Goal: Task Accomplishment & Management: Manage account settings

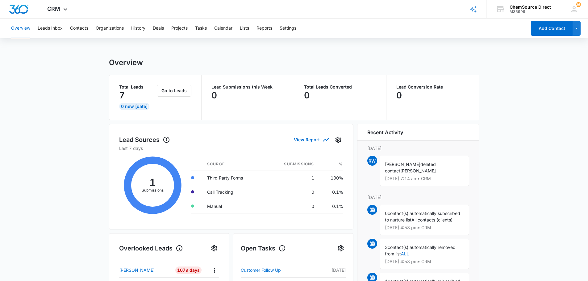
click at [225, 28] on button "Calendar" at bounding box center [223, 29] width 18 height 20
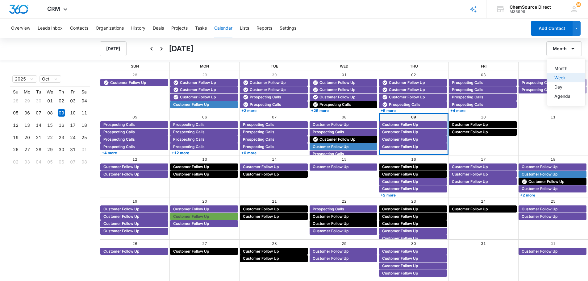
click at [563, 80] on div "Week" at bounding box center [563, 78] width 16 height 4
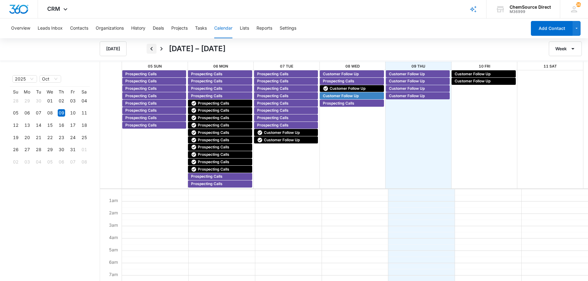
click at [152, 49] on icon "Back" at bounding box center [151, 48] width 7 height 7
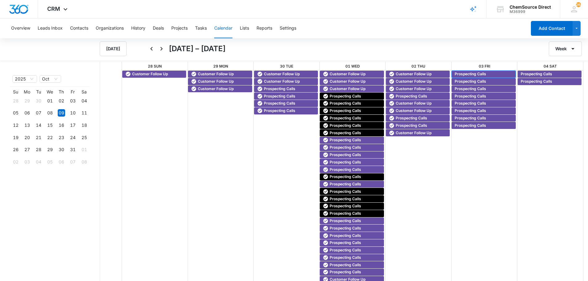
click at [477, 74] on span "Prospecting Calls" at bounding box center [471, 74] width 32 height 6
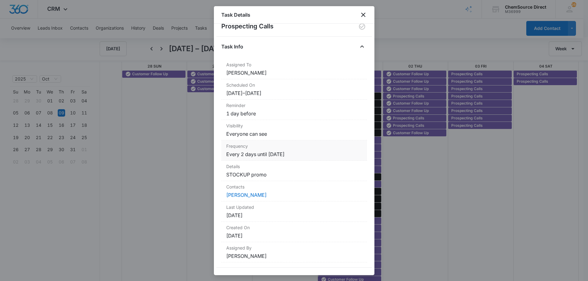
scroll to position [15, 0]
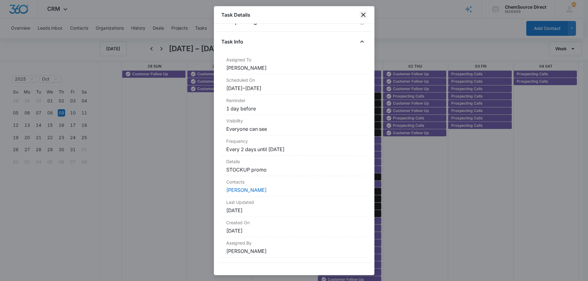
click at [365, 15] on icon "close" at bounding box center [363, 14] width 7 height 7
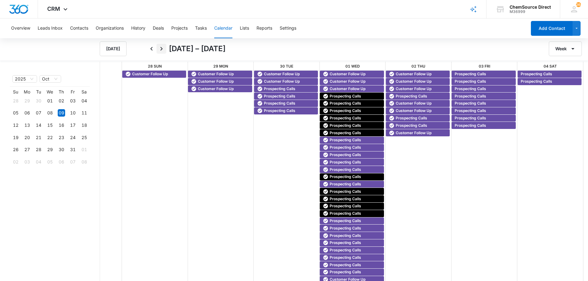
click at [165, 46] on icon "Next" at bounding box center [161, 48] width 7 height 7
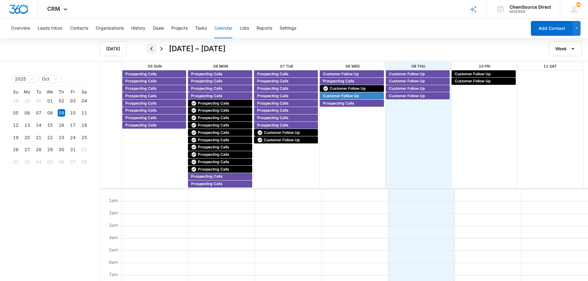
click at [150, 48] on icon "Back" at bounding box center [151, 48] width 7 height 7
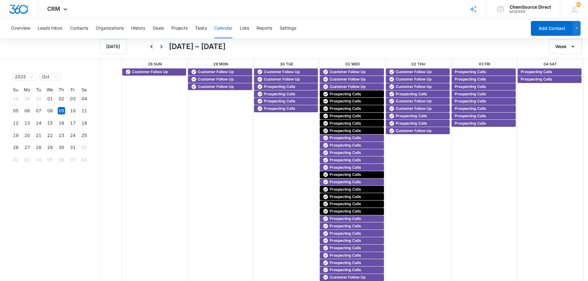
scroll to position [3, 0]
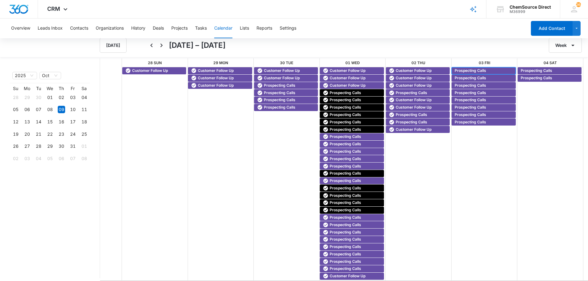
click at [465, 70] on span "Prospecting Calls" at bounding box center [471, 71] width 32 height 6
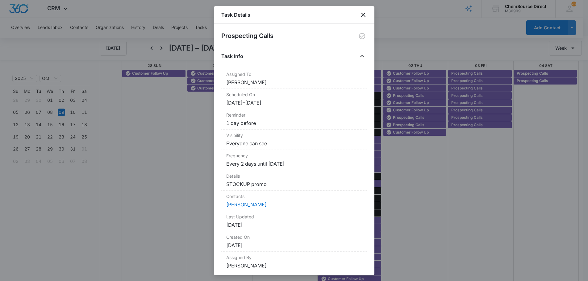
scroll to position [1, 0]
click at [242, 204] on link "[PERSON_NAME]" at bounding box center [246, 205] width 40 height 6
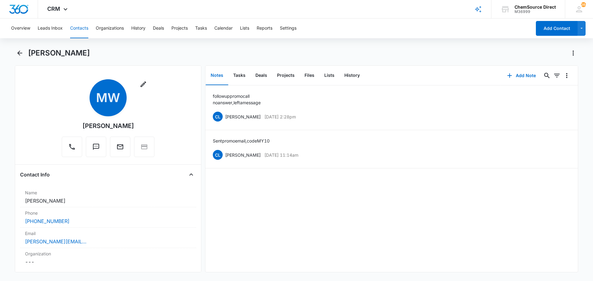
click at [385, 229] on div "follow up promo call no answer, left a message CL [PERSON_NAME] [DATE] 2:28pm D…" at bounding box center [391, 179] width 372 height 187
click at [239, 74] on button "Tasks" at bounding box center [239, 75] width 22 height 19
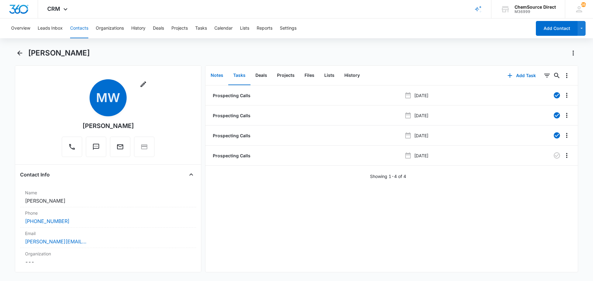
click at [214, 74] on button "Notes" at bounding box center [217, 75] width 23 height 19
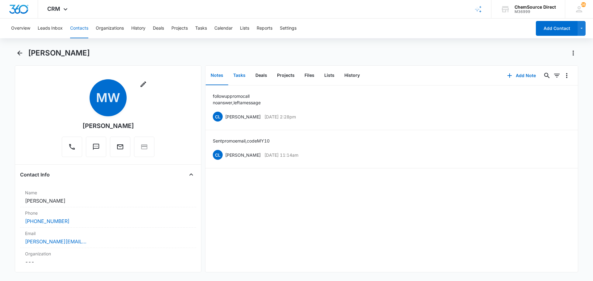
click at [242, 75] on button "Tasks" at bounding box center [239, 75] width 22 height 19
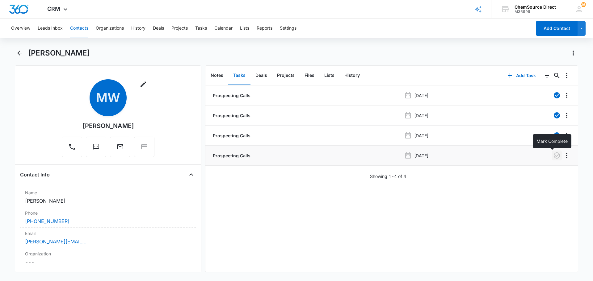
click at [553, 155] on icon "button" at bounding box center [556, 155] width 7 height 7
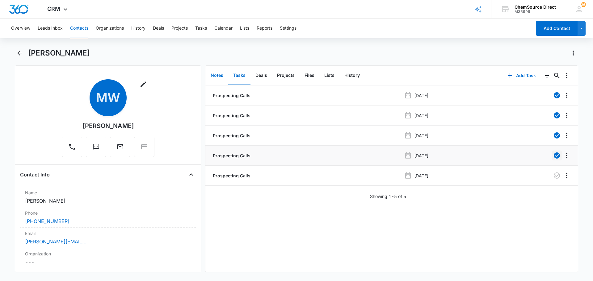
click at [216, 73] on button "Notes" at bounding box center [217, 75] width 23 height 19
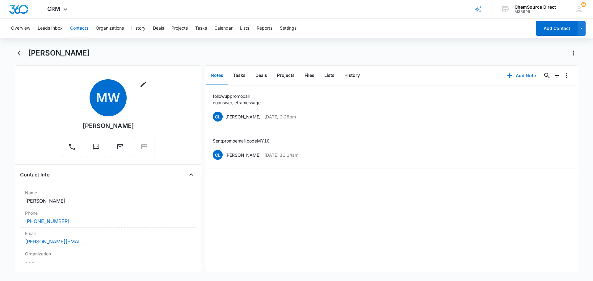
click at [516, 77] on button "Add Note" at bounding box center [521, 75] width 41 height 15
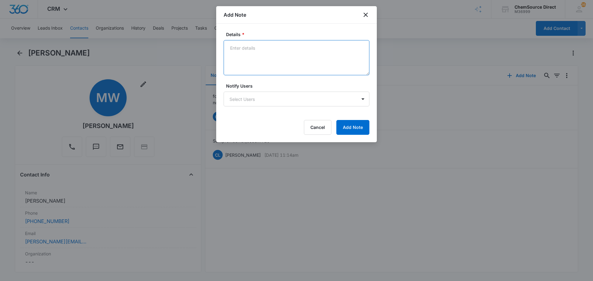
click at [259, 50] on textarea "Details *" at bounding box center [297, 57] width 146 height 35
click at [268, 58] on textarea "Called and lefty a Message with [PERSON_NAME] on [DATE], followed up again [DAT…" at bounding box center [297, 57] width 146 height 35
click at [334, 49] on textarea "Called and left a Message with [PERSON_NAME] on [DATE]," at bounding box center [297, 57] width 146 height 35
type textarea "Called and left a Message with [PERSON_NAME] on [DATE], special promo is over n…"
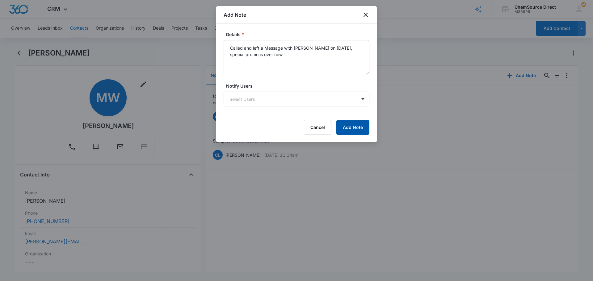
click at [356, 126] on button "Add Note" at bounding box center [352, 127] width 33 height 15
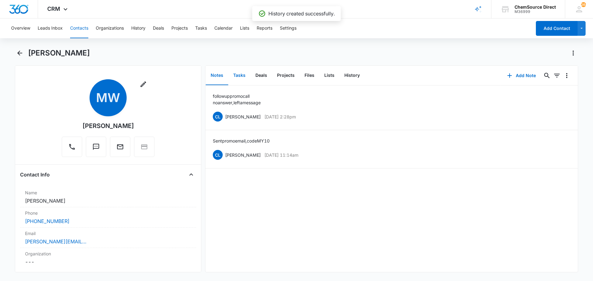
click at [236, 76] on button "Tasks" at bounding box center [239, 75] width 22 height 19
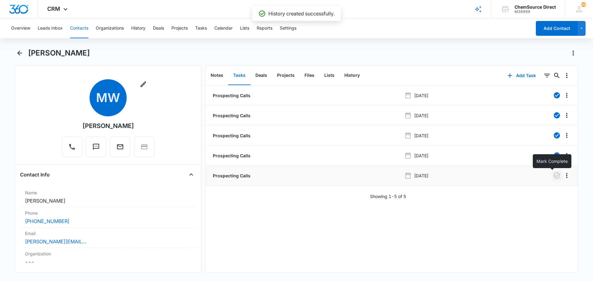
click at [553, 177] on icon "button" at bounding box center [556, 175] width 7 height 7
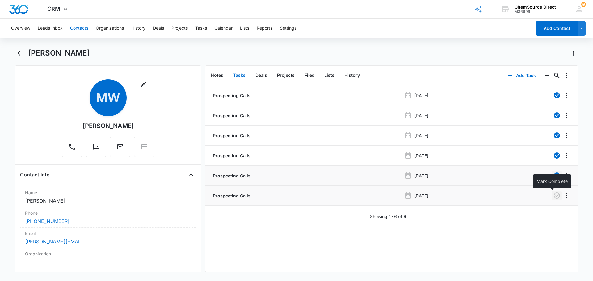
click at [554, 196] on icon "button" at bounding box center [557, 196] width 6 height 6
click at [226, 28] on button "Calendar" at bounding box center [223, 29] width 18 height 20
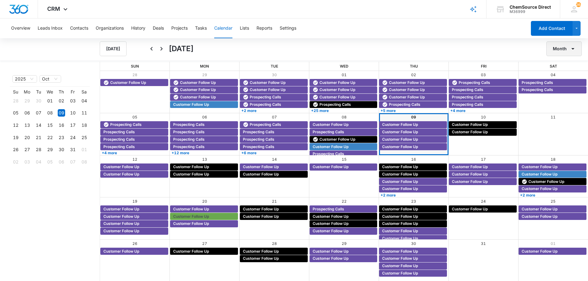
click at [557, 49] on button "Month" at bounding box center [565, 48] width 36 height 15
click at [563, 77] on div "Week" at bounding box center [563, 78] width 16 height 4
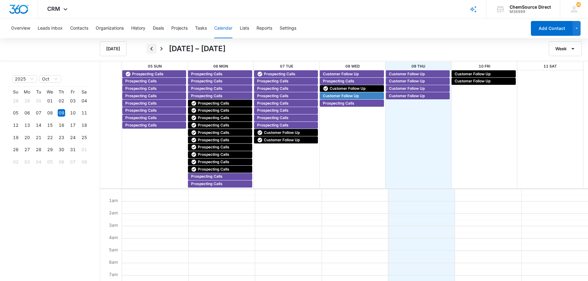
click at [151, 50] on icon "Back" at bounding box center [151, 48] width 7 height 7
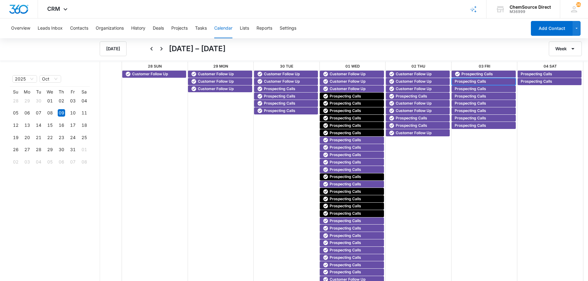
click at [475, 79] on span "Prospecting Calls" at bounding box center [471, 82] width 32 height 6
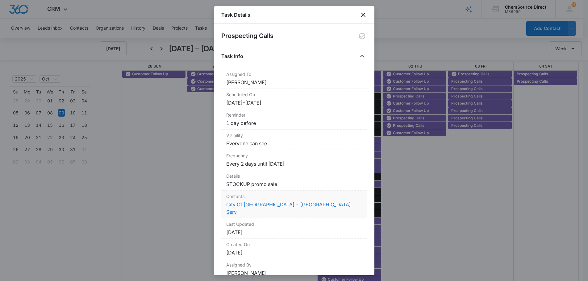
click at [260, 204] on link "City Of [GEOGRAPHIC_DATA] - [GEOGRAPHIC_DATA] Serv" at bounding box center [288, 209] width 125 height 14
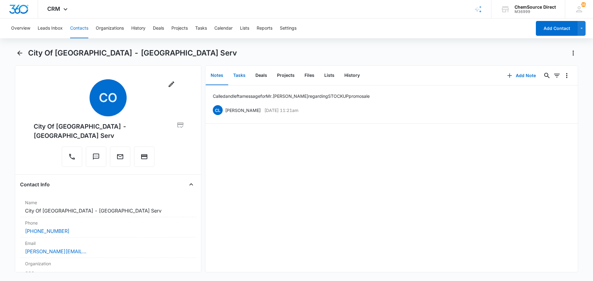
click at [240, 73] on button "Tasks" at bounding box center [239, 75] width 22 height 19
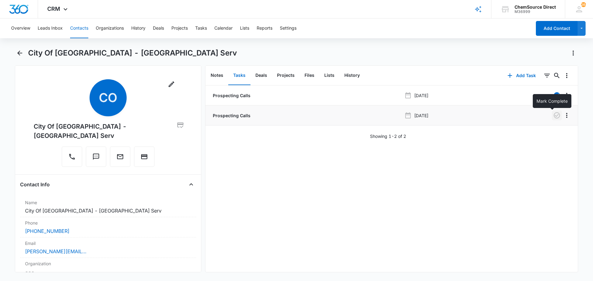
click at [553, 115] on icon "button" at bounding box center [556, 115] width 7 height 7
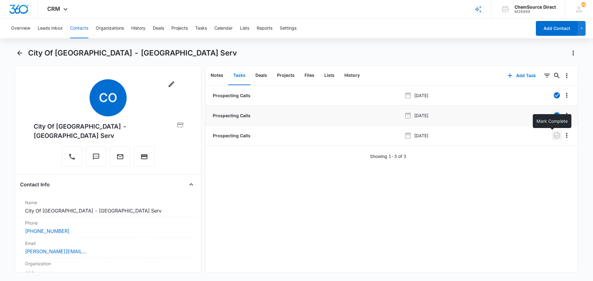
click at [553, 135] on icon "button" at bounding box center [556, 135] width 7 height 7
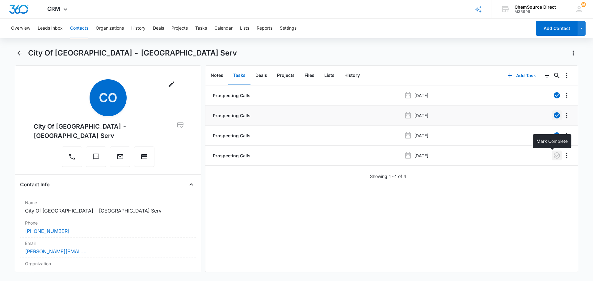
click at [553, 157] on icon "button" at bounding box center [556, 155] width 7 height 7
click at [220, 27] on button "Calendar" at bounding box center [223, 29] width 18 height 20
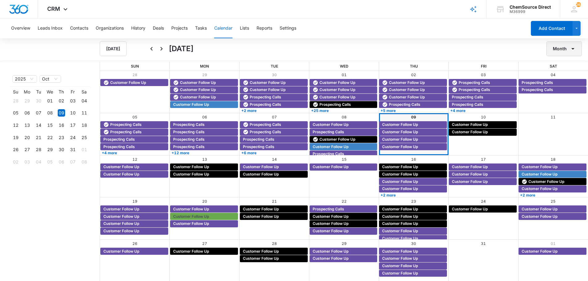
click at [557, 49] on button "Month" at bounding box center [565, 48] width 36 height 15
click at [557, 77] on div "Week" at bounding box center [563, 78] width 16 height 4
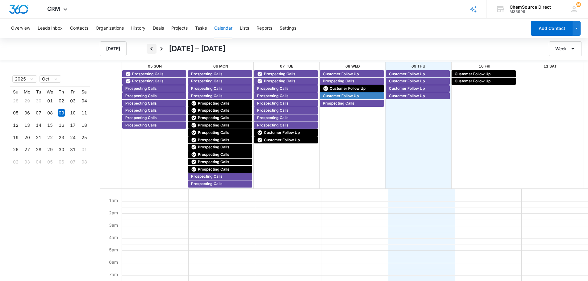
click at [150, 47] on icon "Back" at bounding box center [151, 48] width 7 height 7
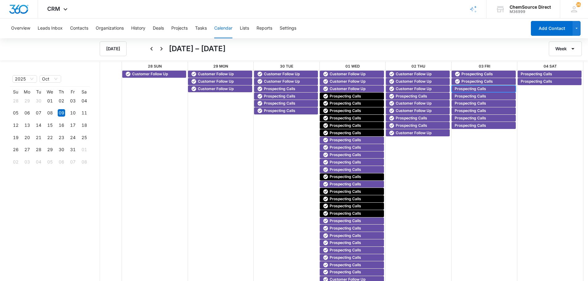
click at [472, 87] on span "Prospecting Calls" at bounding box center [471, 89] width 32 height 6
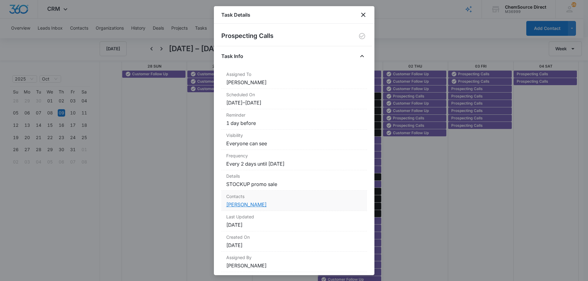
click at [239, 205] on link "[PERSON_NAME]" at bounding box center [246, 205] width 40 height 6
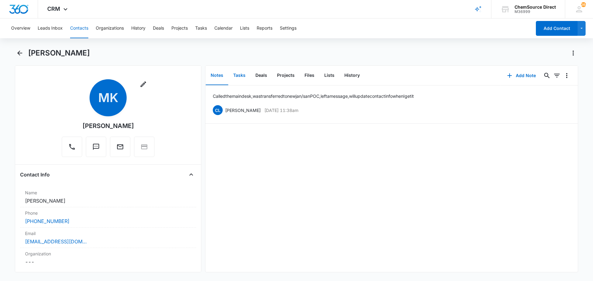
click at [242, 74] on button "Tasks" at bounding box center [239, 75] width 22 height 19
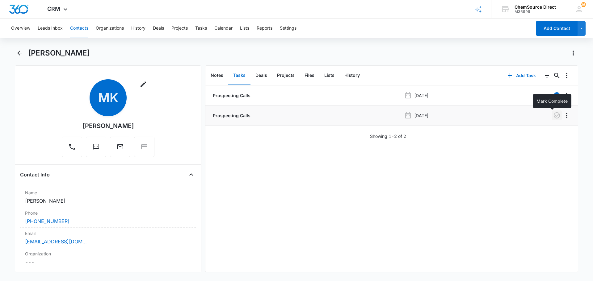
click at [553, 116] on icon "button" at bounding box center [556, 115] width 7 height 7
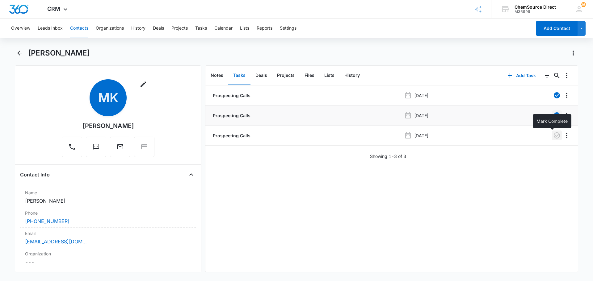
click at [553, 134] on icon "button" at bounding box center [556, 135] width 7 height 7
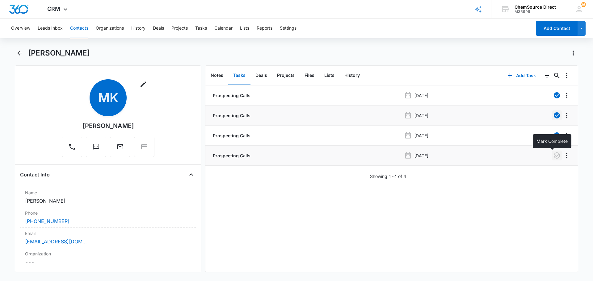
click at [554, 156] on icon "button" at bounding box center [557, 156] width 6 height 6
click at [331, 212] on div "Prospecting Calls [DATE] Prospecting Calls [DATE] Prospecting Calls [DATE] Pros…" at bounding box center [391, 179] width 372 height 187
click at [228, 29] on button "Calendar" at bounding box center [223, 29] width 18 height 20
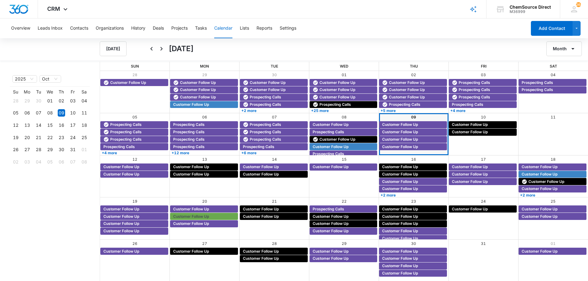
click at [564, 50] on button "Month" at bounding box center [565, 48] width 36 height 15
click at [562, 78] on div "Week" at bounding box center [563, 78] width 16 height 4
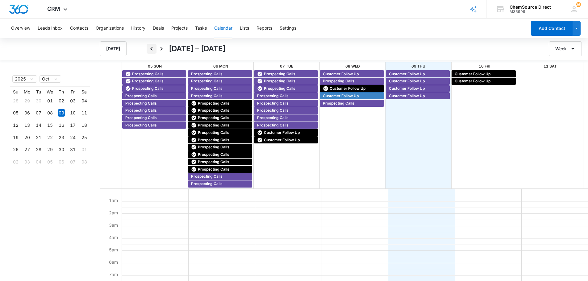
click at [150, 50] on icon "Back" at bounding box center [151, 48] width 7 height 7
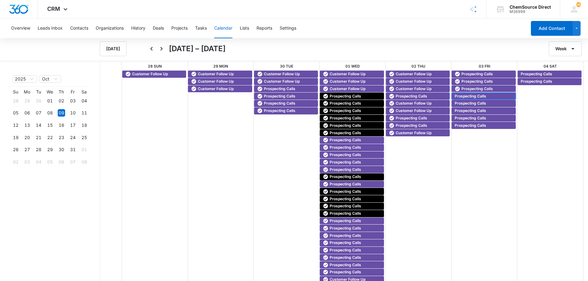
click at [466, 95] on span "Prospecting Calls" at bounding box center [471, 97] width 32 height 6
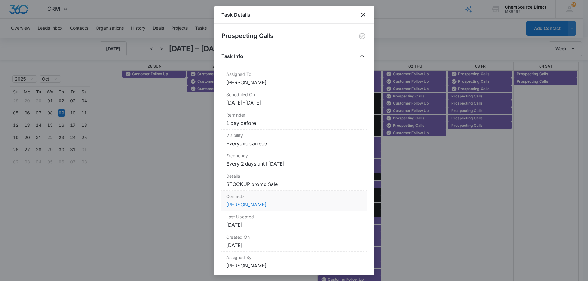
click at [238, 205] on link "[PERSON_NAME]" at bounding box center [246, 205] width 40 height 6
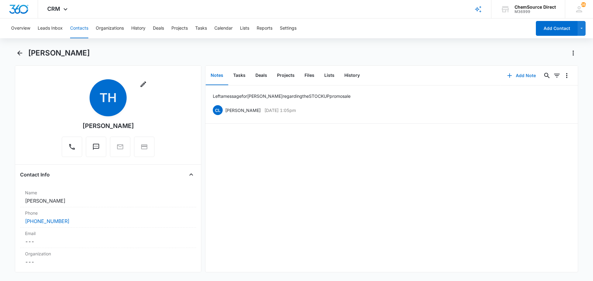
click at [521, 75] on button "Add Note" at bounding box center [521, 75] width 41 height 15
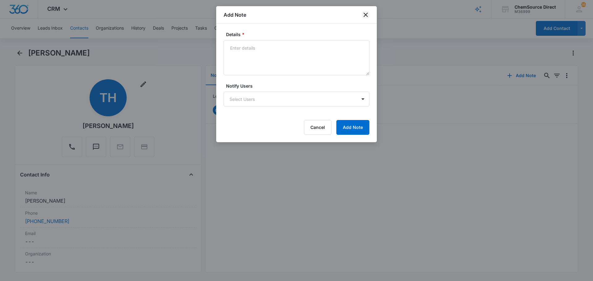
click at [365, 14] on icon "close" at bounding box center [365, 14] width 7 height 7
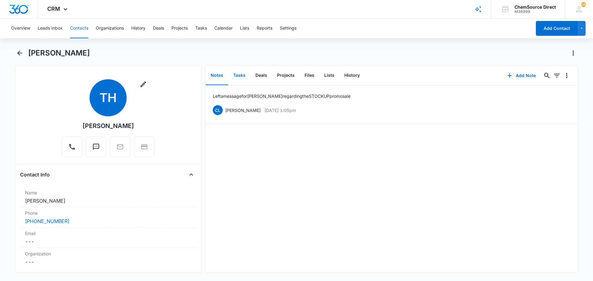
click at [241, 75] on button "Tasks" at bounding box center [239, 75] width 22 height 19
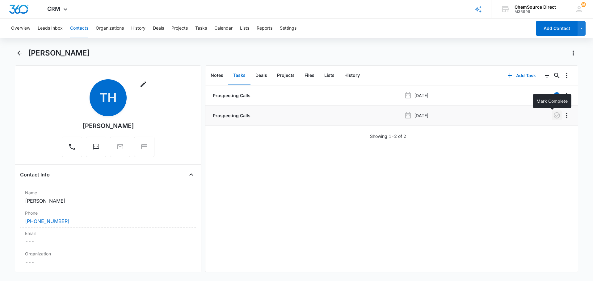
click at [553, 113] on icon "button" at bounding box center [556, 115] width 7 height 7
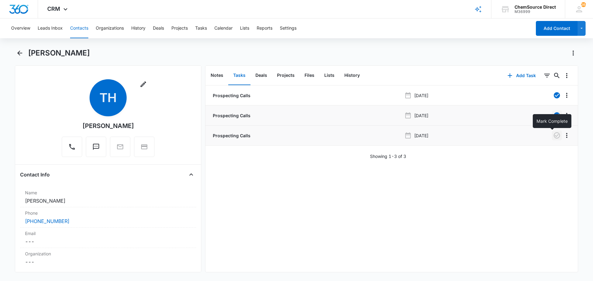
click at [553, 136] on icon "button" at bounding box center [556, 135] width 7 height 7
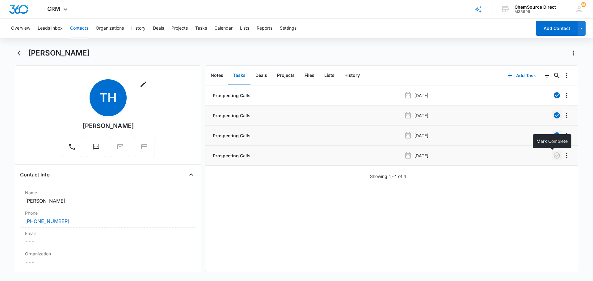
click at [553, 155] on icon "button" at bounding box center [556, 155] width 7 height 7
click at [226, 27] on button "Calendar" at bounding box center [223, 29] width 18 height 20
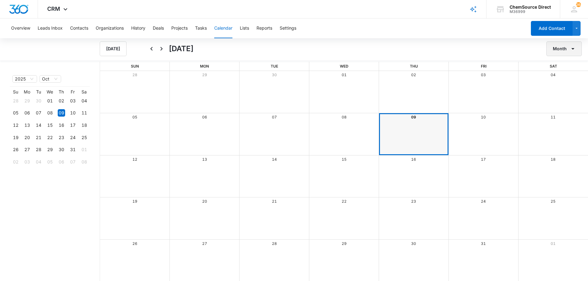
click at [565, 50] on button "Month" at bounding box center [565, 48] width 36 height 15
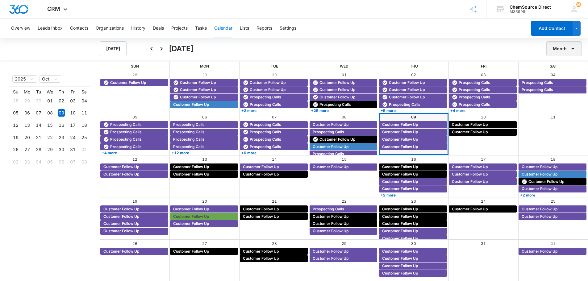
click at [563, 54] on button "Month" at bounding box center [565, 48] width 36 height 15
click at [562, 77] on div "Week" at bounding box center [563, 78] width 16 height 4
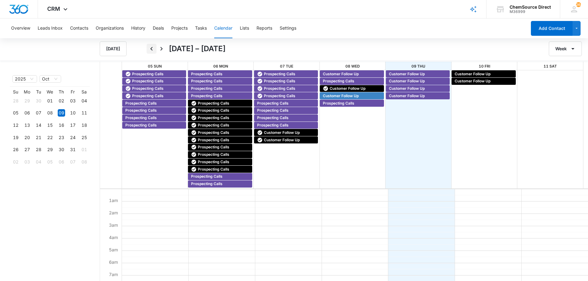
click at [153, 47] on icon "Back" at bounding box center [151, 48] width 7 height 7
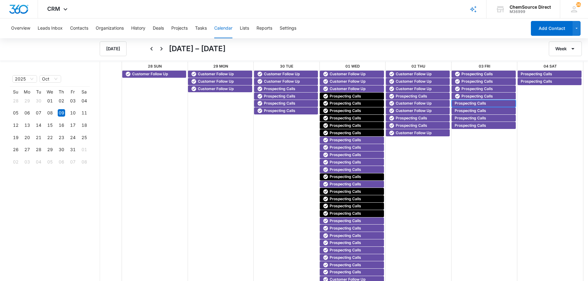
click at [467, 103] on span "Prospecting Calls" at bounding box center [471, 104] width 32 height 6
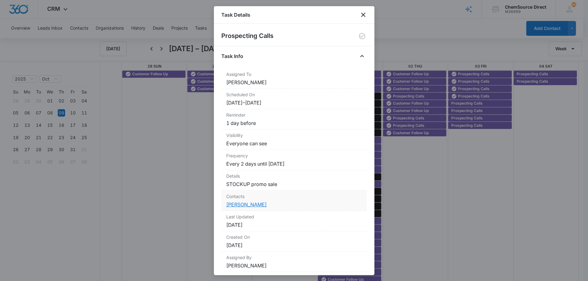
click at [251, 205] on link "[PERSON_NAME]" at bounding box center [246, 205] width 40 height 6
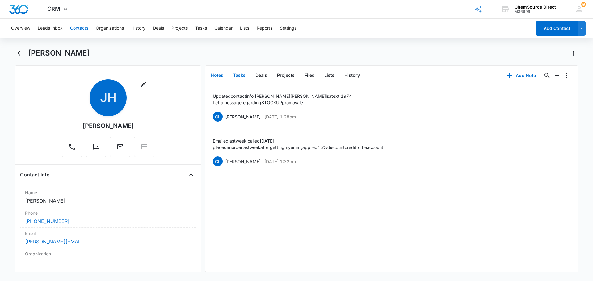
click at [239, 75] on button "Tasks" at bounding box center [239, 75] width 22 height 19
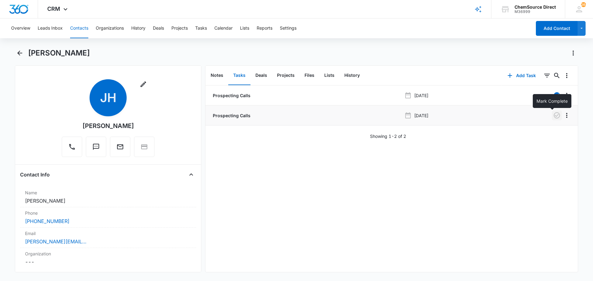
click at [553, 114] on icon "button" at bounding box center [556, 115] width 7 height 7
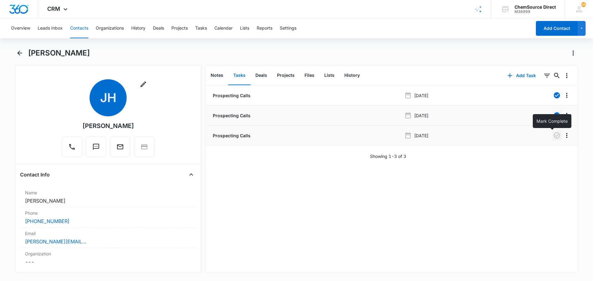
click at [553, 136] on icon "button" at bounding box center [556, 135] width 7 height 7
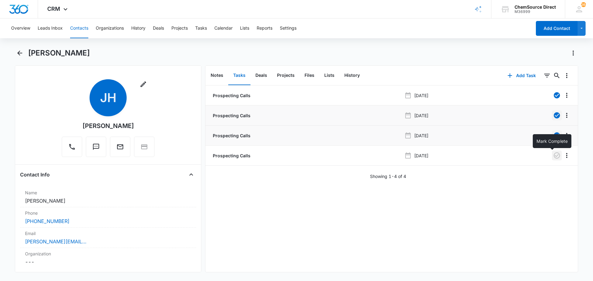
click at [554, 155] on icon "button" at bounding box center [557, 156] width 6 height 6
click at [221, 28] on button "Calendar" at bounding box center [223, 29] width 18 height 20
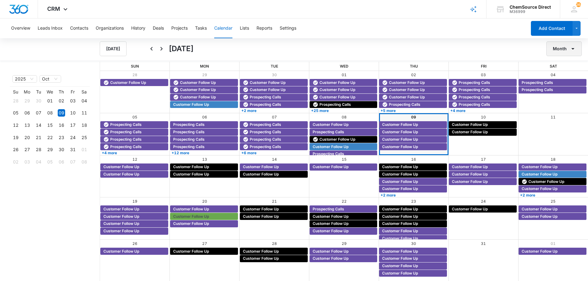
click at [561, 46] on button "Month" at bounding box center [565, 48] width 36 height 15
click at [563, 76] on div "Week" at bounding box center [563, 78] width 16 height 4
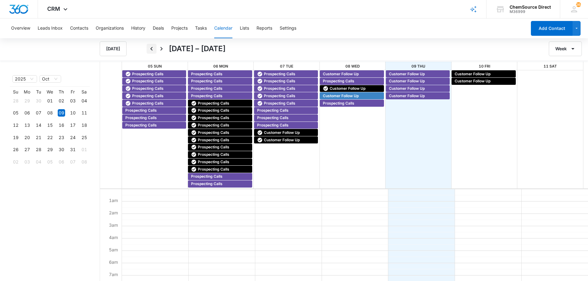
click at [151, 48] on icon "Back" at bounding box center [151, 49] width 2 height 4
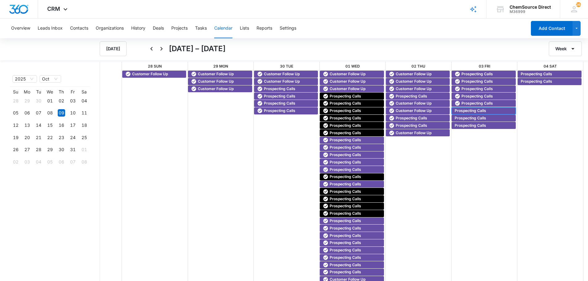
click at [467, 109] on span "Prospecting Calls" at bounding box center [471, 111] width 32 height 6
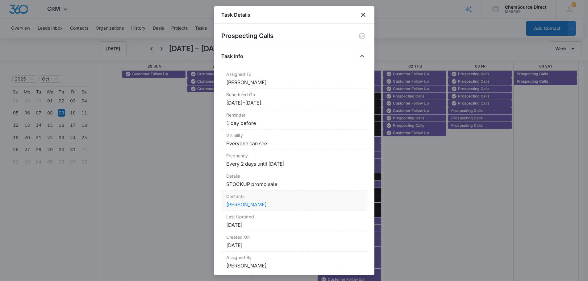
click at [241, 205] on link "[PERSON_NAME]" at bounding box center [246, 205] width 40 height 6
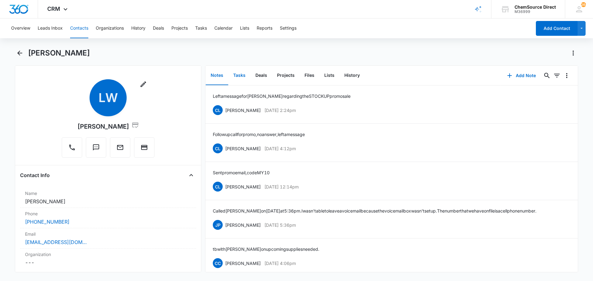
click at [238, 73] on button "Tasks" at bounding box center [239, 75] width 22 height 19
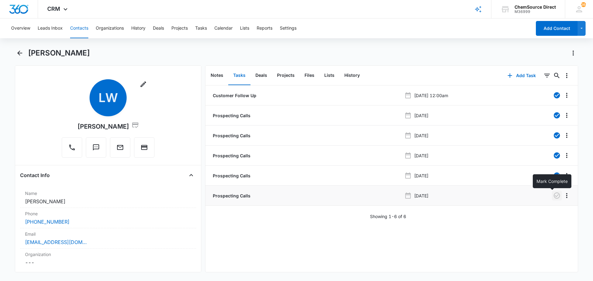
click at [553, 197] on icon "button" at bounding box center [556, 195] width 7 height 7
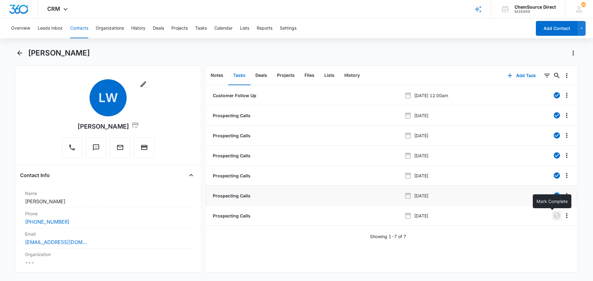
click at [553, 216] on icon "button" at bounding box center [556, 215] width 7 height 7
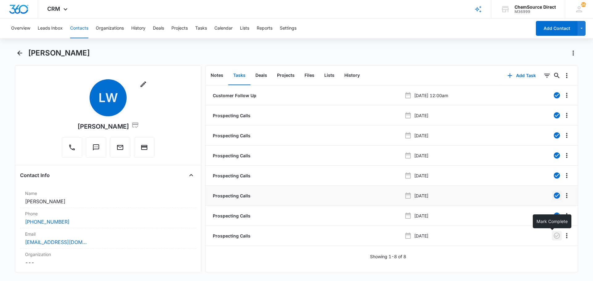
click at [553, 236] on icon "button" at bounding box center [556, 235] width 7 height 7
click at [226, 27] on button "Calendar" at bounding box center [223, 29] width 18 height 20
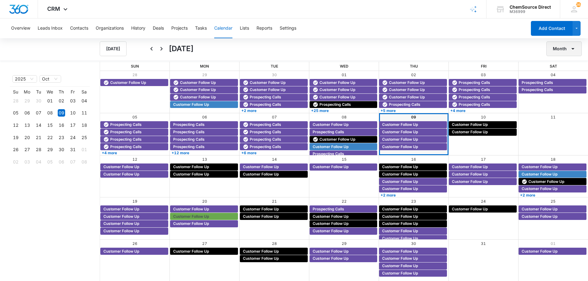
click at [559, 48] on button "Month" at bounding box center [565, 48] width 36 height 15
click at [561, 77] on div "Week" at bounding box center [563, 78] width 16 height 4
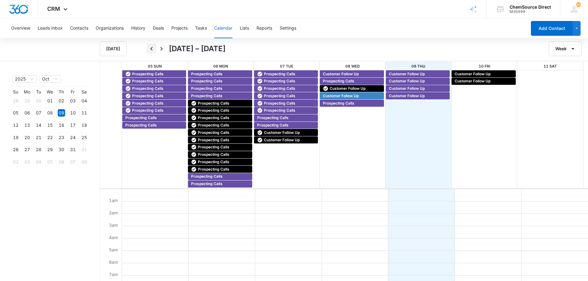
click at [153, 48] on icon "Back" at bounding box center [151, 48] width 7 height 7
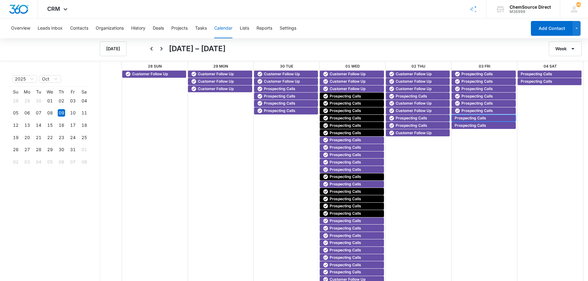
click at [471, 119] on span "Prospecting Calls" at bounding box center [471, 119] width 32 height 6
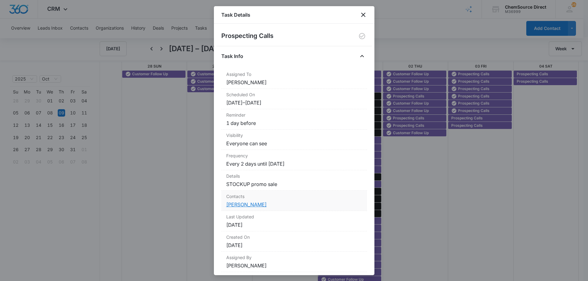
click at [236, 205] on link "[PERSON_NAME]" at bounding box center [246, 205] width 40 height 6
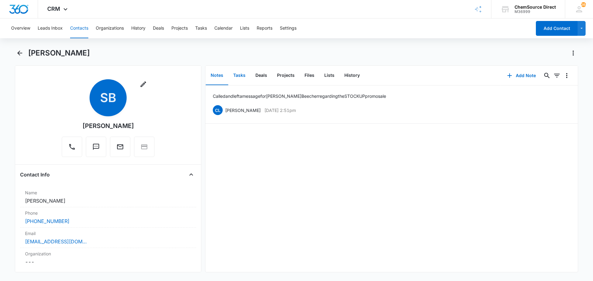
click at [237, 74] on button "Tasks" at bounding box center [239, 75] width 22 height 19
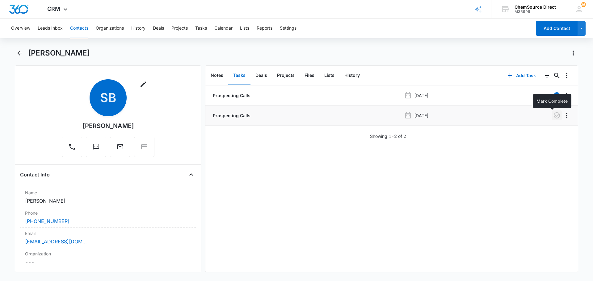
click at [553, 115] on icon "button" at bounding box center [556, 115] width 7 height 7
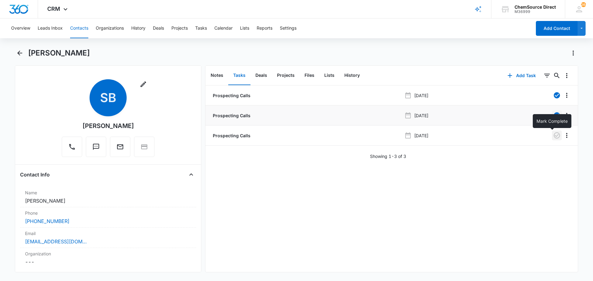
click at [554, 137] on icon "button" at bounding box center [557, 135] width 6 height 6
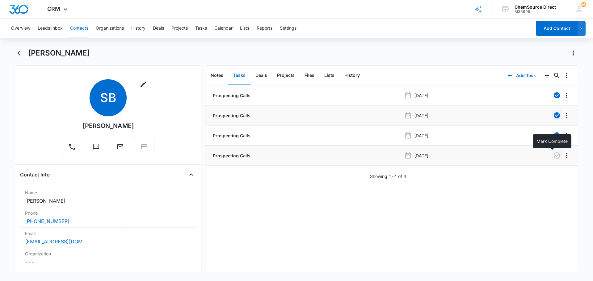
click at [553, 154] on icon "button" at bounding box center [556, 155] width 7 height 7
click at [223, 28] on button "Calendar" at bounding box center [223, 29] width 18 height 20
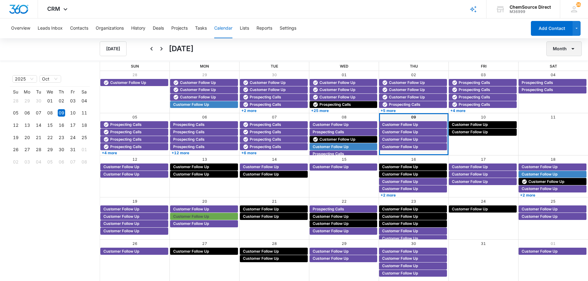
click at [570, 50] on icon "button" at bounding box center [573, 48] width 7 height 7
click at [561, 76] on div "Week" at bounding box center [563, 78] width 16 height 4
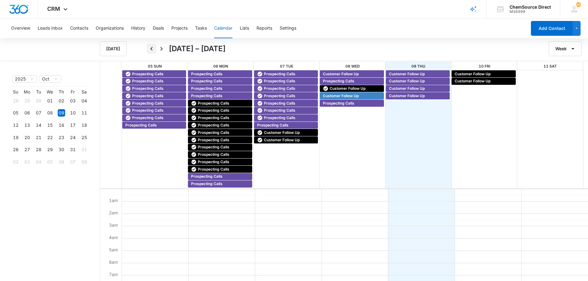
click at [153, 49] on icon "Back" at bounding box center [151, 48] width 7 height 7
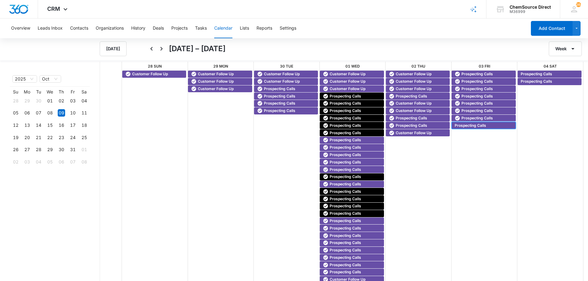
click at [471, 125] on span "Prospecting Calls" at bounding box center [471, 126] width 32 height 6
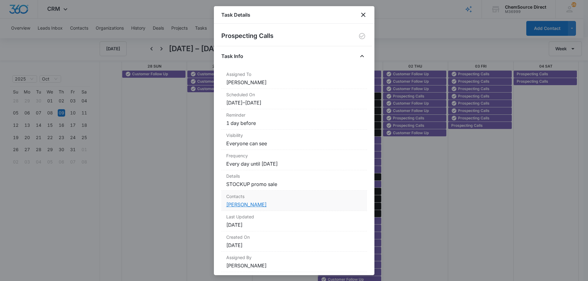
click at [243, 204] on link "[PERSON_NAME]" at bounding box center [246, 205] width 40 height 6
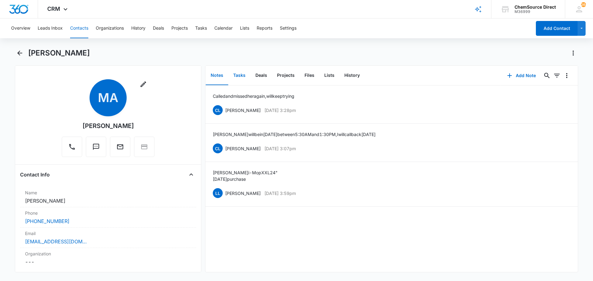
click at [239, 74] on button "Tasks" at bounding box center [239, 75] width 22 height 19
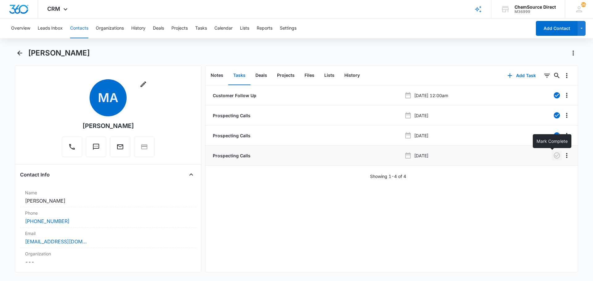
click at [553, 156] on icon "button" at bounding box center [556, 155] width 7 height 7
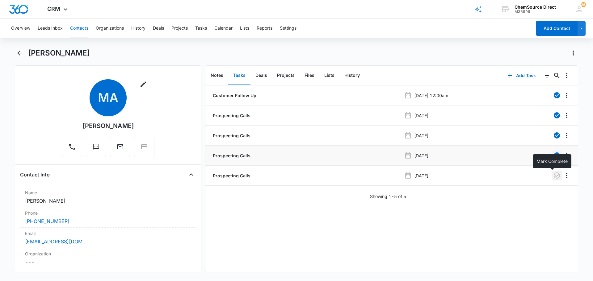
click at [553, 175] on icon "button" at bounding box center [556, 175] width 7 height 7
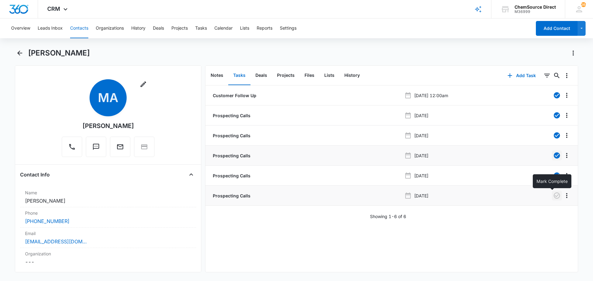
click at [554, 193] on icon "button" at bounding box center [556, 195] width 7 height 7
click at [225, 27] on button "Calendar" at bounding box center [223, 29] width 18 height 20
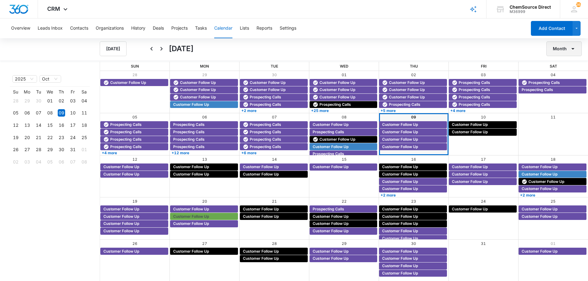
click at [566, 48] on button "Month" at bounding box center [565, 48] width 36 height 15
click at [559, 77] on div "Week" at bounding box center [563, 78] width 16 height 4
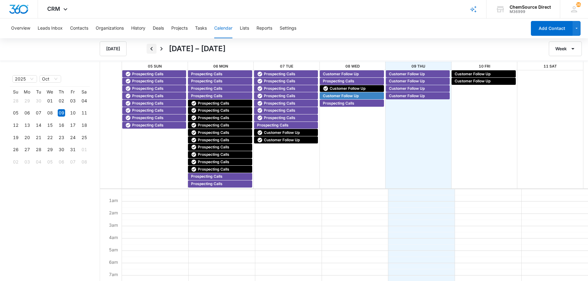
click at [151, 48] on icon "Back" at bounding box center [151, 49] width 2 height 4
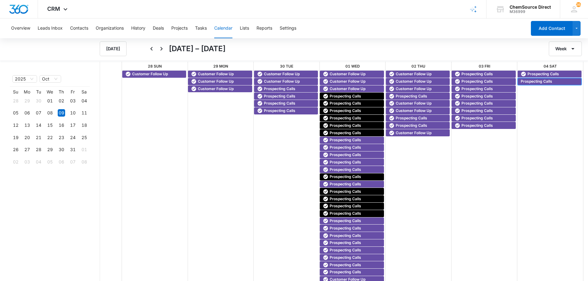
click at [533, 81] on span "Prospecting Calls" at bounding box center [537, 82] width 32 height 6
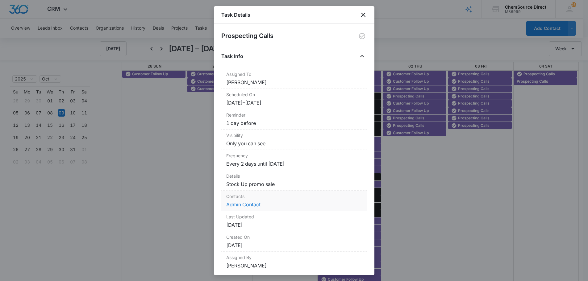
click at [252, 204] on link "Admin Contact" at bounding box center [243, 205] width 34 height 6
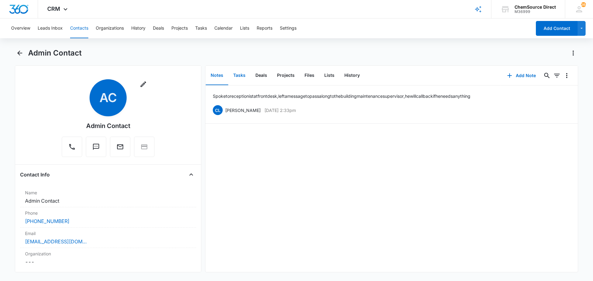
click at [241, 75] on button "Tasks" at bounding box center [239, 75] width 22 height 19
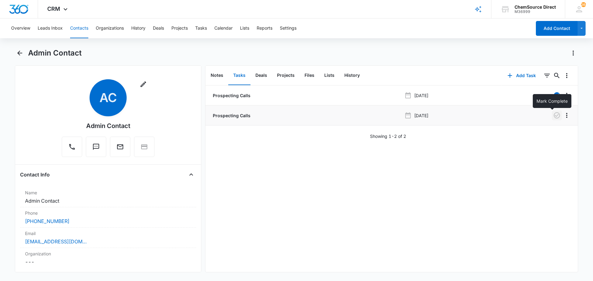
click at [553, 115] on icon "button" at bounding box center [556, 115] width 7 height 7
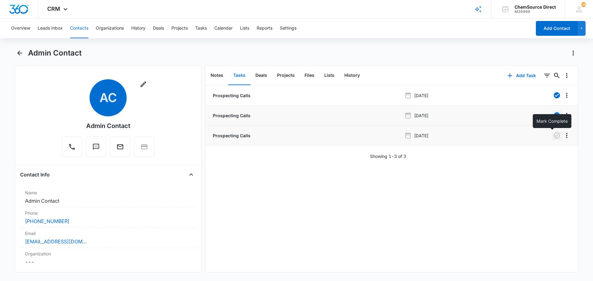
click at [553, 137] on icon "button" at bounding box center [556, 135] width 7 height 7
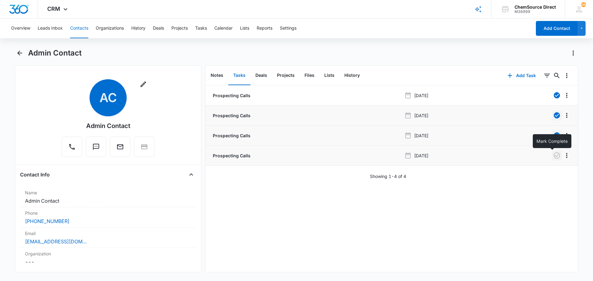
click at [553, 155] on icon "button" at bounding box center [556, 155] width 7 height 7
click at [227, 28] on button "Calendar" at bounding box center [223, 29] width 18 height 20
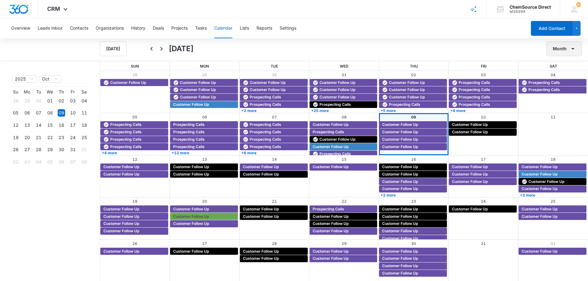
click at [564, 49] on button "Month" at bounding box center [565, 48] width 36 height 15
click at [559, 78] on div "Week" at bounding box center [563, 78] width 16 height 4
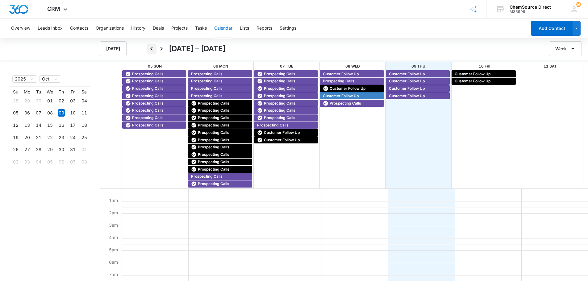
click at [154, 48] on icon "Back" at bounding box center [151, 48] width 7 height 7
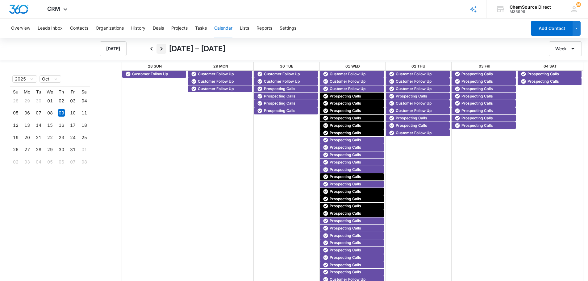
click at [161, 49] on icon "Next" at bounding box center [161, 48] width 7 height 7
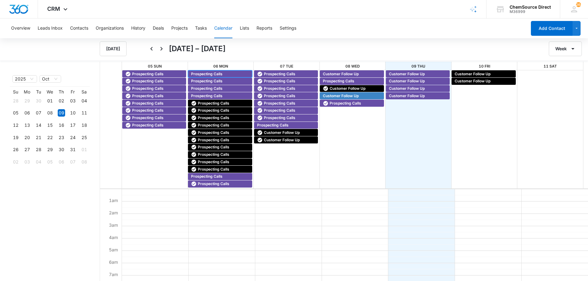
click at [200, 72] on span "Prospecting Calls" at bounding box center [207, 74] width 32 height 6
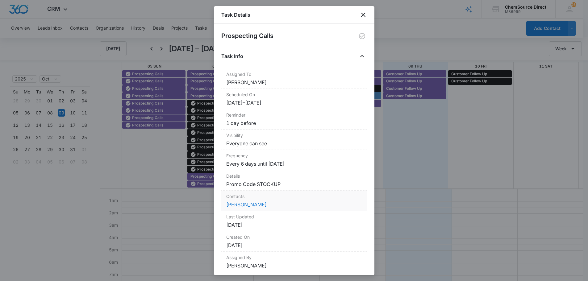
click at [246, 204] on link "[PERSON_NAME]" at bounding box center [246, 205] width 40 height 6
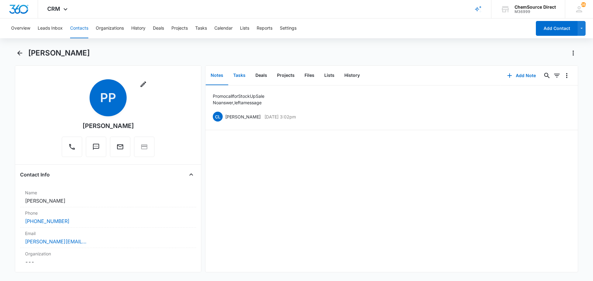
click at [239, 73] on button "Tasks" at bounding box center [239, 75] width 22 height 19
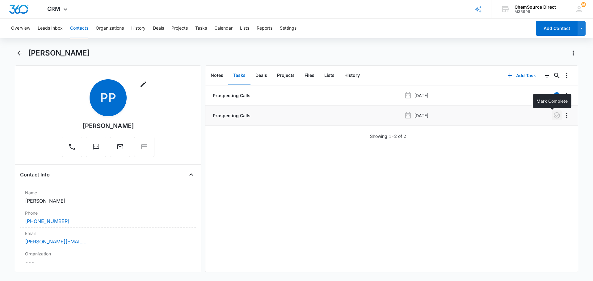
click at [554, 116] on icon "button" at bounding box center [557, 115] width 6 height 6
click at [222, 25] on button "Calendar" at bounding box center [223, 29] width 18 height 20
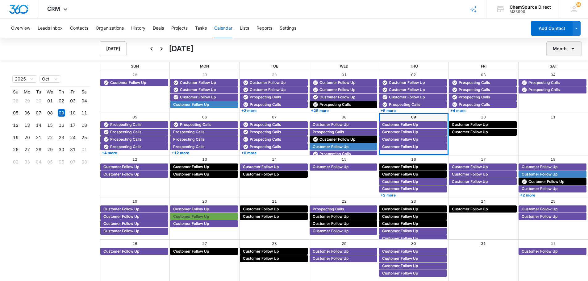
click at [556, 50] on button "Month" at bounding box center [565, 48] width 36 height 15
click at [558, 78] on div "Week" at bounding box center [563, 78] width 16 height 4
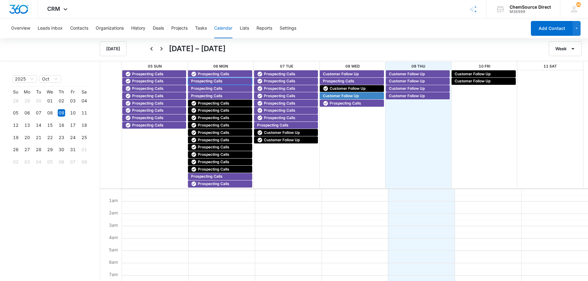
click at [201, 82] on span "Prospecting Calls" at bounding box center [207, 81] width 32 height 6
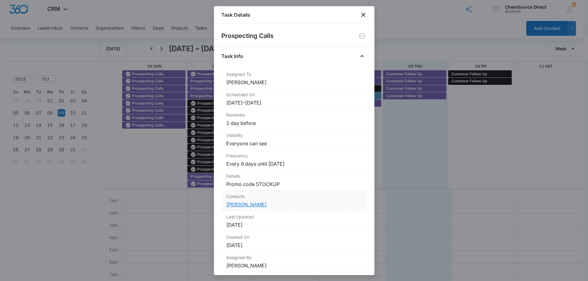
click at [250, 205] on link "[PERSON_NAME]" at bounding box center [246, 205] width 40 height 6
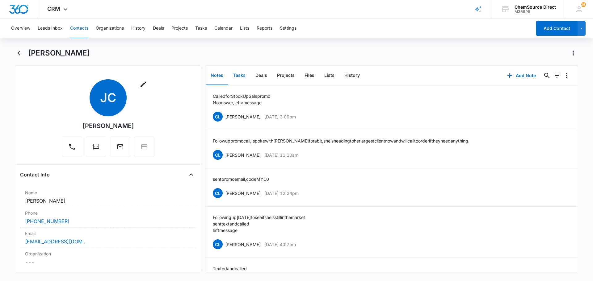
click at [238, 72] on button "Tasks" at bounding box center [239, 75] width 22 height 19
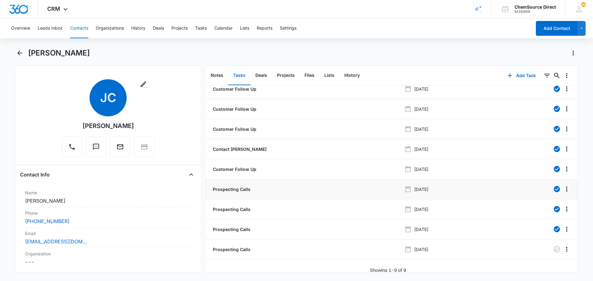
scroll to position [12, 0]
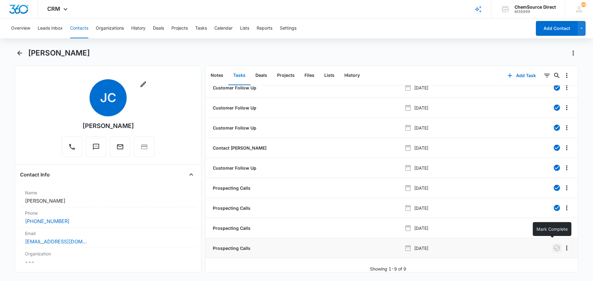
click at [553, 245] on icon "button" at bounding box center [556, 248] width 7 height 7
click at [225, 25] on button "Calendar" at bounding box center [223, 29] width 18 height 20
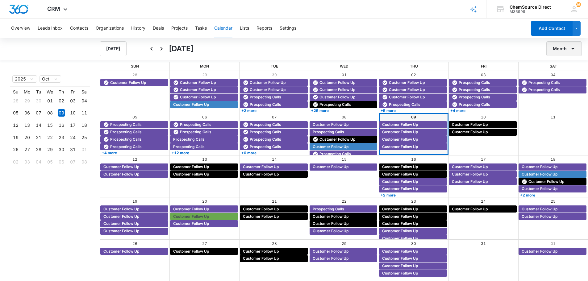
click at [563, 47] on button "Month" at bounding box center [565, 48] width 36 height 15
click at [562, 76] on div "Week" at bounding box center [563, 78] width 16 height 4
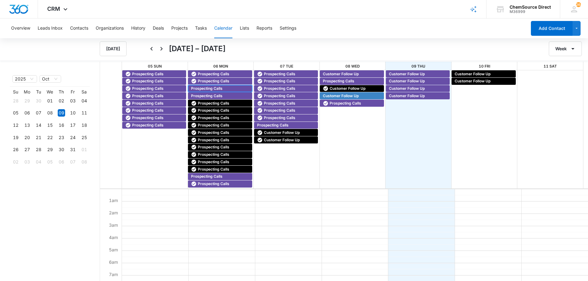
click at [197, 88] on span "Prospecting Calls" at bounding box center [207, 89] width 32 height 6
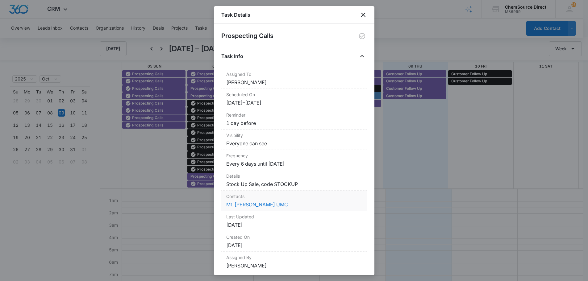
click at [244, 205] on link "Mt. [PERSON_NAME] UMC" at bounding box center [257, 205] width 62 height 6
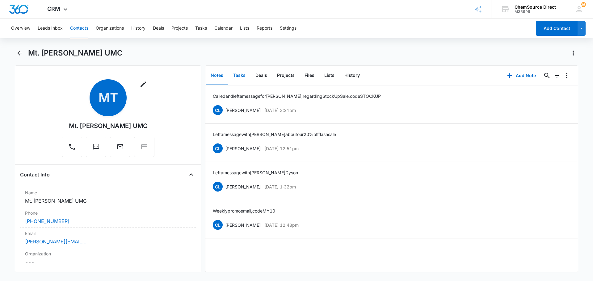
click at [238, 73] on button "Tasks" at bounding box center [239, 75] width 22 height 19
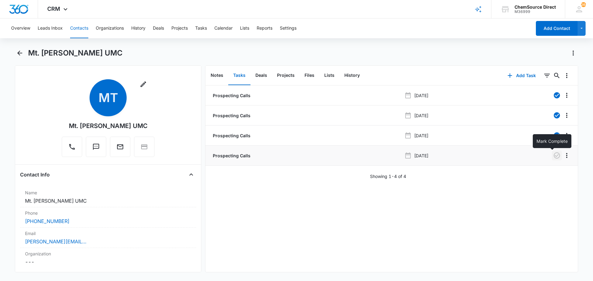
click at [553, 156] on icon "button" at bounding box center [556, 155] width 7 height 7
click at [226, 27] on button "Calendar" at bounding box center [223, 29] width 18 height 20
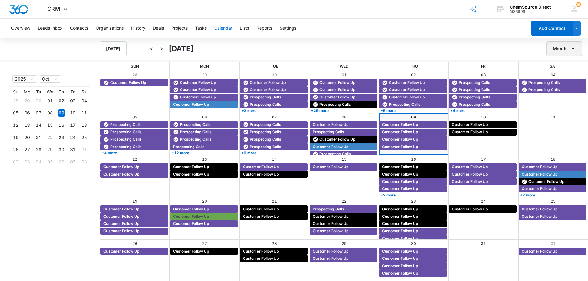
click at [561, 48] on button "Month" at bounding box center [565, 48] width 36 height 15
click at [564, 78] on div "Week" at bounding box center [563, 78] width 16 height 4
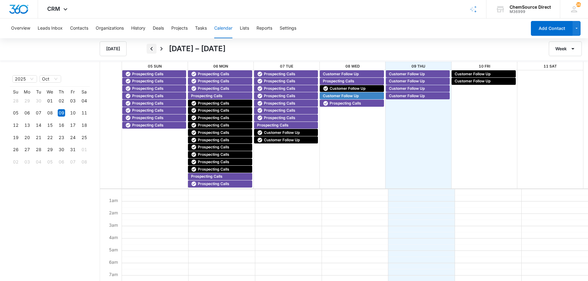
click at [151, 49] on icon "Back" at bounding box center [151, 49] width 2 height 4
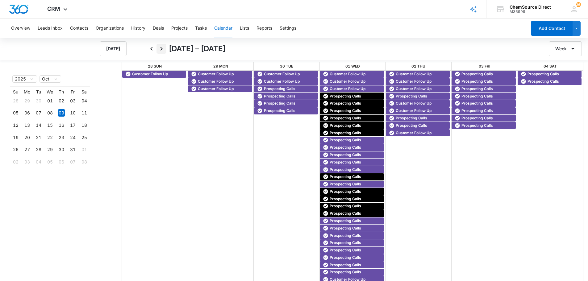
click at [163, 48] on icon "Next" at bounding box center [161, 48] width 7 height 7
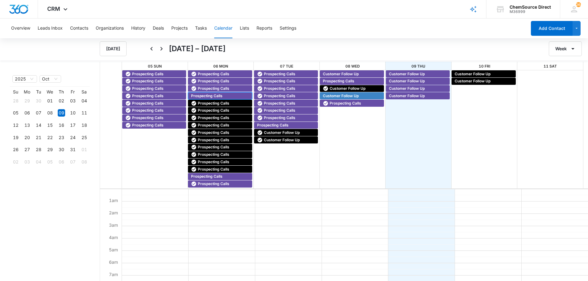
click at [195, 95] on span "Prospecting Calls" at bounding box center [207, 96] width 32 height 6
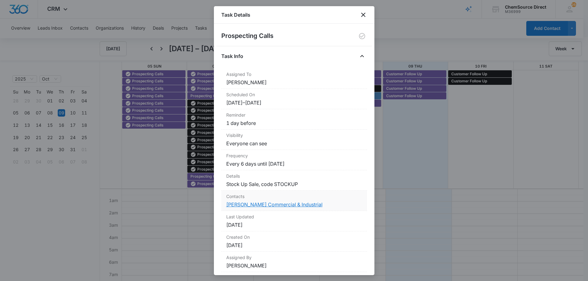
click at [261, 204] on link "[PERSON_NAME] Commercial & Industrial" at bounding box center [274, 205] width 96 height 6
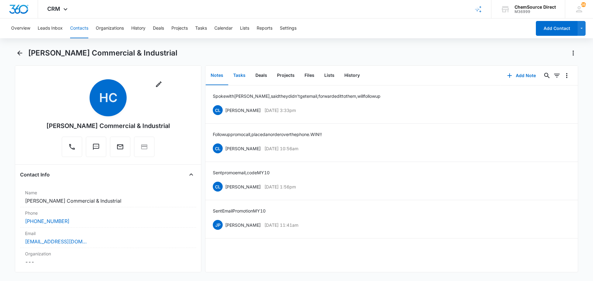
click at [238, 75] on button "Tasks" at bounding box center [239, 75] width 22 height 19
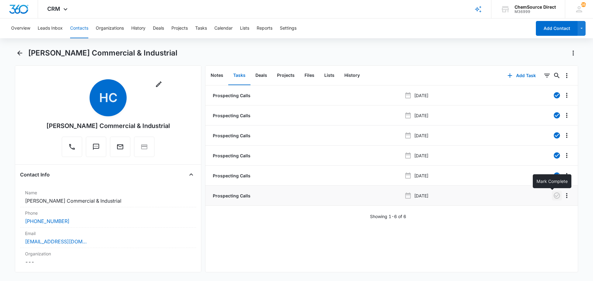
click at [553, 195] on icon "button" at bounding box center [556, 195] width 7 height 7
click at [227, 28] on button "Calendar" at bounding box center [223, 29] width 18 height 20
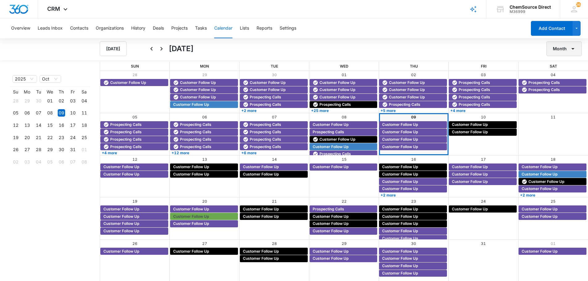
click at [566, 45] on button "Month" at bounding box center [565, 48] width 36 height 15
click at [561, 77] on div "Week" at bounding box center [563, 78] width 16 height 4
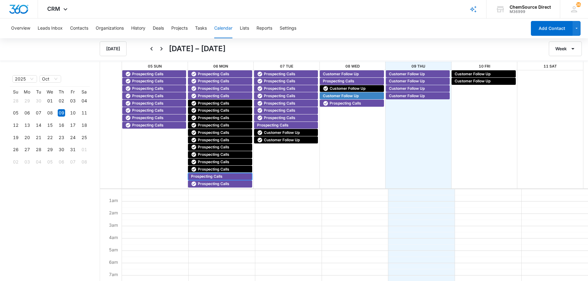
click at [211, 177] on span "Prospecting Calls" at bounding box center [207, 177] width 32 height 6
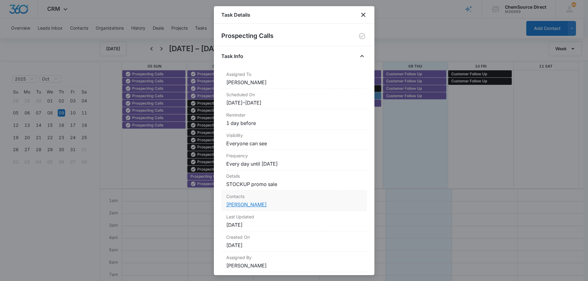
click at [245, 203] on link "[PERSON_NAME]" at bounding box center [246, 205] width 40 height 6
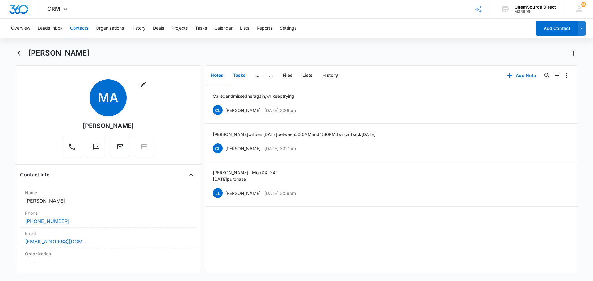
click at [243, 75] on button "Tasks" at bounding box center [239, 75] width 22 height 19
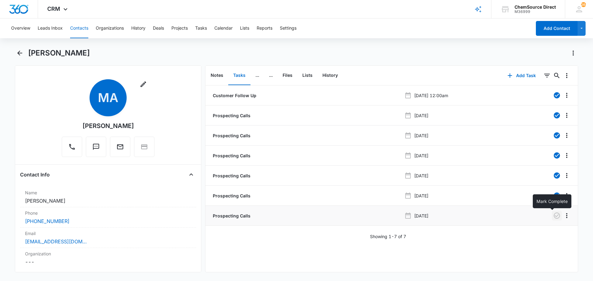
click at [553, 217] on icon "button" at bounding box center [556, 215] width 7 height 7
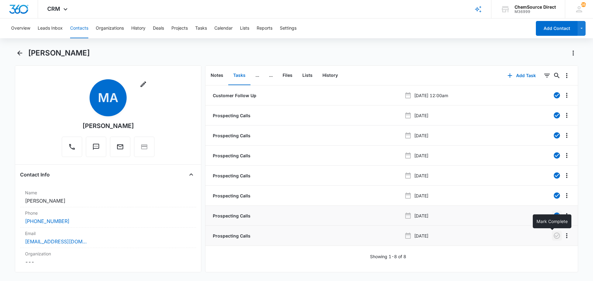
click at [553, 234] on icon "button" at bounding box center [556, 235] width 7 height 7
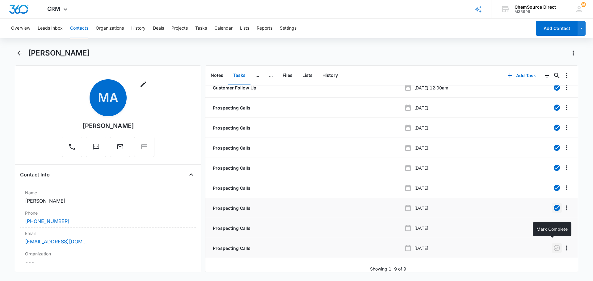
click at [554, 245] on icon "button" at bounding box center [557, 248] width 6 height 6
click at [220, 27] on button "Calendar" at bounding box center [223, 29] width 18 height 20
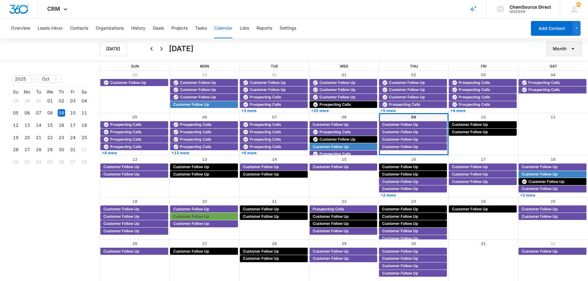
click at [568, 51] on button "Month" at bounding box center [565, 48] width 36 height 15
click at [563, 76] on div "Week" at bounding box center [563, 78] width 16 height 4
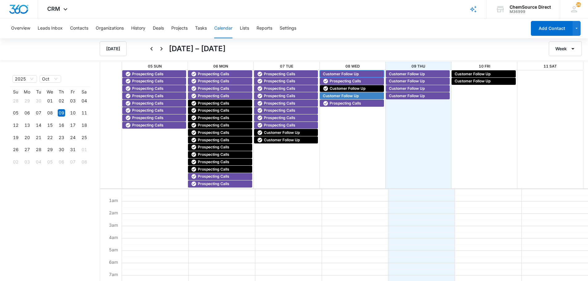
click at [332, 74] on span "Customer Follow Up" at bounding box center [341, 74] width 36 height 6
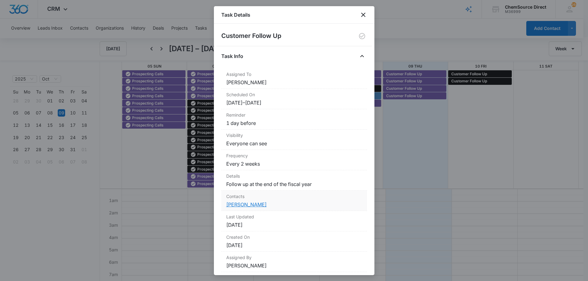
click at [242, 204] on link "[PERSON_NAME]" at bounding box center [246, 205] width 40 height 6
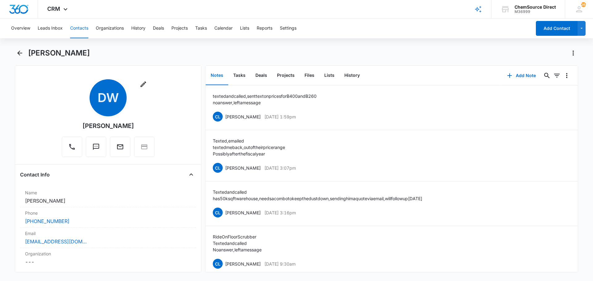
click at [78, 27] on button "Contacts" at bounding box center [79, 29] width 18 height 20
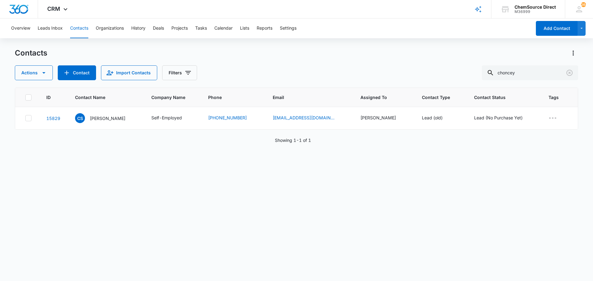
click at [217, 48] on div "Overview Leads Inbox Contacts Organizations History Deals Projects Tasks Calend…" at bounding box center [296, 150] width 593 height 262
click at [569, 73] on icon "Clear" at bounding box center [569, 73] width 6 height 6
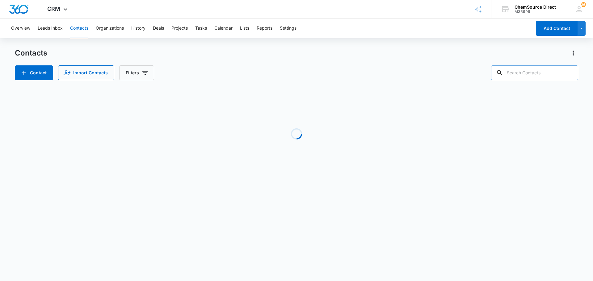
click at [222, 55] on div "Contacts" at bounding box center [296, 53] width 563 height 10
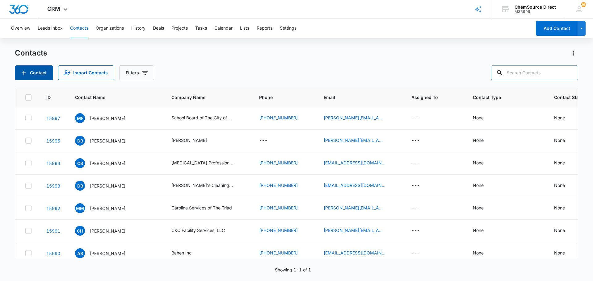
click at [30, 73] on button "Contact" at bounding box center [34, 72] width 38 height 15
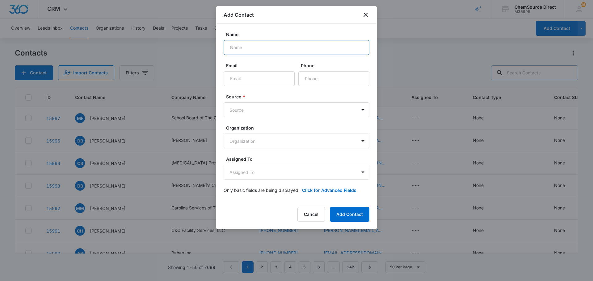
click at [257, 46] on input "Name" at bounding box center [297, 47] width 146 height 15
type input "[PERSON_NAME]"
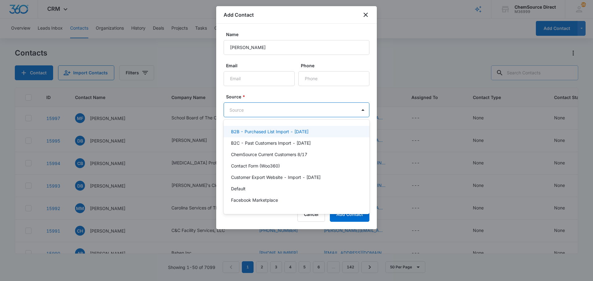
drag, startPoint x: 257, startPoint y: 108, endPoint x: 254, endPoint y: 103, distance: 5.8
click at [254, 103] on div at bounding box center [296, 140] width 593 height 281
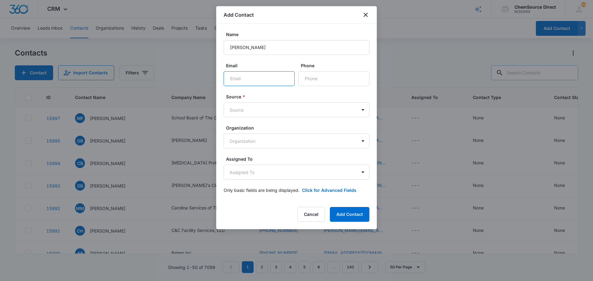
paste input "[EMAIL_ADDRESS][DOMAIN_NAME]"
type input "[EMAIL_ADDRESS][DOMAIN_NAME]"
paste input "[PHONE_NUMBER]"
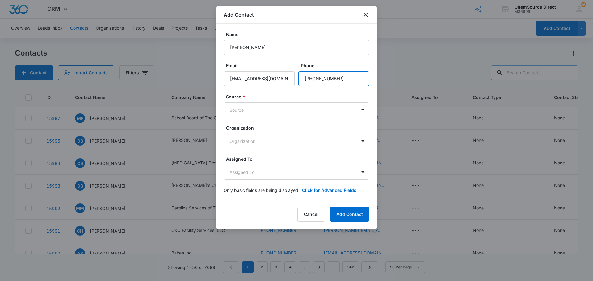
type input "[PHONE_NUMBER]"
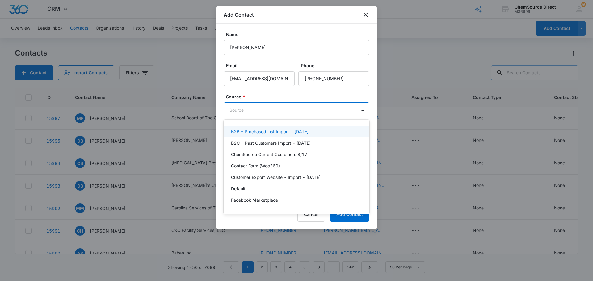
click at [271, 112] on body "CRM Apps Reputation Forms CRM Email Social Payments POS Content Ads Intelligenc…" at bounding box center [296, 140] width 593 height 281
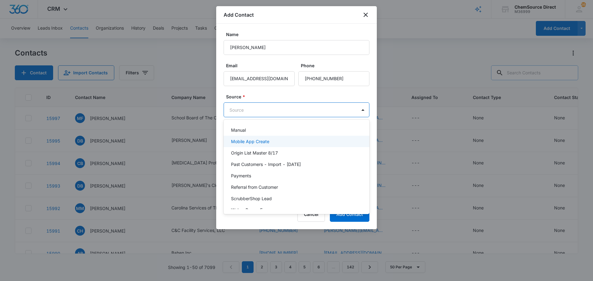
scroll to position [135, 0]
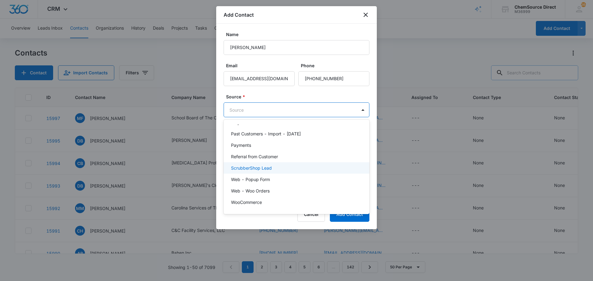
click at [272, 168] on div "ScrubberShop Lead" at bounding box center [296, 168] width 130 height 6
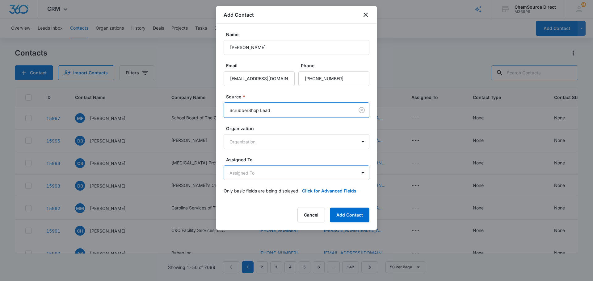
click at [275, 173] on body "CRM Apps Reputation Forms CRM Email Social Payments POS Content Ads Intelligenc…" at bounding box center [296, 140] width 593 height 281
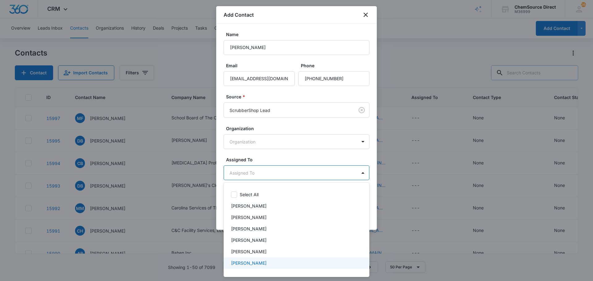
click at [252, 263] on p "[PERSON_NAME]" at bounding box center [249, 263] width 36 height 6
click at [287, 157] on div at bounding box center [296, 140] width 593 height 281
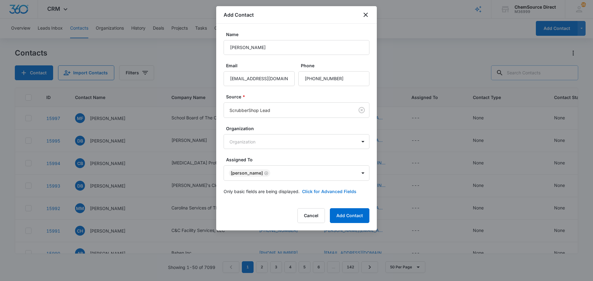
click at [317, 190] on button "Click for Advanced Fields" at bounding box center [329, 191] width 54 height 6
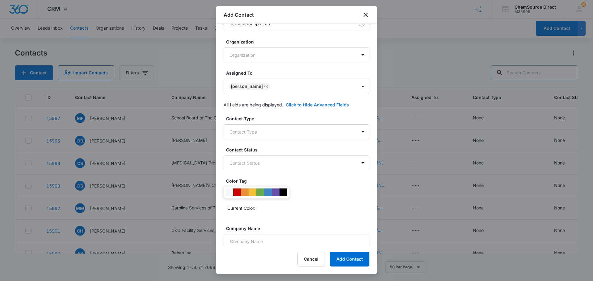
scroll to position [153, 0]
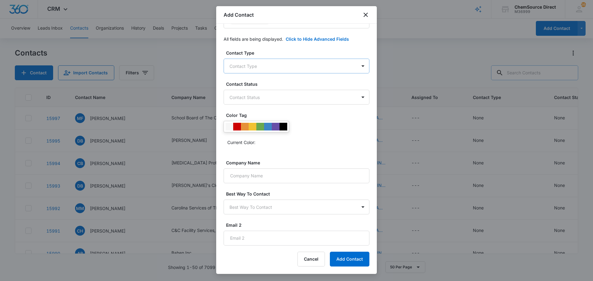
click at [268, 67] on body "CRM Apps Reputation Forms CRM Email Social Payments POS Content Ads Intelligenc…" at bounding box center [296, 140] width 593 height 281
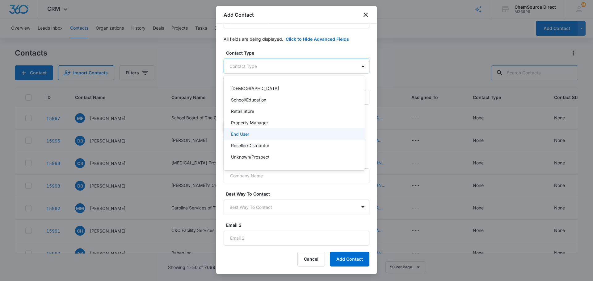
scroll to position [66, 0]
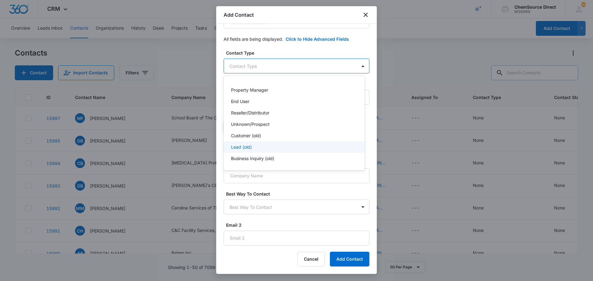
click at [260, 146] on div "Lead (old)" at bounding box center [293, 147] width 125 height 6
click at [275, 51] on div at bounding box center [296, 140] width 593 height 281
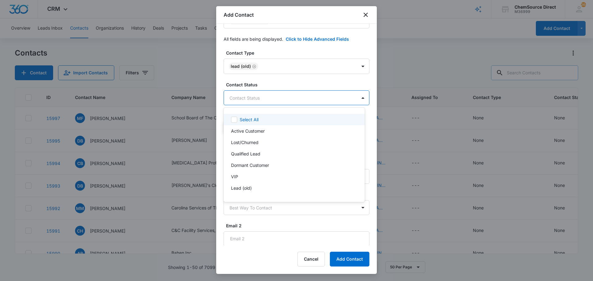
click at [274, 95] on body "CRM Apps Reputation Forms CRM Email Social Payments POS Content Ads Intelligenc…" at bounding box center [296, 140] width 593 height 281
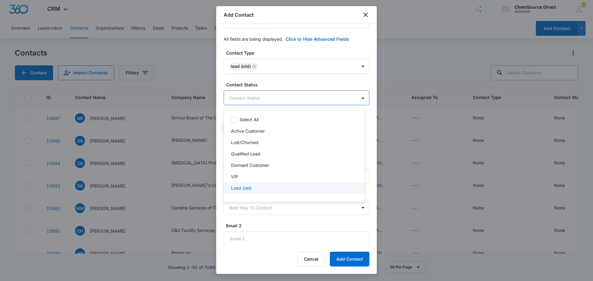
scroll to position [9, 0]
click at [267, 187] on p "Lead (No Purchase Yet)" at bounding box center [255, 190] width 48 height 6
click at [290, 81] on div at bounding box center [296, 140] width 593 height 281
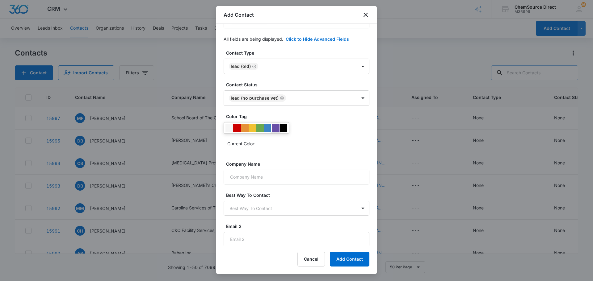
click at [276, 128] on div at bounding box center [276, 128] width 8 height 8
click at [312, 140] on div "Current Color:" at bounding box center [298, 144] width 142 height 10
click at [285, 182] on input "Company Name" at bounding box center [297, 177] width 146 height 15
paste input "[DEMOGRAPHIC_DATA]"
type input "[DEMOGRAPHIC_DATA]"
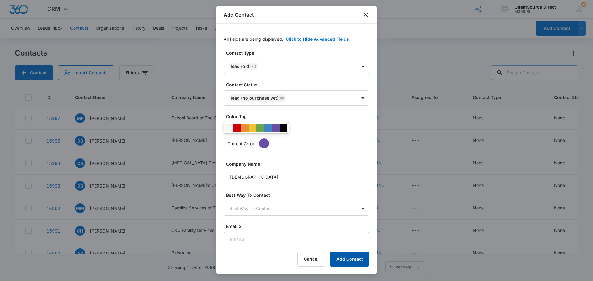
click at [343, 256] on button "Add Contact" at bounding box center [350, 259] width 40 height 15
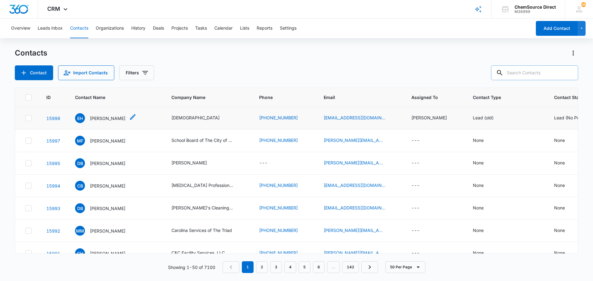
click at [129, 116] on icon "Contact Name - Eris Hice - Select to Edit Field" at bounding box center [132, 116] width 7 height 7
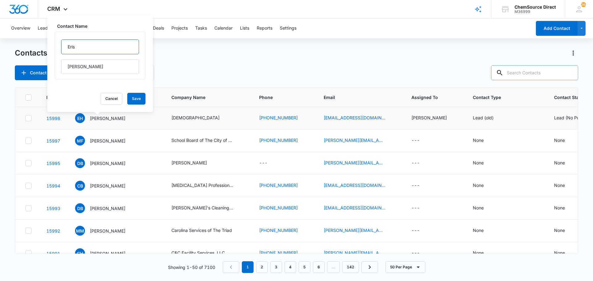
click at [77, 44] on input "Eris" at bounding box center [100, 47] width 78 height 15
type input "[PERSON_NAME]"
click at [131, 95] on button "Save" at bounding box center [136, 99] width 18 height 12
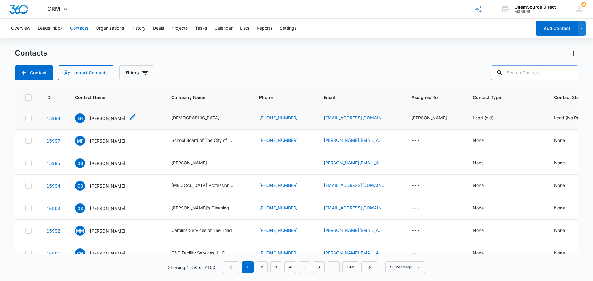
click at [99, 117] on p "[PERSON_NAME]" at bounding box center [108, 118] width 36 height 6
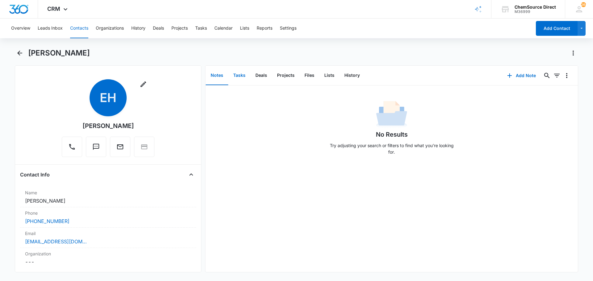
click at [242, 76] on button "Tasks" at bounding box center [239, 75] width 22 height 19
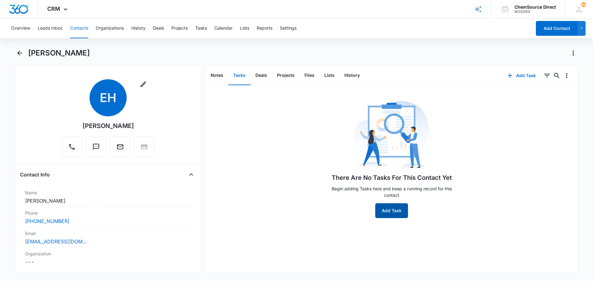
click at [386, 212] on button "Add Task" at bounding box center [391, 211] width 33 height 15
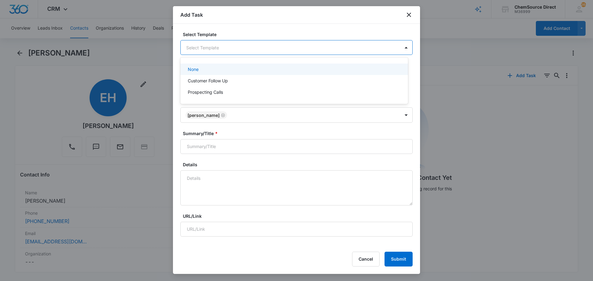
click at [228, 48] on body "CRM Apps Reputation Forms CRM Email Social Payments POS Content Ads Intelligenc…" at bounding box center [296, 140] width 593 height 281
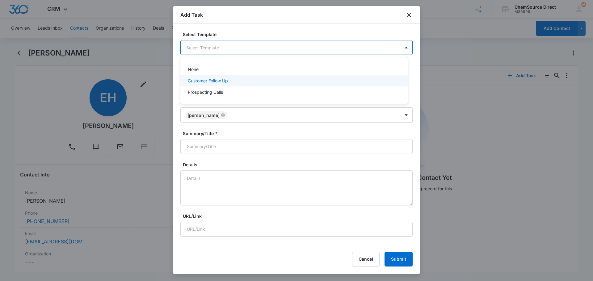
click at [200, 80] on p "Customer Follow Up" at bounding box center [208, 81] width 40 height 6
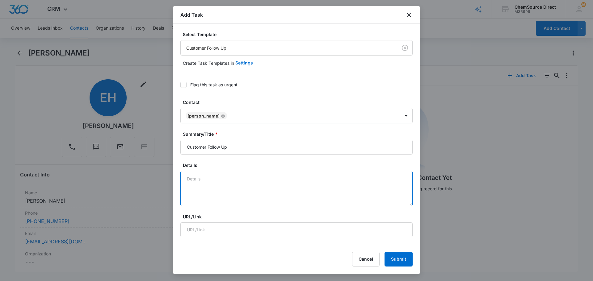
click at [193, 178] on textarea "Details" at bounding box center [296, 188] width 232 height 35
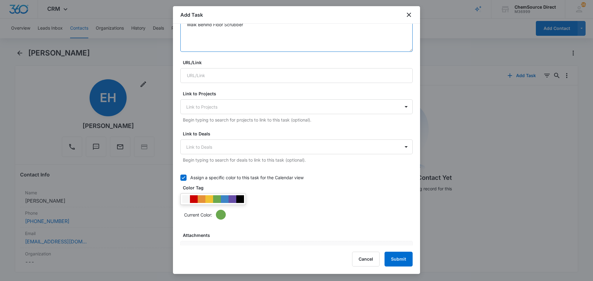
scroll to position [185, 0]
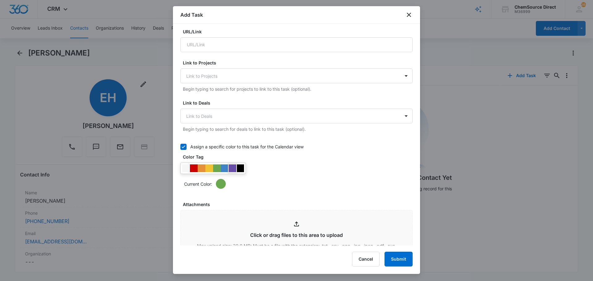
type textarea "Walk Behind Floor Scrubber"
click at [232, 168] on div at bounding box center [233, 169] width 8 height 8
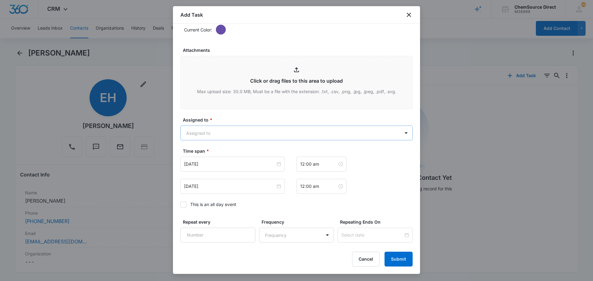
click at [236, 132] on body "CRM Apps Reputation Forms CRM Email Social Payments POS Content Ads Intelligenc…" at bounding box center [296, 140] width 593 height 281
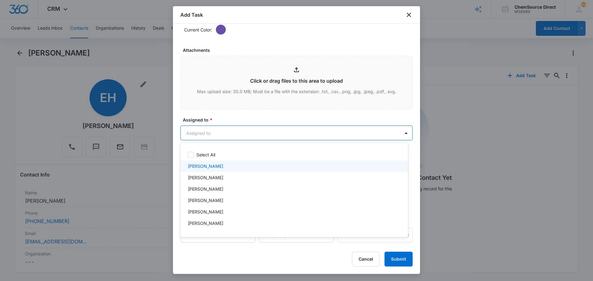
click at [222, 166] on div "[PERSON_NAME]" at bounding box center [294, 166] width 212 height 6
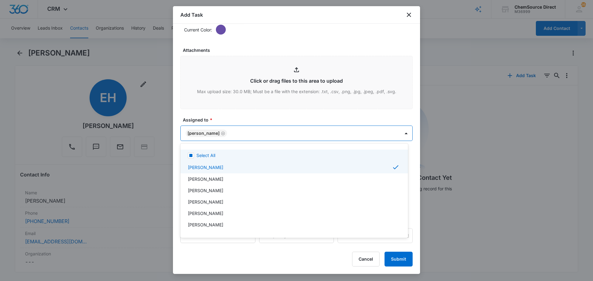
click at [244, 115] on div at bounding box center [296, 140] width 593 height 281
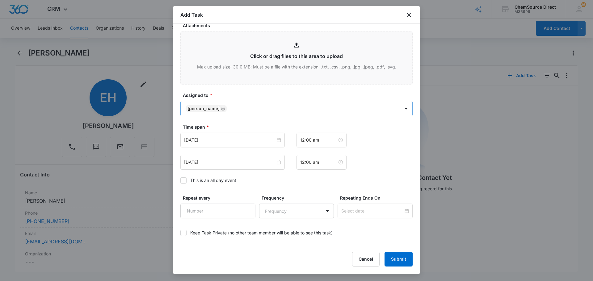
scroll to position [390, 0]
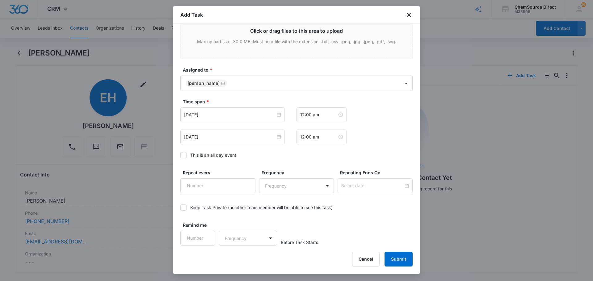
click at [182, 157] on icon at bounding box center [184, 156] width 6 height 6
click at [180, 155] on input "This is an all day event" at bounding box center [180, 155] width 0 height 0
click at [225, 114] on input "[DATE]" at bounding box center [229, 114] width 91 height 7
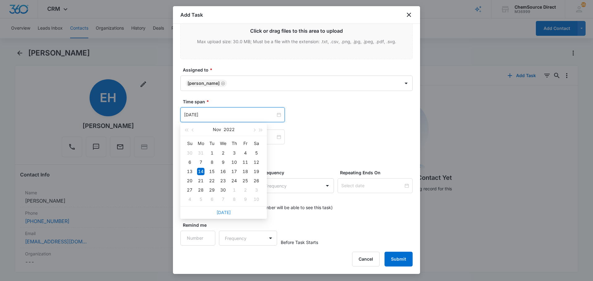
click at [222, 213] on link "[DATE]" at bounding box center [224, 212] width 14 height 5
type input "[DATE]"
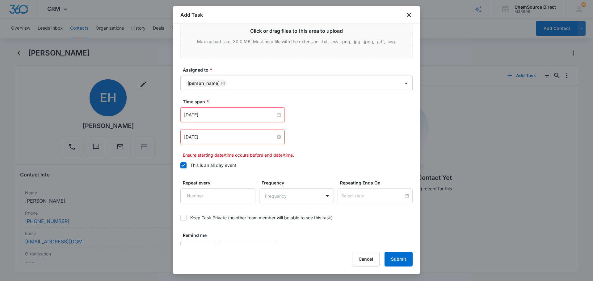
click at [234, 137] on input "[DATE]" at bounding box center [229, 137] width 91 height 7
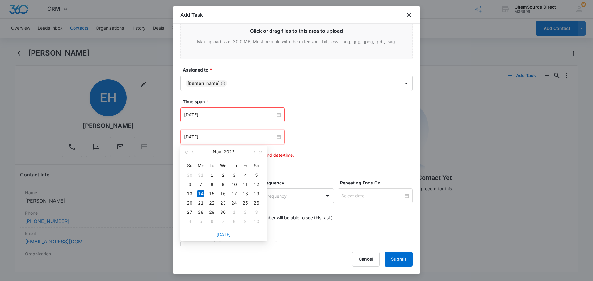
click at [223, 235] on link "[DATE]" at bounding box center [224, 234] width 14 height 5
type input "[DATE]"
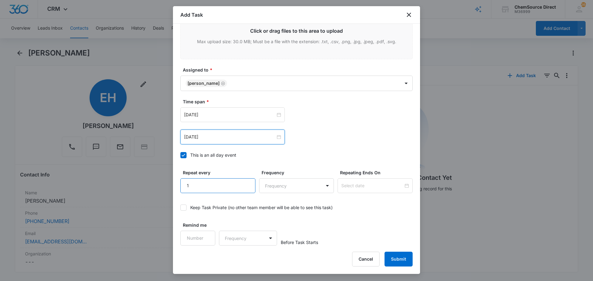
type input "1"
click at [245, 183] on input "1" at bounding box center [217, 186] width 75 height 15
click at [277, 187] on body "CRM Apps Reputation Forms CRM Email Social Payments POS Content Ads Intelligenc…" at bounding box center [296, 140] width 593 height 281
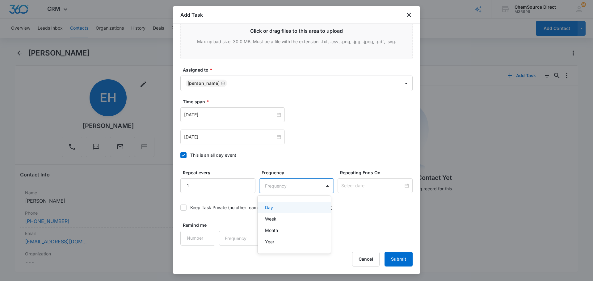
drag, startPoint x: 286, startPoint y: 207, endPoint x: 293, endPoint y: 204, distance: 7.1
click at [287, 207] on div "Day" at bounding box center [293, 207] width 57 height 6
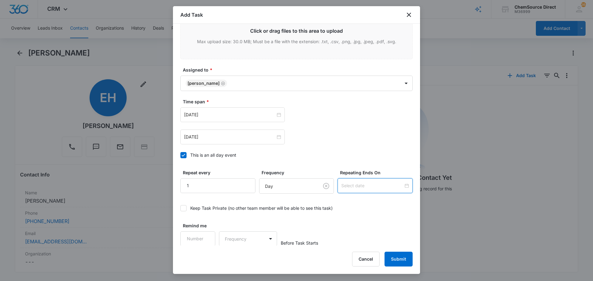
click at [347, 187] on input at bounding box center [372, 186] width 62 height 7
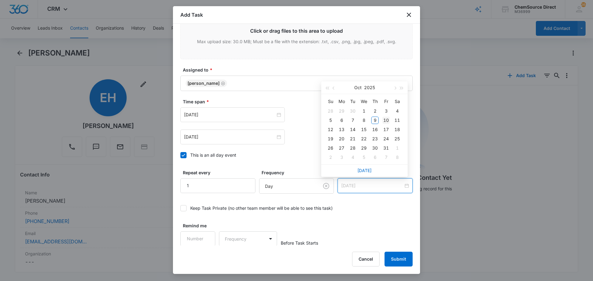
type input "[DATE]"
click at [387, 120] on div "10" at bounding box center [385, 120] width 7 height 7
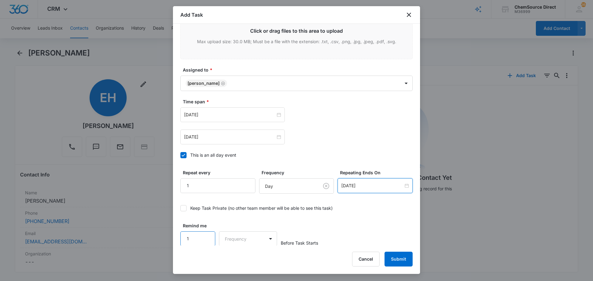
type input "1"
click at [206, 234] on input "1" at bounding box center [197, 239] width 35 height 15
click at [239, 239] on body "CRM Apps Reputation Forms CRM Email Social Payments POS Content Ads Intelligenc…" at bounding box center [296, 140] width 593 height 281
click at [242, 258] on div "Days" at bounding box center [246, 260] width 41 height 6
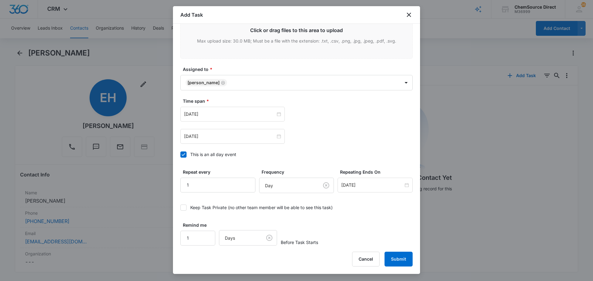
drag, startPoint x: 348, startPoint y: 230, endPoint x: 352, endPoint y: 229, distance: 4.0
click at [351, 229] on div "Remind me 1 Days Before Task Starts" at bounding box center [296, 234] width 232 height 24
click at [401, 262] on button "Submit" at bounding box center [399, 259] width 28 height 15
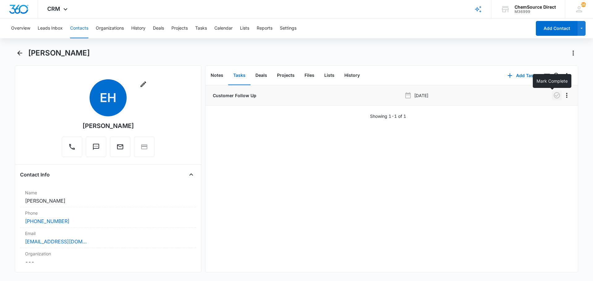
click at [553, 94] on icon "button" at bounding box center [556, 95] width 7 height 7
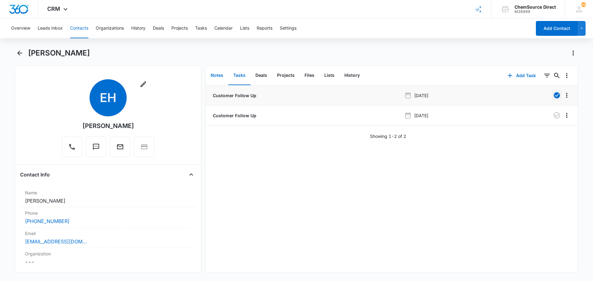
click at [217, 75] on button "Notes" at bounding box center [217, 75] width 23 height 19
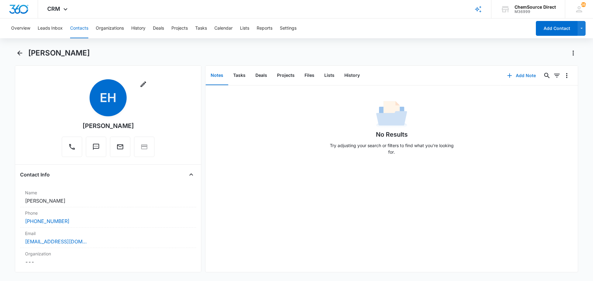
click at [512, 75] on button "Add Note" at bounding box center [521, 75] width 41 height 15
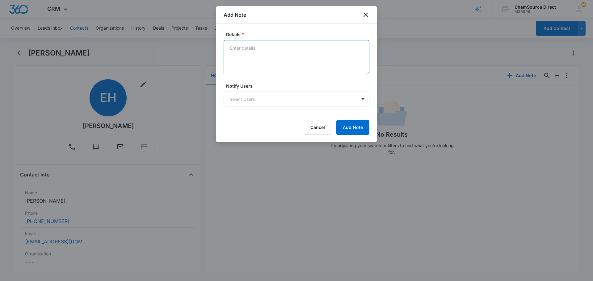
click at [252, 51] on textarea "Details *" at bounding box center [297, 57] width 146 height 35
click at [235, 57] on textarea "Walk Behind Floor Scrubber" at bounding box center [297, 57] width 146 height 35
click at [232, 62] on textarea "Walk Behind Floor Scrubber Texting with him right now" at bounding box center [297, 57] width 146 height 35
click at [288, 57] on textarea "Walk Behind Floor Scrubber Texting with him right now" at bounding box center [297, 57] width 146 height 35
drag, startPoint x: 229, startPoint y: 54, endPoint x: 290, endPoint y: 57, distance: 60.3
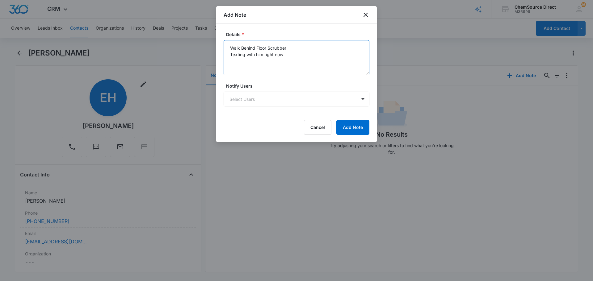
click at [290, 57] on textarea "Walk Behind Floor Scrubber Texting with him right now" at bounding box center [297, 57] width 146 height 35
type textarea "Walk Behind Floor Scrubber Called and texted No answer, left a message"
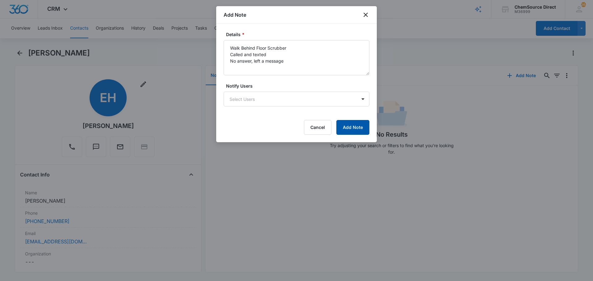
click at [349, 124] on button "Add Note" at bounding box center [352, 127] width 33 height 15
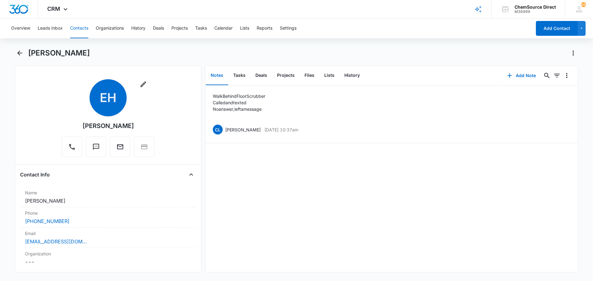
click at [81, 28] on button "Contacts" at bounding box center [79, 29] width 18 height 20
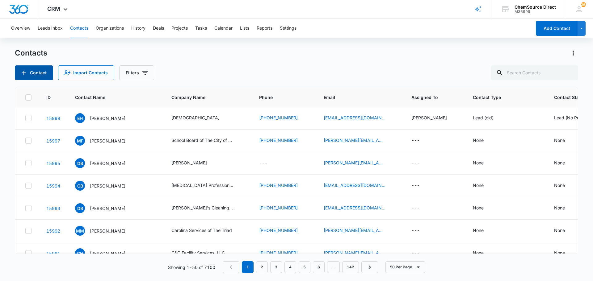
click at [40, 70] on button "Contact" at bounding box center [34, 72] width 38 height 15
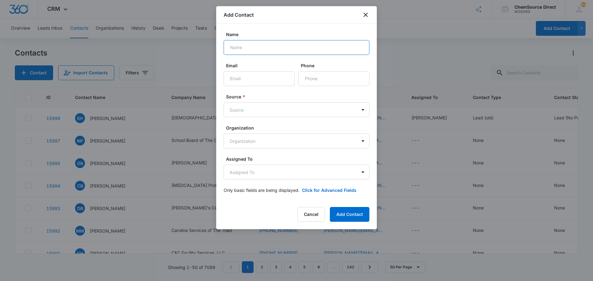
click at [255, 48] on input "Name" at bounding box center [297, 47] width 146 height 15
type input "[PERSON_NAME]"
paste input "[EMAIL_ADDRESS][DOMAIN_NAME]"
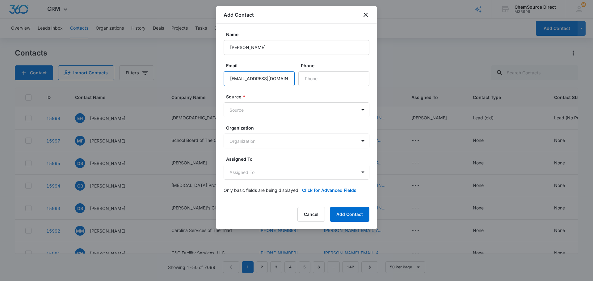
scroll to position [0, 10]
type input "[EMAIL_ADDRESS][DOMAIN_NAME]"
paste input "[PHONE_NUMBER]"
type input "[PHONE_NUMBER]"
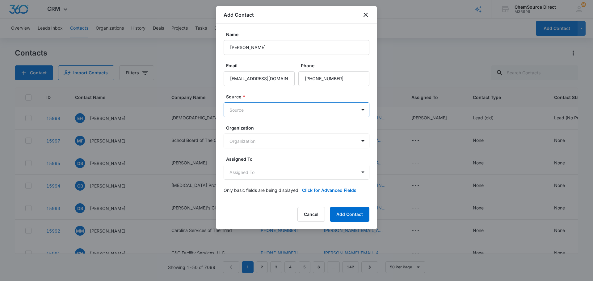
click at [272, 111] on body "CRM Apps Reputation Forms CRM Email Social Payments POS Content Ads Intelligenc…" at bounding box center [296, 140] width 593 height 281
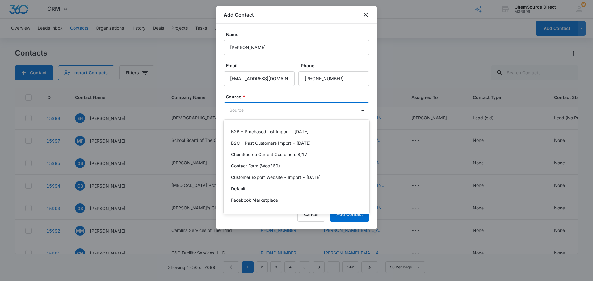
scroll to position [135, 0]
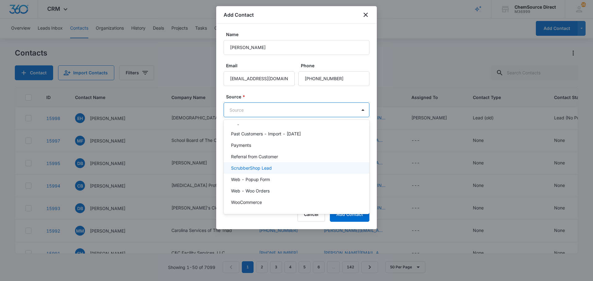
click at [271, 170] on p "ScrubberShop Lead" at bounding box center [251, 168] width 41 height 6
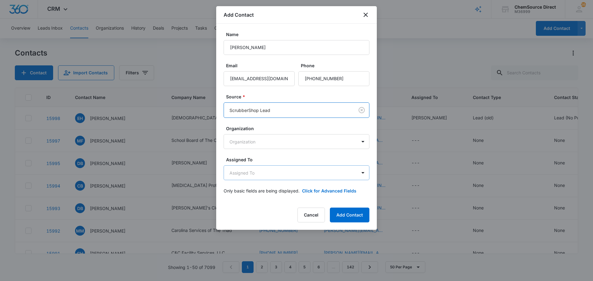
click at [271, 171] on body "CRM Apps Reputation Forms CRM Email Social Payments POS Content Ads Intelligenc…" at bounding box center [296, 140] width 593 height 281
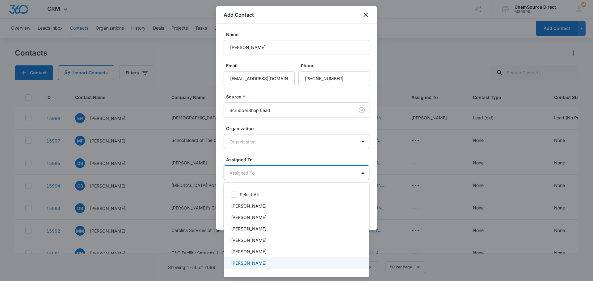
click at [256, 261] on div "[PERSON_NAME]" at bounding box center [296, 263] width 130 height 6
click at [276, 158] on div at bounding box center [296, 140] width 593 height 281
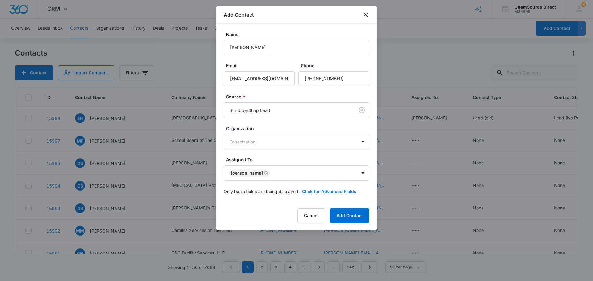
click at [323, 191] on button "Click for Advanced Fields" at bounding box center [329, 191] width 54 height 6
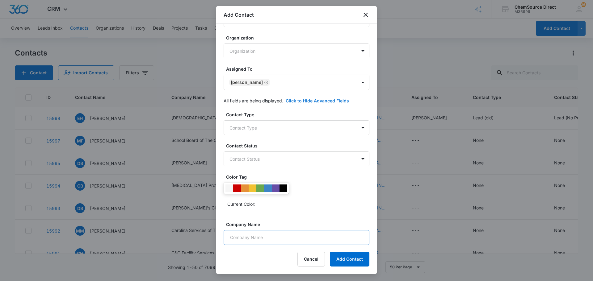
scroll to position [153, 0]
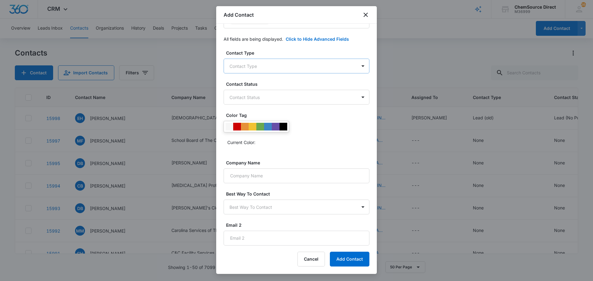
click at [280, 63] on body "CRM Apps Reputation Forms CRM Email Social Payments POS Content Ads Intelligenc…" at bounding box center [296, 140] width 593 height 281
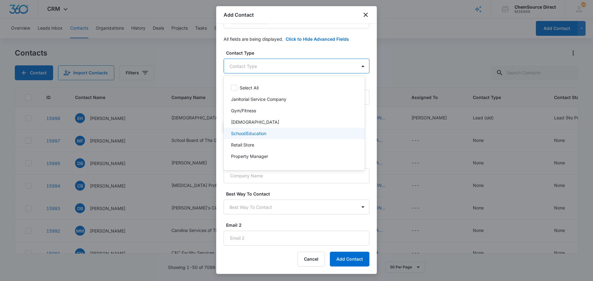
scroll to position [66, 0]
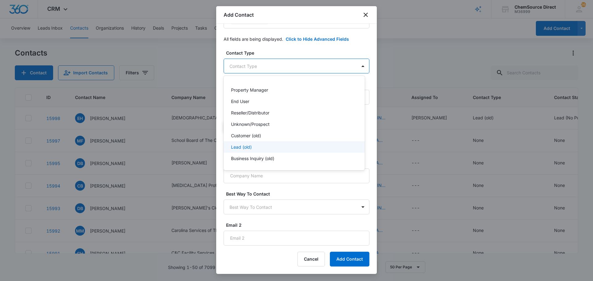
click at [272, 146] on div "Lead (old)" at bounding box center [293, 147] width 125 height 6
click at [279, 48] on div at bounding box center [296, 140] width 593 height 281
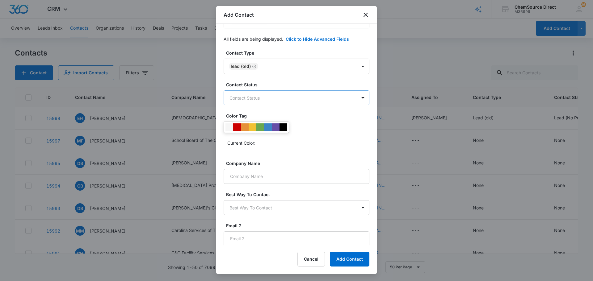
click at [280, 100] on body "CRM Apps Reputation Forms CRM Email Social Payments POS Content Ads Intelligenc…" at bounding box center [296, 140] width 593 height 281
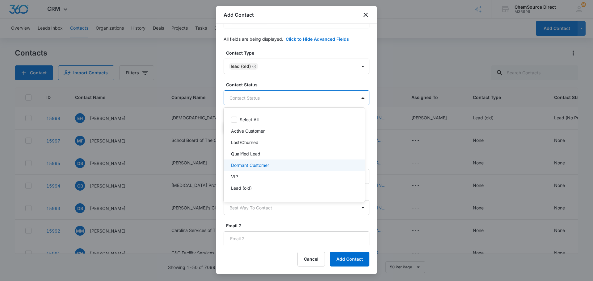
scroll to position [9, 0]
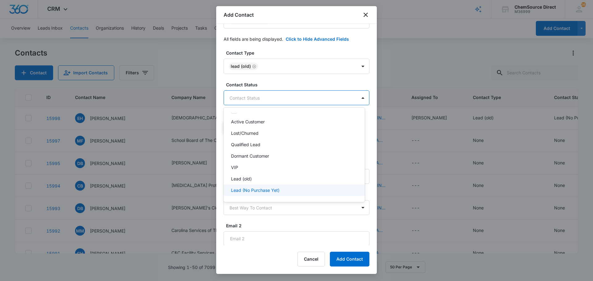
click at [275, 191] on p "Lead (No Purchase Yet)" at bounding box center [255, 190] width 48 height 6
click at [285, 77] on div at bounding box center [296, 140] width 593 height 281
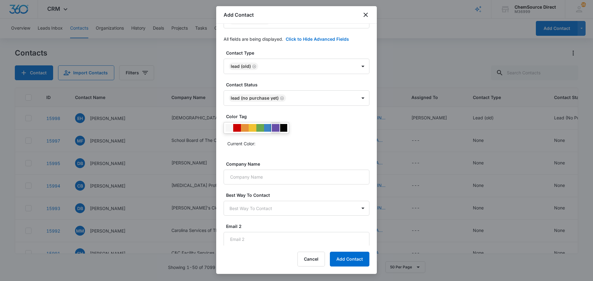
click at [275, 127] on div at bounding box center [276, 128] width 8 height 8
click at [318, 137] on div "Current Color:" at bounding box center [297, 135] width 146 height 26
click at [264, 176] on input "Company Name" at bounding box center [297, 177] width 146 height 15
paste input "CHERRYVILLE DISTRIBUTING CO,Inc"
drag, startPoint x: 233, startPoint y: 178, endPoint x: 264, endPoint y: 179, distance: 30.6
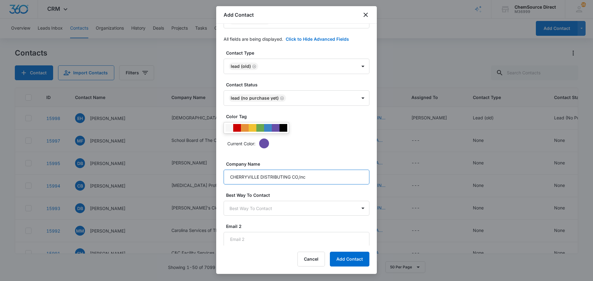
click at [236, 179] on input "CHERRYVILLE DISTRIBUTING CO,Inc" at bounding box center [297, 177] width 146 height 15
click at [281, 176] on input "Cherryville Distributing CO,Inc" at bounding box center [297, 177] width 146 height 15
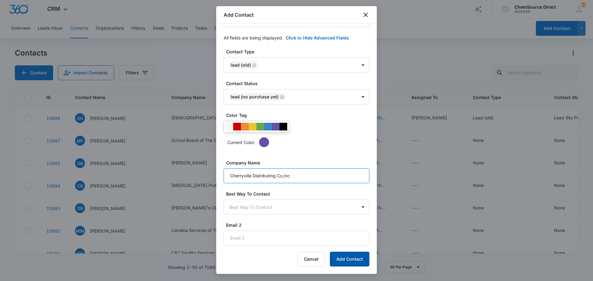
type input "Cherryville Distributing Co,Inc"
click at [347, 257] on button "Add Contact" at bounding box center [350, 259] width 40 height 15
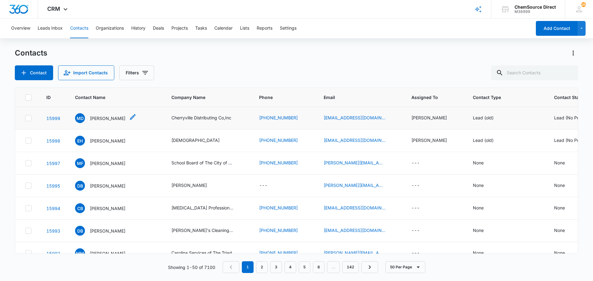
click at [102, 118] on p "[PERSON_NAME]" at bounding box center [108, 118] width 36 height 6
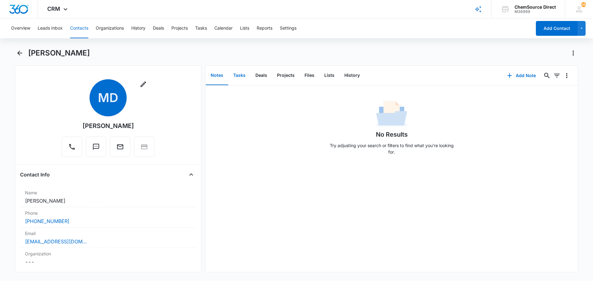
click at [240, 73] on button "Tasks" at bounding box center [239, 75] width 22 height 19
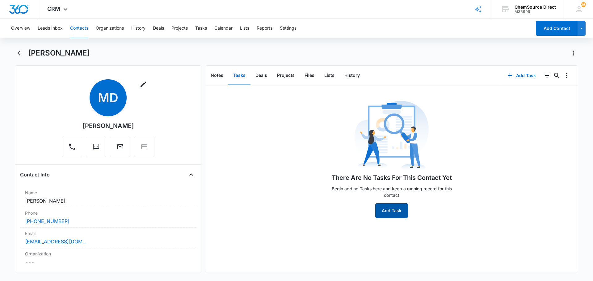
click at [386, 212] on button "Add Task" at bounding box center [391, 211] width 33 height 15
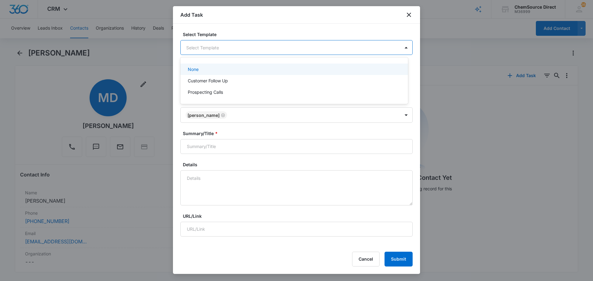
click at [211, 49] on body "CRM Apps Reputation Forms CRM Email Social Payments POS Content Ads Intelligenc…" at bounding box center [296, 140] width 593 height 281
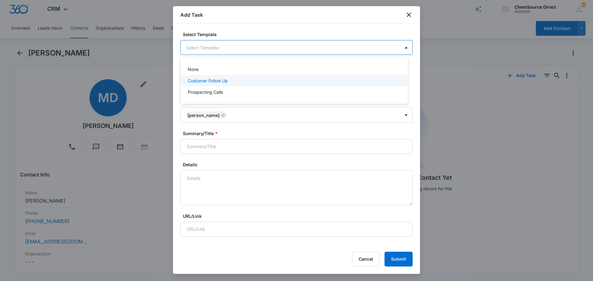
click at [201, 81] on p "Customer Follow Up" at bounding box center [208, 81] width 40 height 6
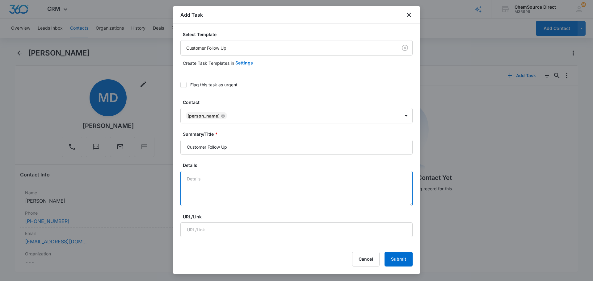
click at [200, 175] on textarea "Details" at bounding box center [296, 188] width 232 height 35
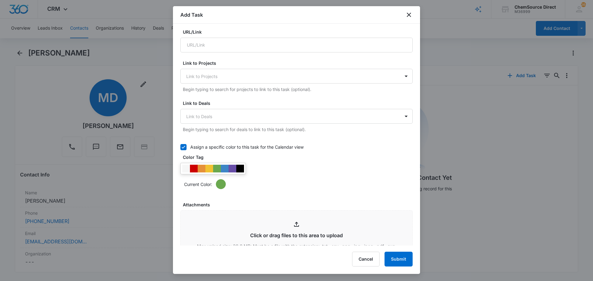
scroll to position [185, 0]
type textarea "Walk Behind Floor Scrubber"
click at [230, 169] on div at bounding box center [233, 169] width 8 height 8
click at [305, 165] on div "Current Color:" at bounding box center [296, 176] width 232 height 26
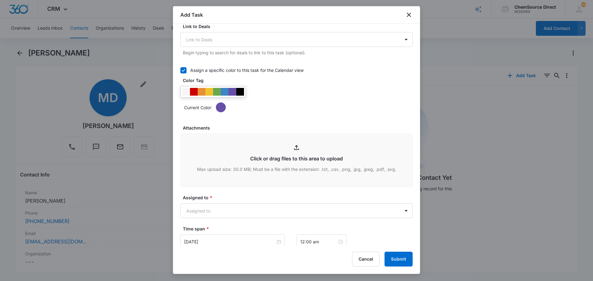
scroll to position [340, 0]
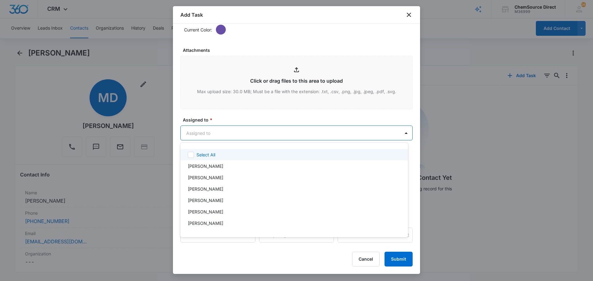
click at [240, 136] on body "CRM Apps Reputation Forms CRM Email Social Payments POS Content Ads Intelligenc…" at bounding box center [296, 140] width 593 height 281
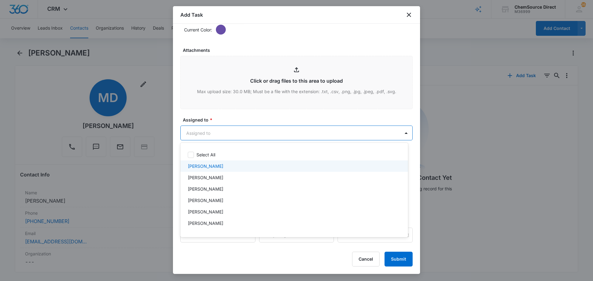
click at [221, 164] on div "[PERSON_NAME]" at bounding box center [294, 166] width 212 height 6
click at [233, 113] on div at bounding box center [296, 140] width 593 height 281
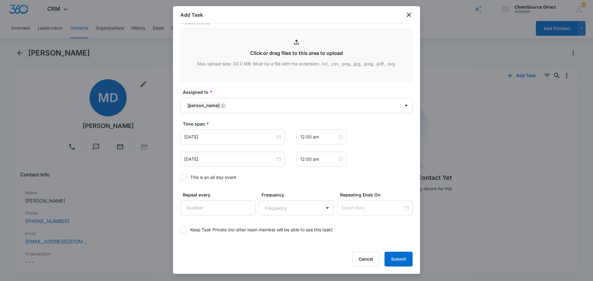
scroll to position [390, 0]
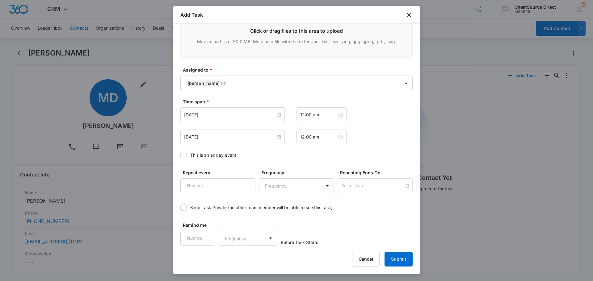
click at [183, 155] on icon at bounding box center [184, 156] width 6 height 6
click at [180, 155] on input "This is an all day event" at bounding box center [180, 155] width 0 height 0
click at [221, 117] on input "[DATE]" at bounding box center [229, 114] width 91 height 7
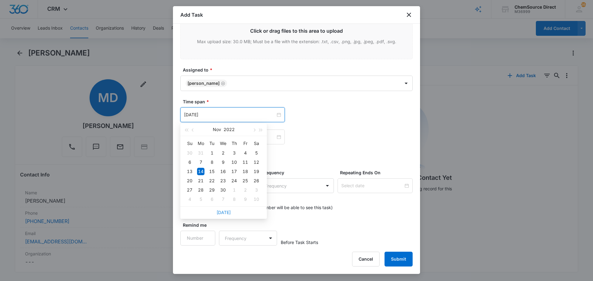
click at [224, 213] on link "[DATE]" at bounding box center [224, 212] width 14 height 5
type input "[DATE]"
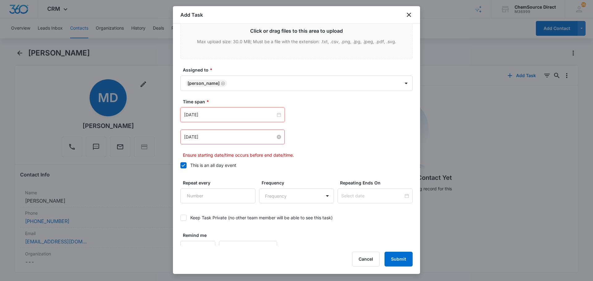
click at [229, 139] on input "[DATE]" at bounding box center [229, 137] width 91 height 7
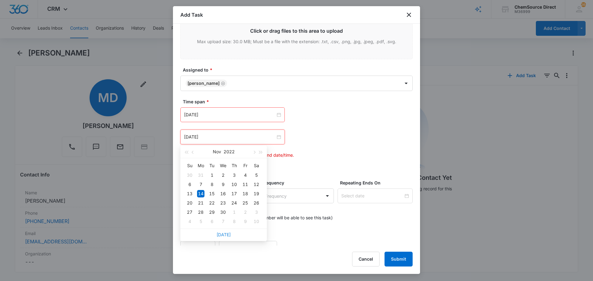
click at [223, 235] on link "[DATE]" at bounding box center [224, 234] width 14 height 5
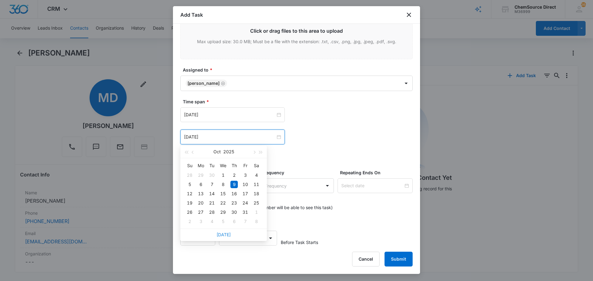
type input "[DATE]"
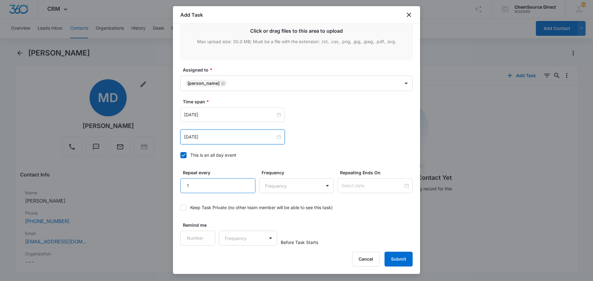
type input "1"
click at [245, 182] on input "1" at bounding box center [217, 186] width 75 height 15
click at [267, 183] on body "CRM Apps Reputation Forms CRM Email Social Payments POS Content Ads Intelligenc…" at bounding box center [296, 140] width 593 height 281
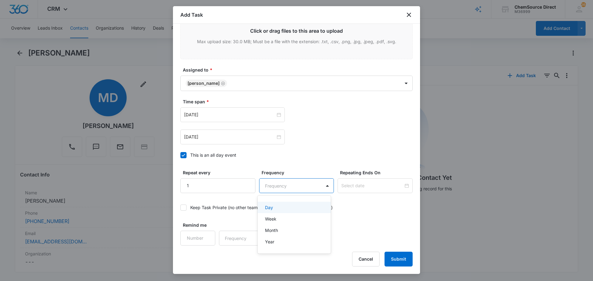
click at [277, 205] on div "Day" at bounding box center [293, 207] width 57 height 6
click at [343, 186] on input at bounding box center [372, 186] width 62 height 7
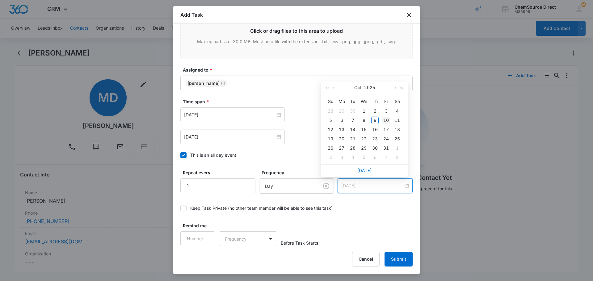
type input "[DATE]"
click at [383, 120] on div "10" at bounding box center [385, 120] width 7 height 7
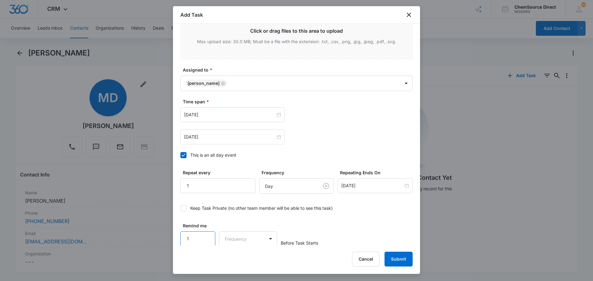
type input "1"
click at [207, 234] on input "1" at bounding box center [197, 239] width 35 height 15
click at [236, 243] on body "CRM Apps Reputation Forms CRM Email Social Payments POS Content Ads Intelligenc…" at bounding box center [296, 140] width 593 height 281
click at [245, 258] on div "Days" at bounding box center [246, 260] width 41 height 6
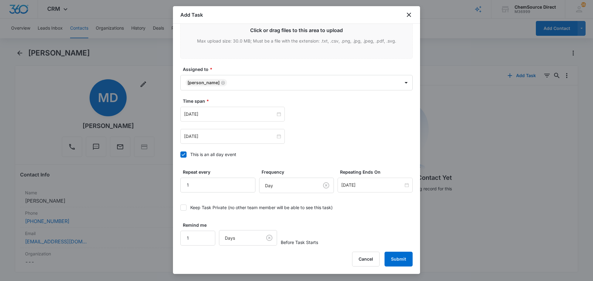
click at [340, 233] on div "Remind me 1 Days Before Task Starts" at bounding box center [296, 234] width 232 height 24
click at [392, 258] on button "Submit" at bounding box center [399, 259] width 28 height 15
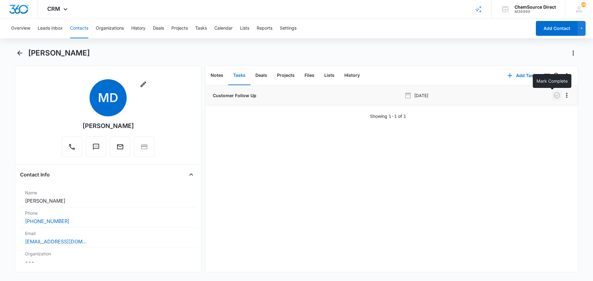
click at [553, 94] on icon "button" at bounding box center [556, 95] width 7 height 7
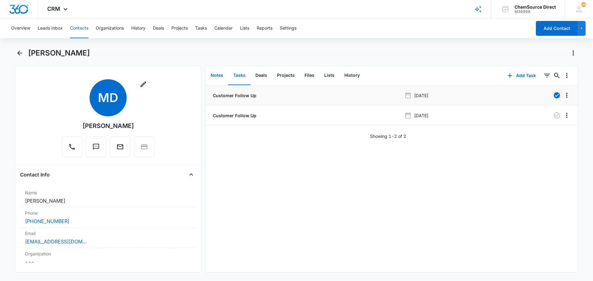
click at [219, 74] on button "Notes" at bounding box center [217, 75] width 23 height 19
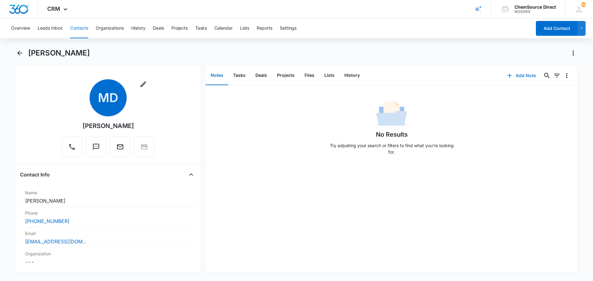
click at [518, 73] on button "Add Note" at bounding box center [521, 75] width 41 height 15
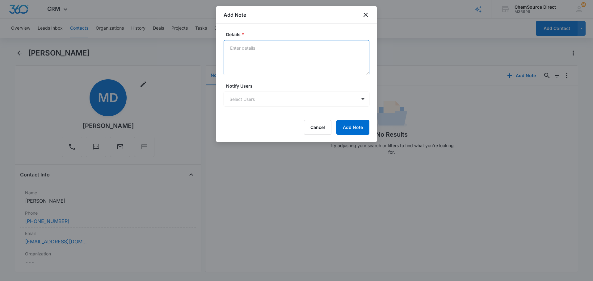
click at [255, 46] on textarea "Details *" at bounding box center [297, 57] width 146 height 35
click at [234, 62] on textarea "Walk Behind Floor Scrubber Called and texted" at bounding box center [297, 57] width 146 height 35
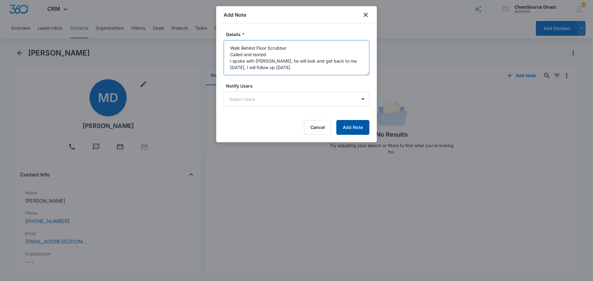
type textarea "Walk Behind Floor Scrubber Called and texted I spoke with [PERSON_NAME], he wil…"
click at [352, 126] on button "Add Note" at bounding box center [352, 127] width 33 height 15
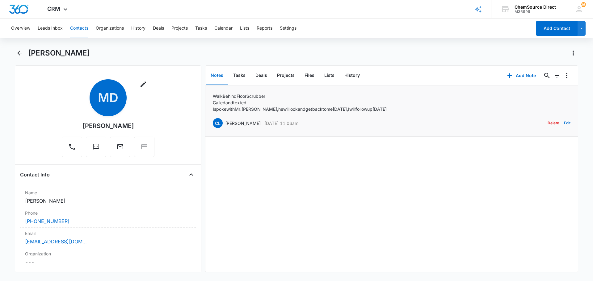
drag, startPoint x: 213, startPoint y: 109, endPoint x: 382, endPoint y: 107, distance: 168.6
click at [396, 111] on div "Walk Behind Floor Scrubber Called and texted I spoke with [PERSON_NAME], he wil…" at bounding box center [392, 111] width 358 height 36
copy p "I spoke with [PERSON_NAME], he will look and get back to me [DATE], I will foll…"
click at [300, 170] on div "Walk Behind Floor Scrubber Called and texted I spoke with [PERSON_NAME], he wil…" at bounding box center [391, 179] width 372 height 187
click at [78, 27] on button "Contacts" at bounding box center [79, 29] width 18 height 20
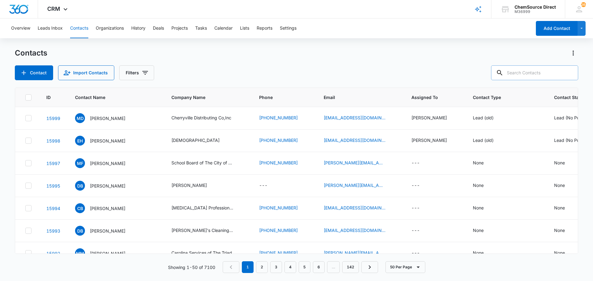
click at [529, 73] on input "text" at bounding box center [534, 72] width 87 height 15
type input "long"
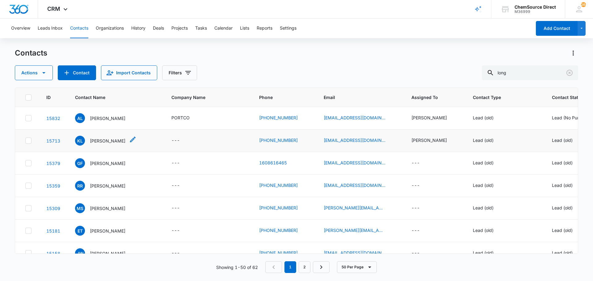
click at [100, 141] on p "[PERSON_NAME]" at bounding box center [108, 141] width 36 height 6
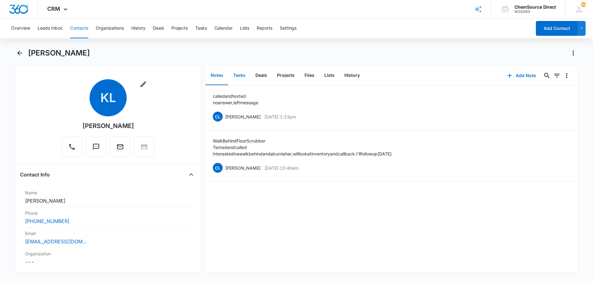
click at [241, 74] on button "Tasks" at bounding box center [239, 75] width 22 height 19
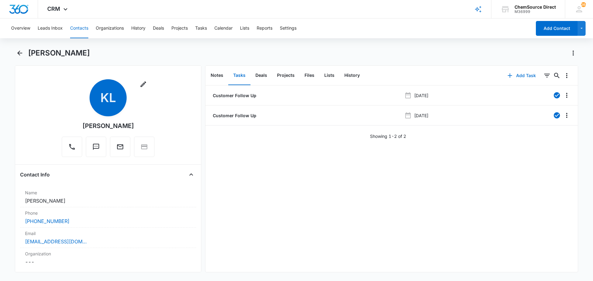
click at [515, 74] on button "Add Task" at bounding box center [521, 75] width 41 height 15
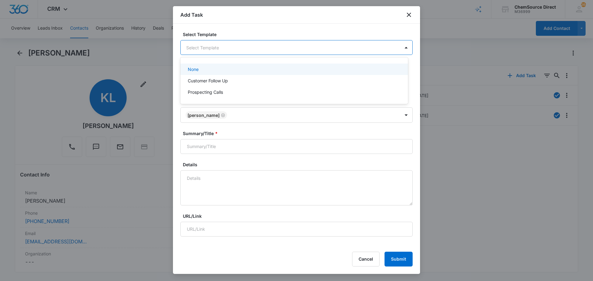
click at [198, 50] on body "CRM Apps Reputation Forms CRM Email Social Payments POS Content Ads Intelligenc…" at bounding box center [296, 140] width 593 height 281
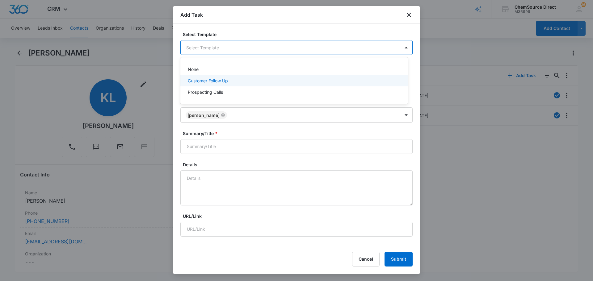
click at [200, 81] on p "Customer Follow Up" at bounding box center [208, 81] width 40 height 6
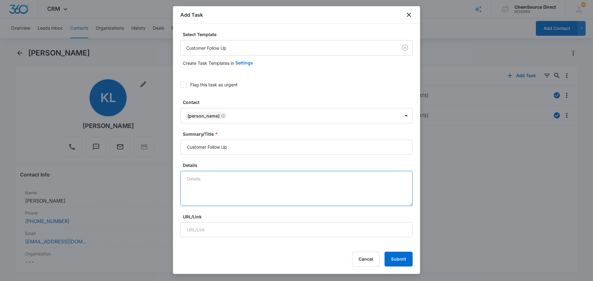
click at [203, 179] on textarea "Details" at bounding box center [296, 188] width 232 height 35
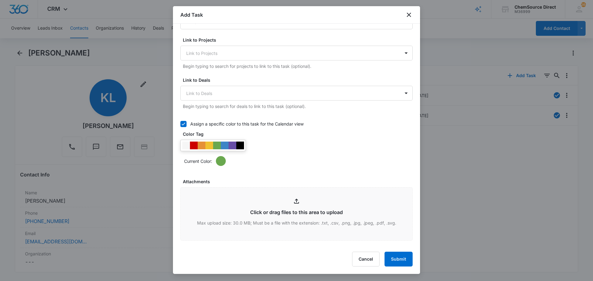
scroll to position [216, 0]
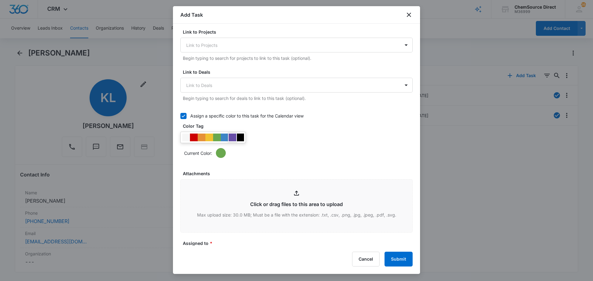
type textarea "Walk Behind Floor Scrubber"
click at [233, 135] on div at bounding box center [233, 138] width 8 height 8
click at [305, 146] on div "Current Color:" at bounding box center [296, 145] width 232 height 26
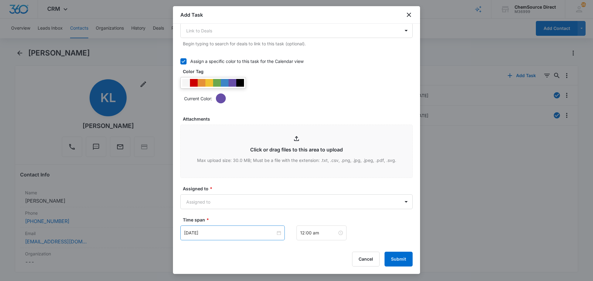
scroll to position [371, 0]
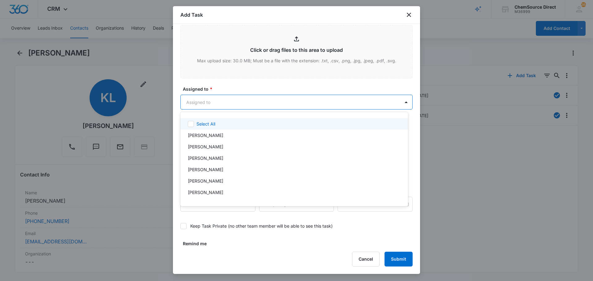
click at [209, 102] on body "CRM Apps Reputation Forms CRM Email Social Payments POS Content Ads Intelligenc…" at bounding box center [296, 140] width 593 height 281
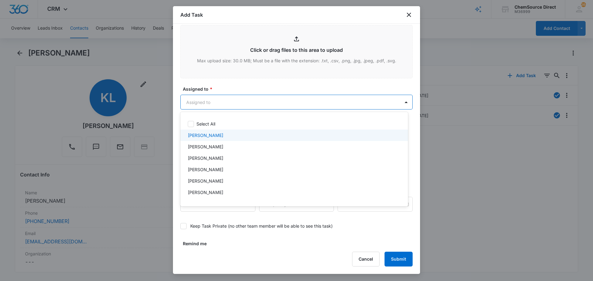
click at [205, 135] on p "[PERSON_NAME]" at bounding box center [206, 135] width 36 height 6
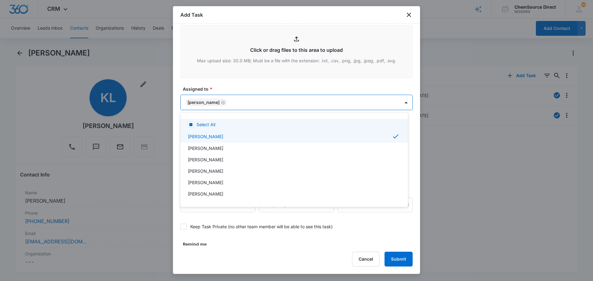
click at [230, 86] on div at bounding box center [296, 140] width 593 height 281
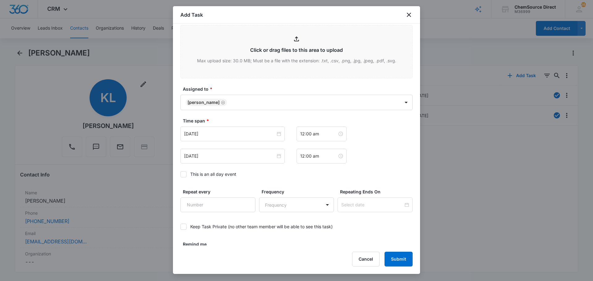
scroll to position [390, 0]
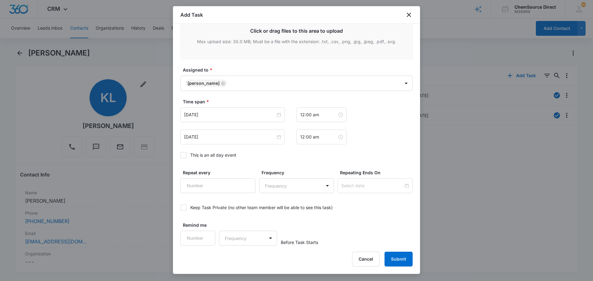
click at [184, 154] on icon at bounding box center [184, 156] width 6 height 6
click at [180, 155] on input "This is an all day event" at bounding box center [180, 155] width 0 height 0
click at [219, 118] on div "[DATE]" at bounding box center [232, 114] width 104 height 15
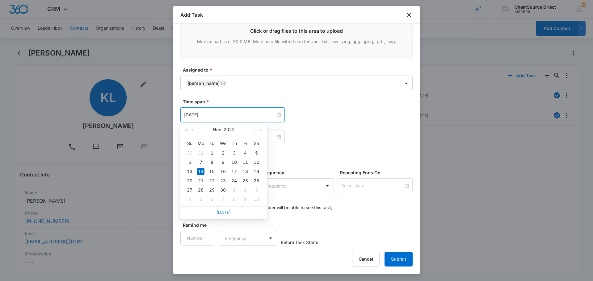
click at [225, 212] on link "[DATE]" at bounding box center [224, 212] width 14 height 5
type input "[DATE]"
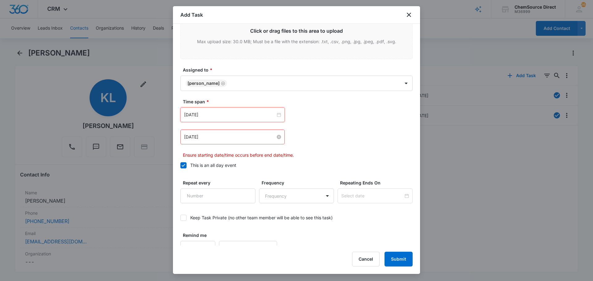
click at [229, 136] on input "[DATE]" at bounding box center [229, 137] width 91 height 7
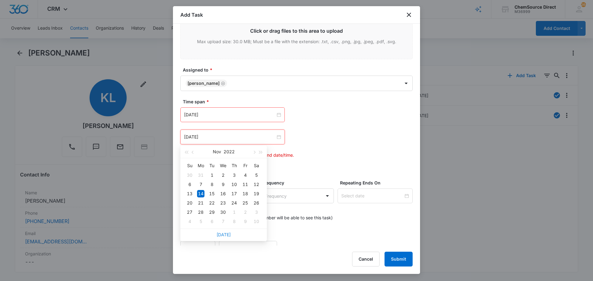
click at [222, 234] on link "[DATE]" at bounding box center [224, 234] width 14 height 5
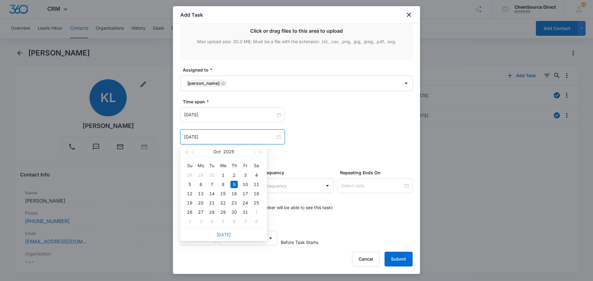
type input "[DATE]"
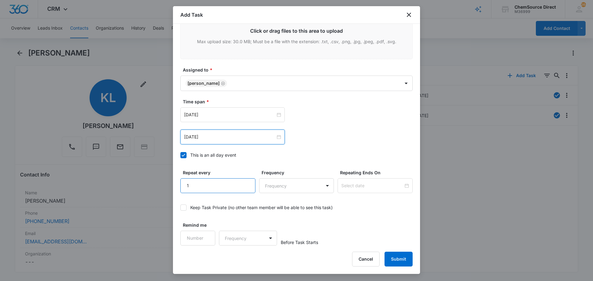
type input "1"
click at [244, 183] on input "1" at bounding box center [217, 186] width 75 height 15
click at [276, 187] on body "CRM Apps Reputation Forms CRM Email Social Payments POS Content Ads Intelligenc…" at bounding box center [296, 140] width 593 height 281
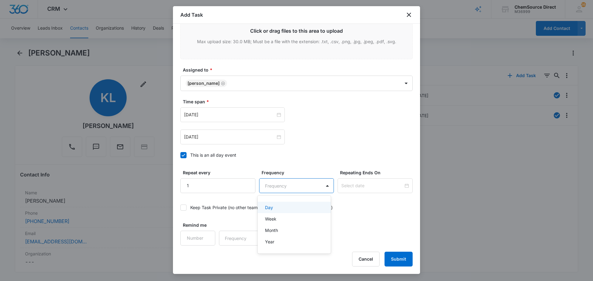
click at [281, 207] on div "Day" at bounding box center [293, 207] width 57 height 6
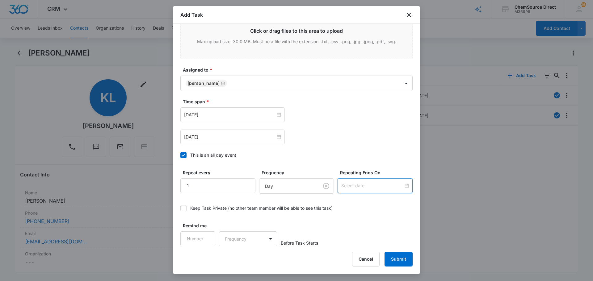
click at [349, 185] on input at bounding box center [372, 186] width 62 height 7
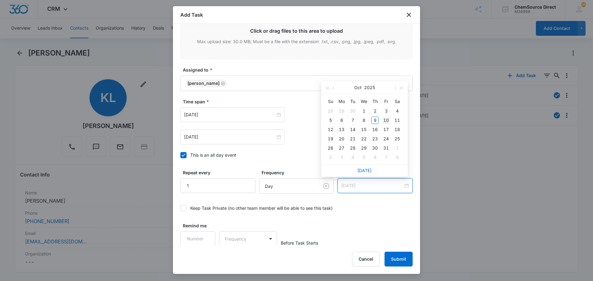
type input "[DATE]"
click at [385, 119] on div "10" at bounding box center [385, 120] width 7 height 7
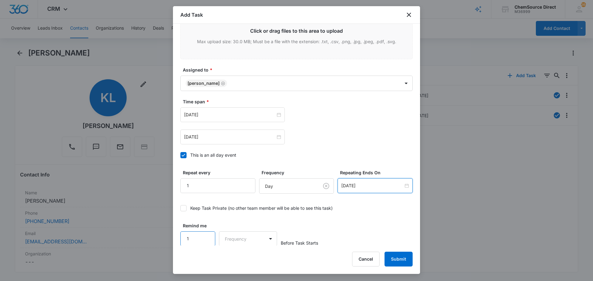
type input "1"
click at [206, 235] on input "1" at bounding box center [197, 239] width 35 height 15
click at [242, 241] on body "CRM Apps Reputation Forms CRM Email Social Payments POS Content Ads Intelligenc…" at bounding box center [296, 140] width 593 height 281
click at [245, 259] on div "Days" at bounding box center [246, 260] width 41 height 6
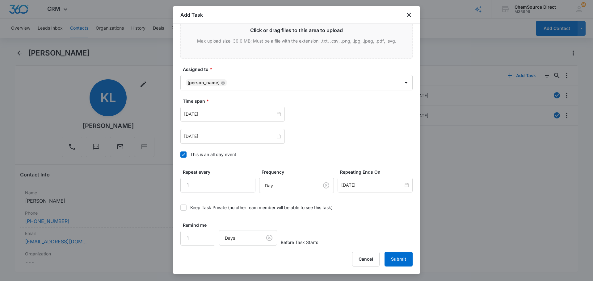
click at [397, 258] on button "Submit" at bounding box center [399, 259] width 28 height 15
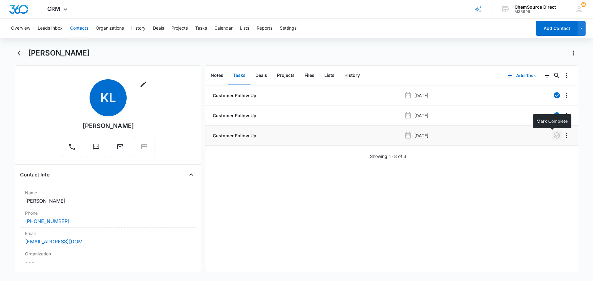
click at [554, 136] on icon "button" at bounding box center [557, 135] width 6 height 6
click at [218, 75] on button "Notes" at bounding box center [217, 75] width 23 height 19
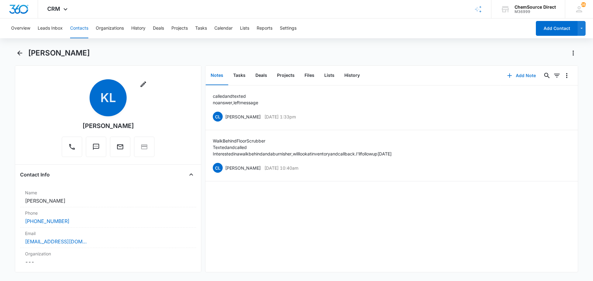
click at [521, 75] on button "Add Note" at bounding box center [521, 75] width 41 height 15
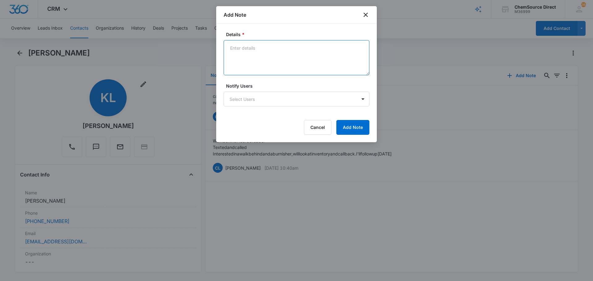
click at [240, 51] on textarea "Details *" at bounding box center [297, 57] width 146 height 35
click at [233, 48] on textarea "Aback in the market for a walk behind, called and texted, no answer, left a mes…" at bounding box center [297, 57] width 146 height 35
drag, startPoint x: 282, startPoint y: 54, endPoint x: 221, endPoint y: 47, distance: 60.6
click at [221, 47] on div "Details * back in the market for a walk behind, called and texted, no answer, l…" at bounding box center [296, 83] width 161 height 119
type textarea "back in the market for a walk behind, called and texted, no answer, left a mess…"
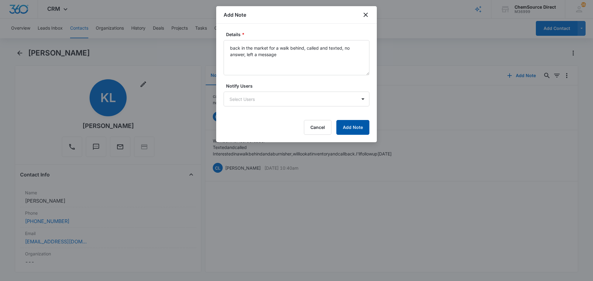
click at [348, 125] on button "Add Note" at bounding box center [352, 127] width 33 height 15
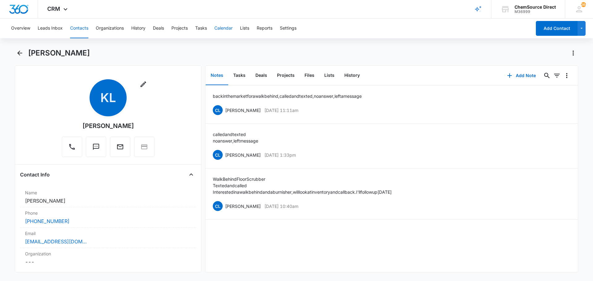
click at [220, 27] on button "Calendar" at bounding box center [223, 29] width 18 height 20
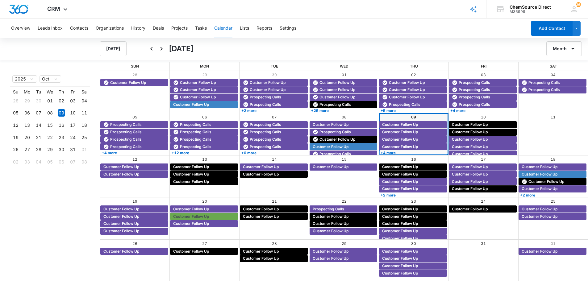
click at [565, 46] on button "Month" at bounding box center [565, 48] width 36 height 15
click at [558, 78] on div "Week" at bounding box center [563, 78] width 16 height 4
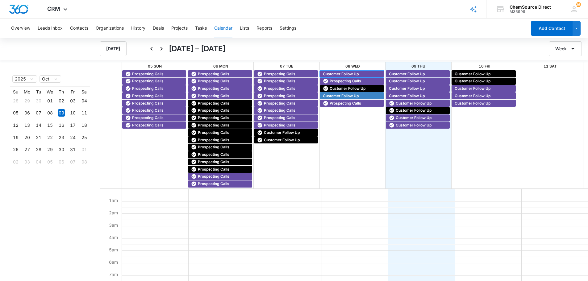
click at [336, 74] on span "Customer Follow Up" at bounding box center [341, 74] width 36 height 6
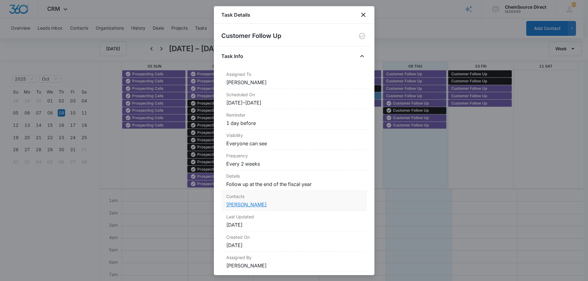
click at [254, 204] on link "[PERSON_NAME]" at bounding box center [246, 205] width 40 height 6
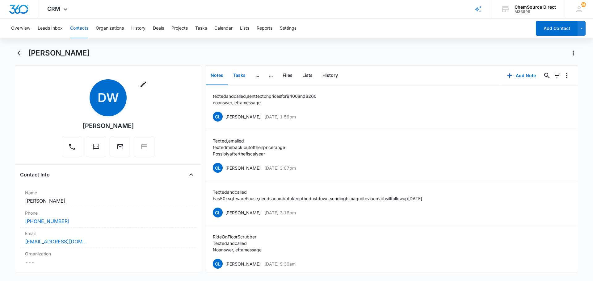
click at [241, 76] on button "Tasks" at bounding box center [239, 75] width 22 height 19
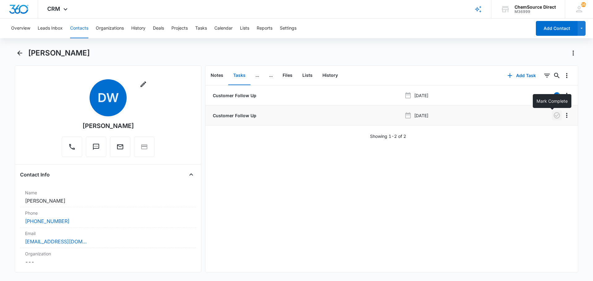
click at [553, 115] on icon "button" at bounding box center [556, 115] width 7 height 7
click at [215, 76] on button "Notes" at bounding box center [217, 75] width 23 height 19
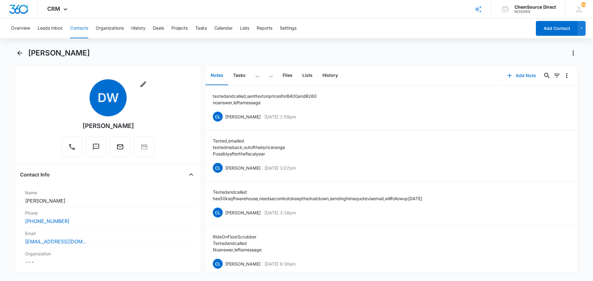
click at [519, 74] on button "Add Note" at bounding box center [521, 75] width 41 height 15
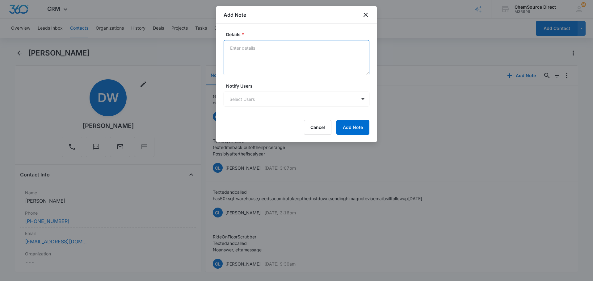
click at [252, 56] on textarea "Details *" at bounding box center [297, 57] width 146 height 35
click at [283, 48] on textarea "Sent a follow up email, waitng on response" at bounding box center [297, 57] width 146 height 35
drag, startPoint x: 283, startPoint y: 48, endPoint x: 270, endPoint y: 60, distance: 17.5
click at [269, 60] on textarea "Sent a follow up email, waitng on response" at bounding box center [297, 57] width 146 height 35
type textarea "Sent a follow-up email, waiting for a response"
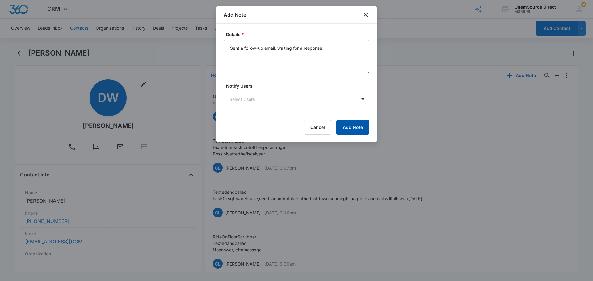
click at [349, 125] on button "Add Note" at bounding box center [352, 127] width 33 height 15
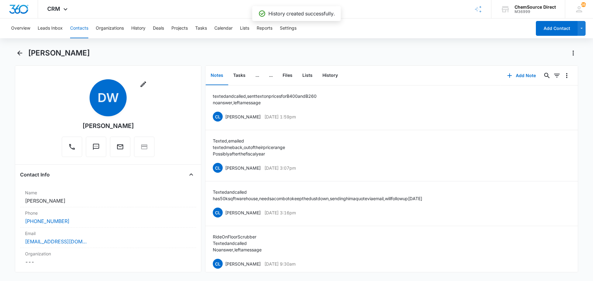
click at [301, 51] on div "[PERSON_NAME]" at bounding box center [303, 53] width 550 height 10
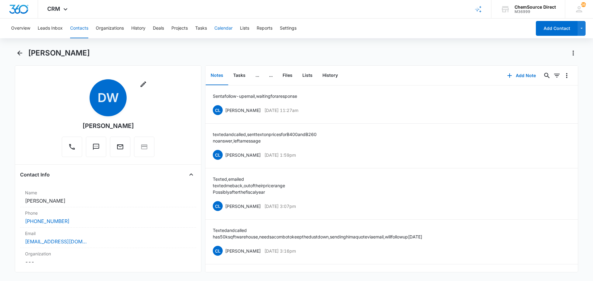
click at [223, 28] on button "Calendar" at bounding box center [223, 29] width 18 height 20
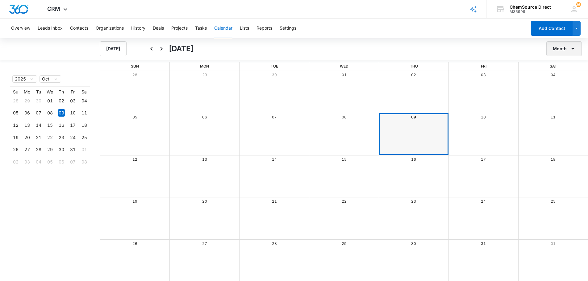
click at [557, 49] on button "Month" at bounding box center [565, 48] width 36 height 15
click at [562, 77] on div "Week" at bounding box center [563, 78] width 16 height 4
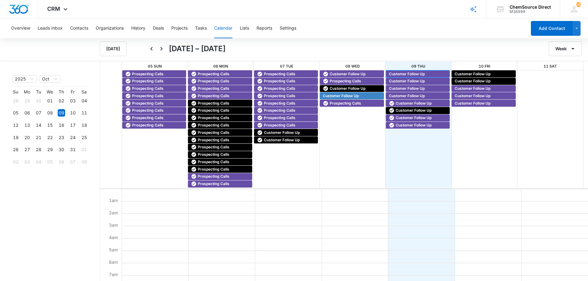
click at [406, 73] on span "Customer Follow Up" at bounding box center [407, 74] width 36 height 6
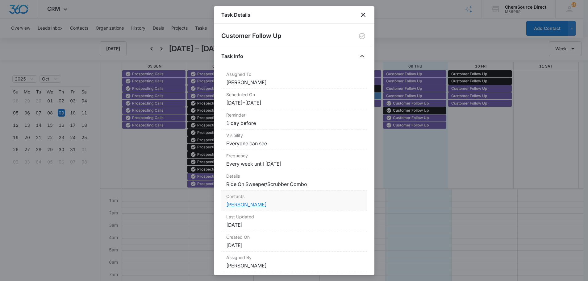
click at [245, 204] on link "[PERSON_NAME]" at bounding box center [246, 205] width 40 height 6
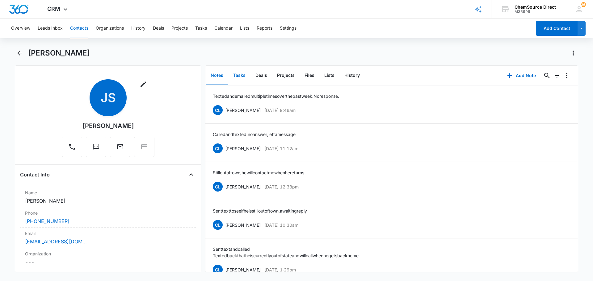
click at [241, 74] on button "Tasks" at bounding box center [239, 75] width 22 height 19
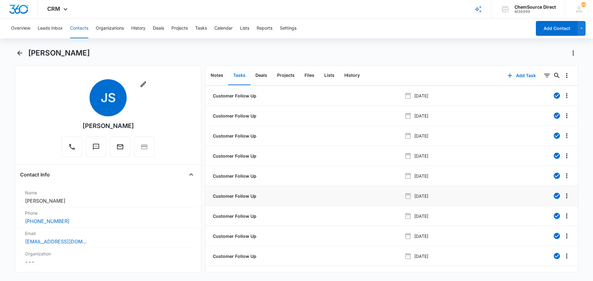
scroll to position [38, 0]
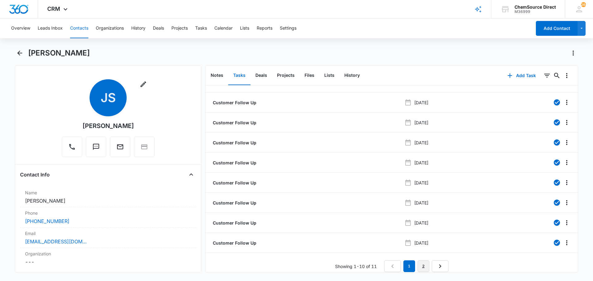
click at [424, 261] on link "2" at bounding box center [424, 267] width 12 height 12
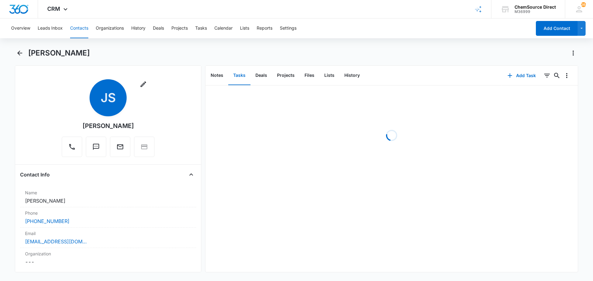
scroll to position [0, 0]
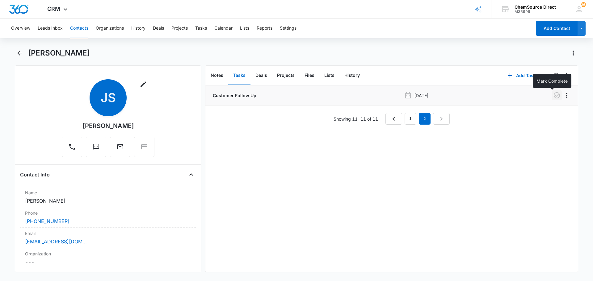
click at [553, 95] on icon "button" at bounding box center [556, 95] width 7 height 7
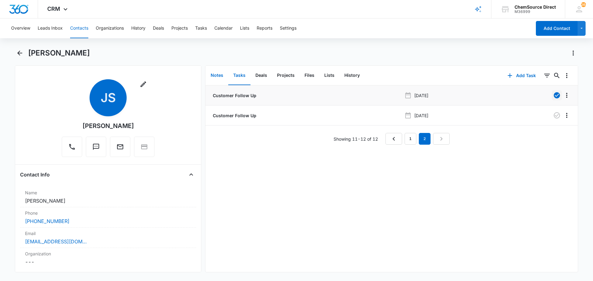
click at [217, 75] on button "Notes" at bounding box center [217, 75] width 23 height 19
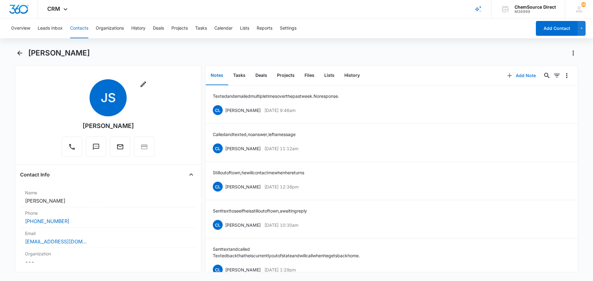
click at [515, 76] on button "Add Note" at bounding box center [521, 75] width 41 height 15
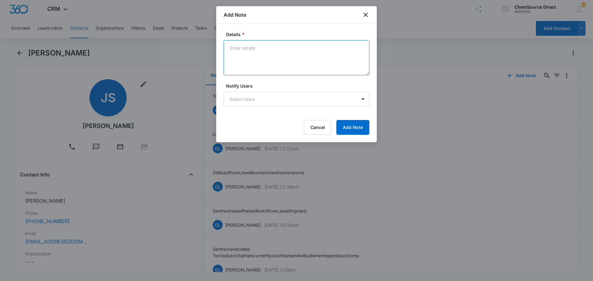
click at [244, 52] on textarea "Details *" at bounding box center [297, 57] width 146 height 35
drag, startPoint x: 229, startPoint y: 49, endPoint x: 274, endPoint y: 54, distance: 44.4
click at [274, 54] on textarea "sent him a follow up email and text, no response yet, will continue to follow up" at bounding box center [297, 57] width 146 height 35
type textarea "sent him a follow up email and text, no response yet, will continue to follow up"
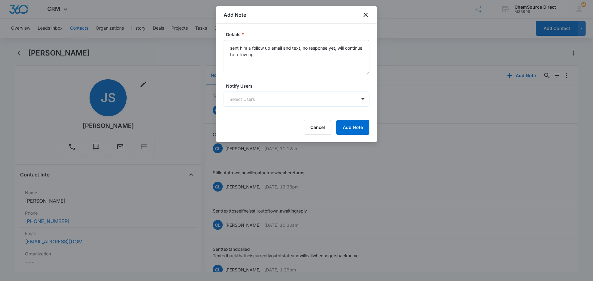
click at [310, 94] on body "CRM Apps Reputation Forms CRM Email Social Payments POS Content Ads Intelligenc…" at bounding box center [296, 140] width 593 height 281
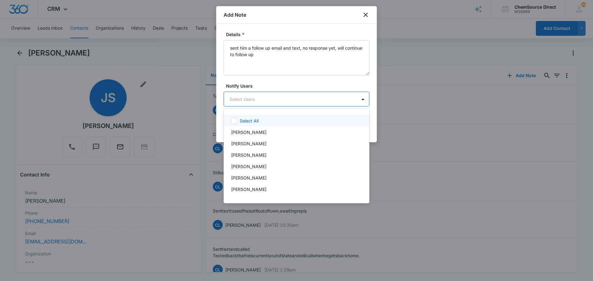
click at [311, 86] on div at bounding box center [296, 140] width 593 height 281
click at [337, 98] on body "CRM Apps Reputation Forms CRM Email Social Payments POS Content Ads Intelligenc…" at bounding box center [296, 140] width 593 height 281
click at [333, 81] on div at bounding box center [296, 140] width 593 height 281
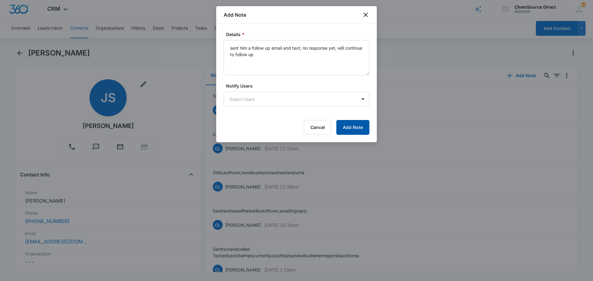
click at [351, 126] on button "Add Note" at bounding box center [352, 127] width 33 height 15
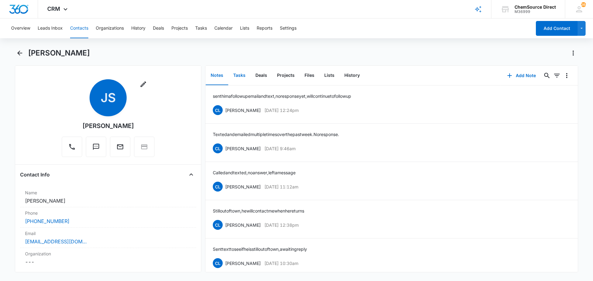
click at [237, 74] on button "Tasks" at bounding box center [239, 75] width 22 height 19
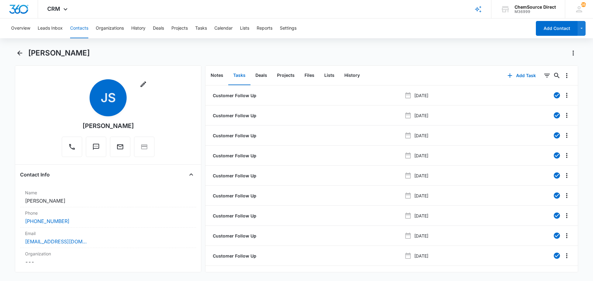
click at [79, 27] on button "Contacts" at bounding box center [79, 29] width 18 height 20
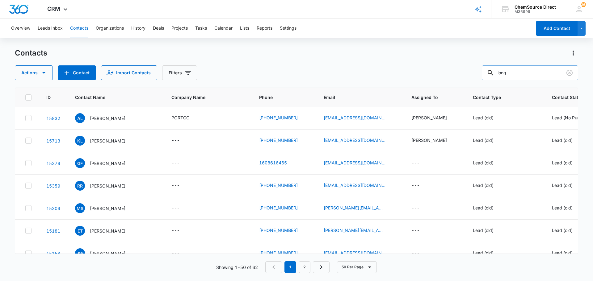
click at [506, 73] on input "long" at bounding box center [530, 72] width 96 height 15
type input "lovin"
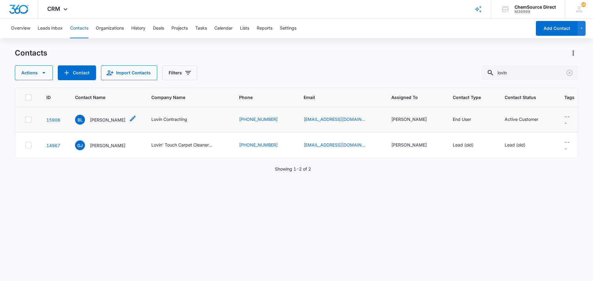
click at [98, 120] on p "[PERSON_NAME]" at bounding box center [108, 120] width 36 height 6
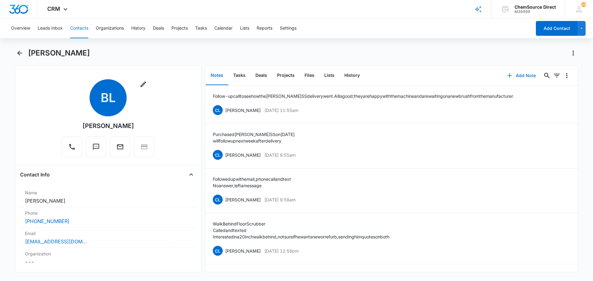
click at [520, 74] on button "Add Note" at bounding box center [521, 75] width 41 height 15
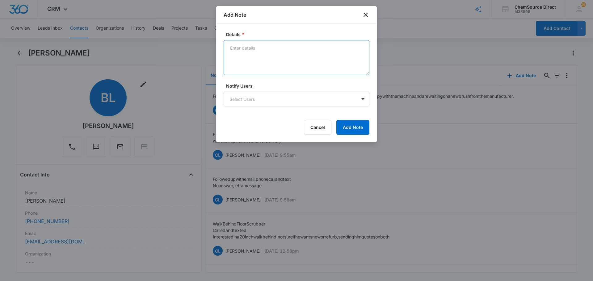
click at [259, 54] on textarea "Details *" at bounding box center [297, 57] width 146 height 35
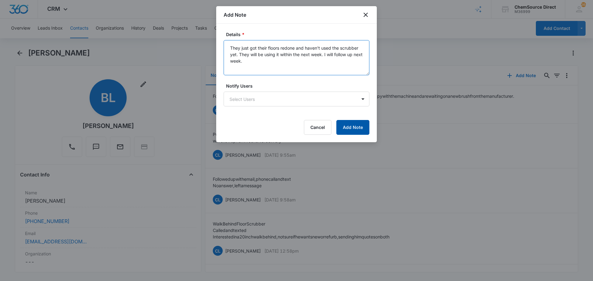
type textarea "They just got their floors redone and haven't used the scrubber yet. They will …"
click at [348, 126] on button "Add Note" at bounding box center [352, 127] width 33 height 15
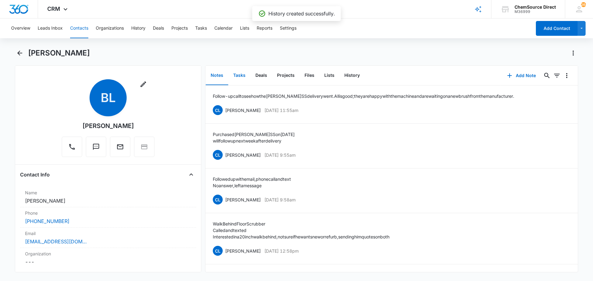
click at [242, 74] on button "Tasks" at bounding box center [239, 75] width 22 height 19
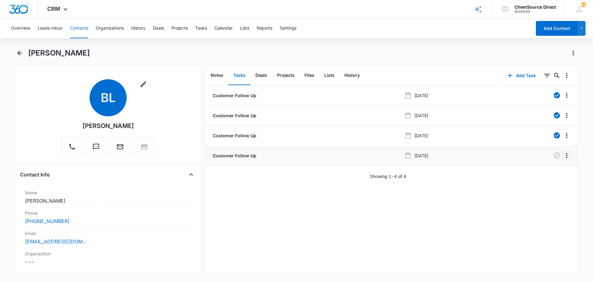
click at [563, 153] on icon "Overflow Menu" at bounding box center [566, 155] width 7 height 7
click at [545, 174] on div "Edit" at bounding box center [545, 173] width 13 height 4
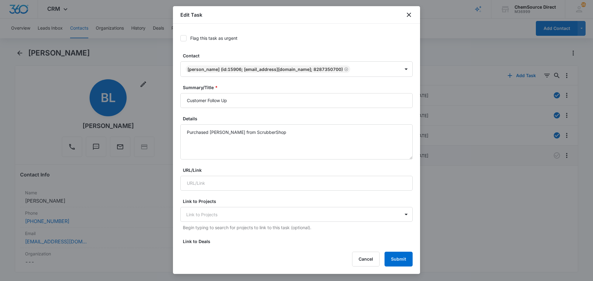
radio input "true"
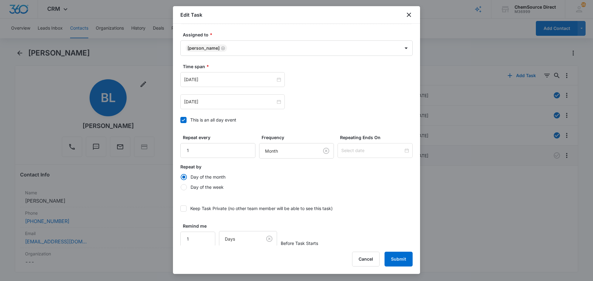
scroll to position [379, 0]
click at [229, 78] on input "Oct 19, 2025" at bounding box center [229, 78] width 91 height 7
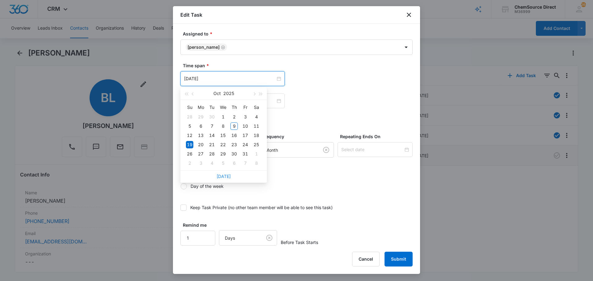
click at [226, 177] on link "[DATE]" at bounding box center [224, 176] width 14 height 5
type input "[DATE]"
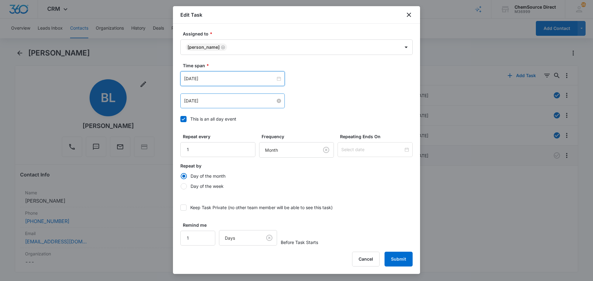
click at [227, 99] on input "Oct 19, 2025" at bounding box center [229, 101] width 91 height 7
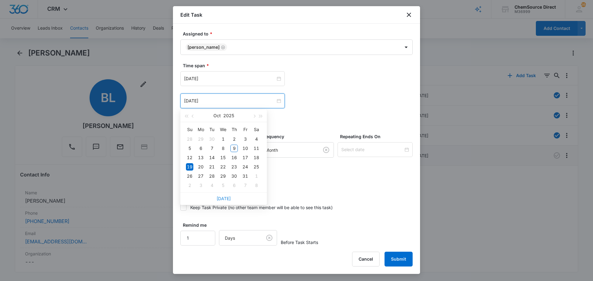
click at [227, 201] on link "[DATE]" at bounding box center [224, 198] width 14 height 5
type input "[DATE]"
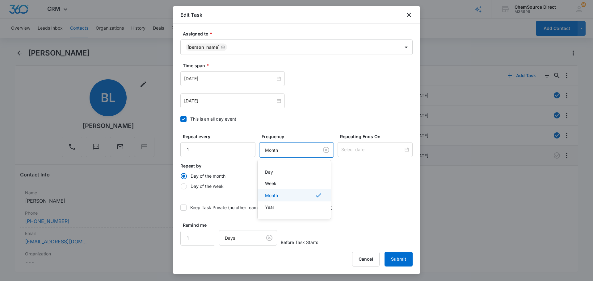
click at [272, 149] on body "CRM Apps Reputation Forms CRM Email Social Payments POS Content Ads Intelligenc…" at bounding box center [296, 140] width 593 height 281
click at [276, 183] on div "Week" at bounding box center [293, 183] width 57 height 6
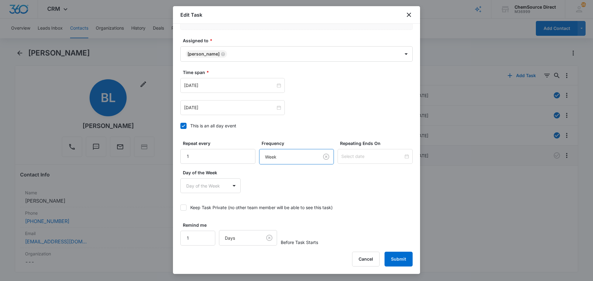
scroll to position [372, 0]
click at [397, 258] on button "Submit" at bounding box center [399, 259] width 28 height 15
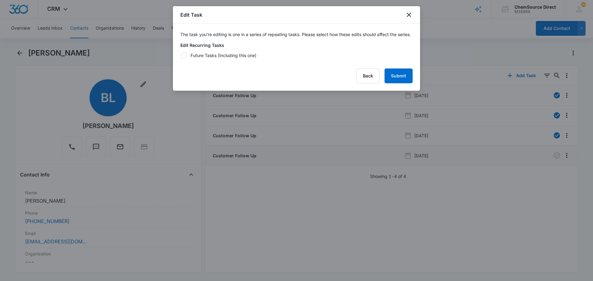
click at [184, 59] on div at bounding box center [184, 56] width 6 height 6
click at [181, 56] on input "Future Tasks (Including this one)" at bounding box center [180, 55] width 0 height 0
radio input "true"
click at [395, 83] on button "Submit" at bounding box center [399, 76] width 28 height 15
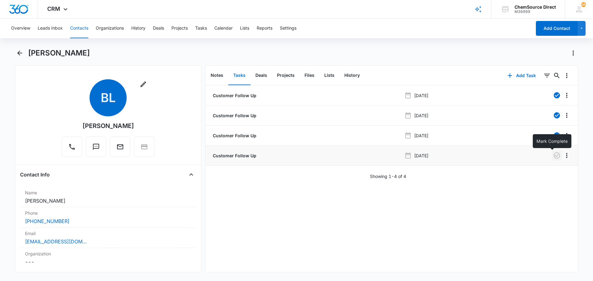
click at [553, 155] on icon "button" at bounding box center [556, 155] width 7 height 7
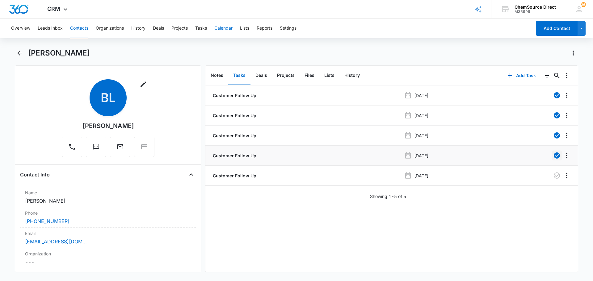
click at [223, 26] on button "Calendar" at bounding box center [223, 29] width 18 height 20
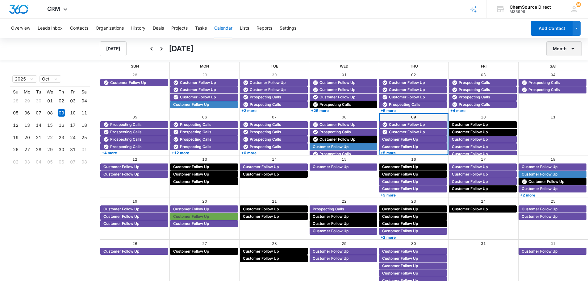
click at [561, 48] on button "Month" at bounding box center [565, 48] width 36 height 15
click at [560, 77] on div "Week" at bounding box center [563, 78] width 16 height 4
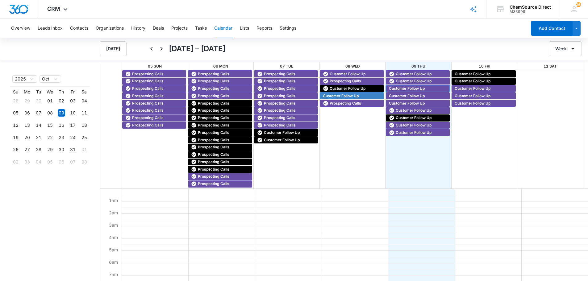
click at [400, 86] on span "Customer Follow Up" at bounding box center [407, 89] width 36 height 6
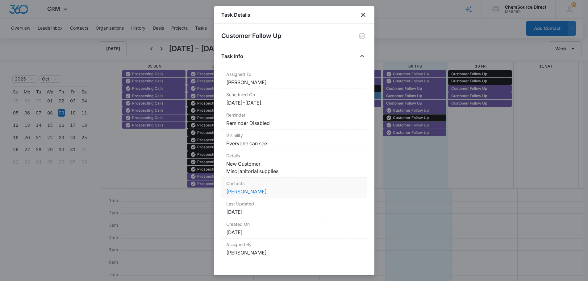
click at [244, 191] on link "[PERSON_NAME]" at bounding box center [246, 192] width 40 height 6
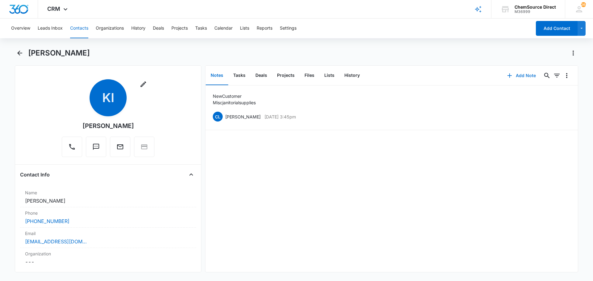
click at [522, 74] on button "Add Note" at bounding box center [521, 75] width 41 height 15
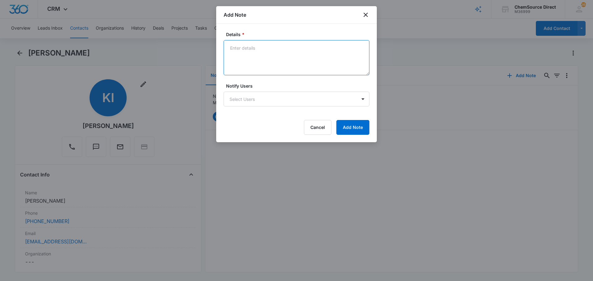
click at [259, 48] on textarea "Details *" at bounding box center [297, 57] width 146 height 35
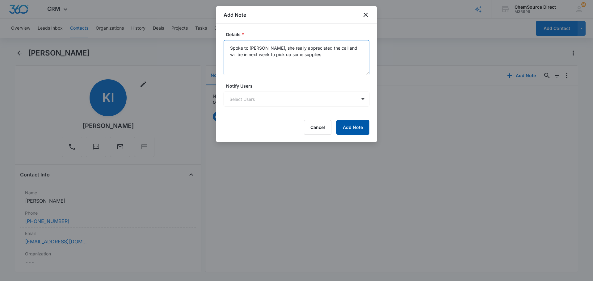
type textarea "Spoke to Kim, she really appreciated the call and will be in next week to pick …"
click at [348, 126] on button "Add Note" at bounding box center [352, 127] width 33 height 15
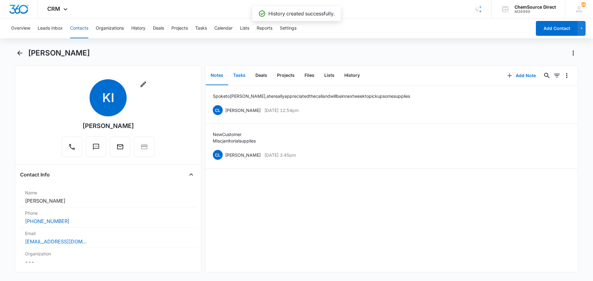
click at [241, 73] on button "Tasks" at bounding box center [239, 75] width 22 height 19
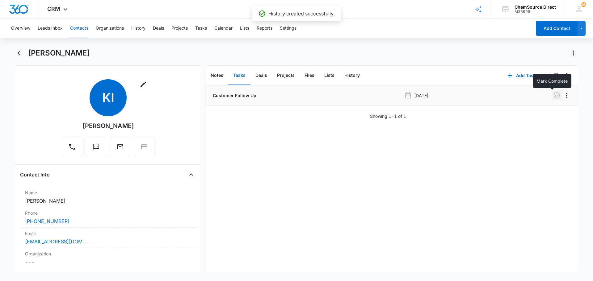
click at [553, 95] on icon "button" at bounding box center [556, 95] width 7 height 7
click at [566, 95] on icon "Overflow Menu" at bounding box center [566, 95] width 1 height 5
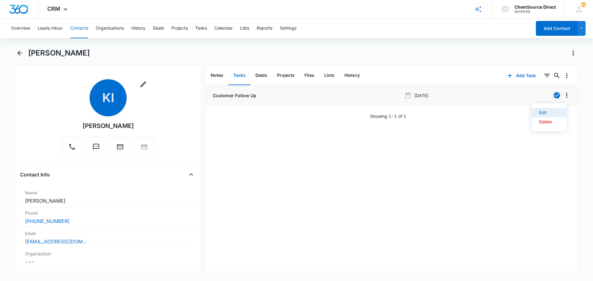
click at [548, 113] on div "Edit" at bounding box center [545, 113] width 13 height 4
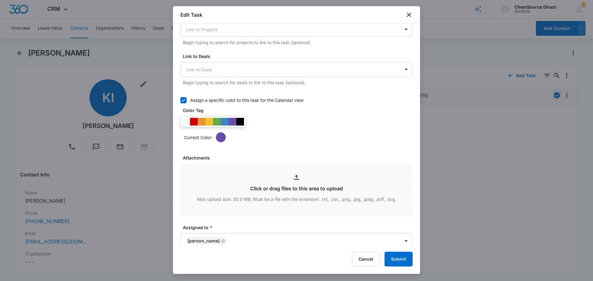
scroll to position [343, 0]
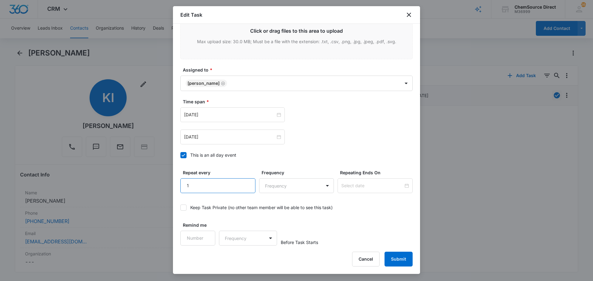
type input "1"
click at [244, 183] on input "1" at bounding box center [217, 186] width 75 height 15
click at [273, 185] on body "CRM Apps Reputation Forms CRM Email Social Payments POS Content Ads Intelligenc…" at bounding box center [296, 140] width 593 height 281
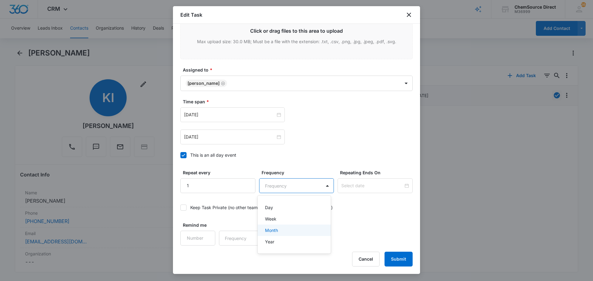
click at [290, 229] on div "Month" at bounding box center [293, 230] width 57 height 6
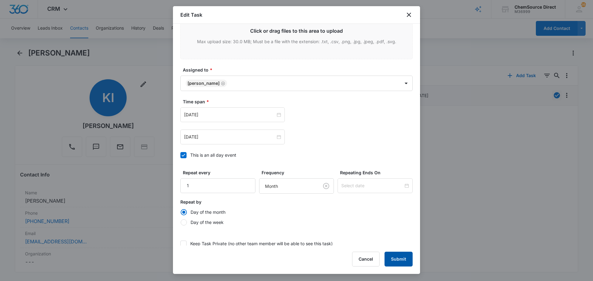
click at [393, 256] on button "Submit" at bounding box center [399, 259] width 28 height 15
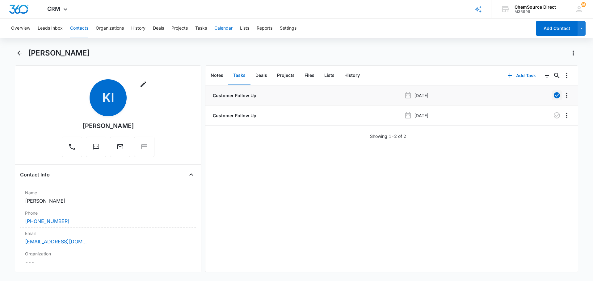
click at [222, 27] on button "Calendar" at bounding box center [223, 29] width 18 height 20
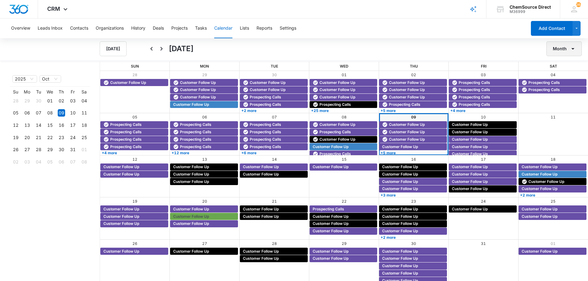
click at [566, 51] on button "Month" at bounding box center [565, 48] width 36 height 15
click at [567, 77] on div "Week" at bounding box center [563, 78] width 16 height 4
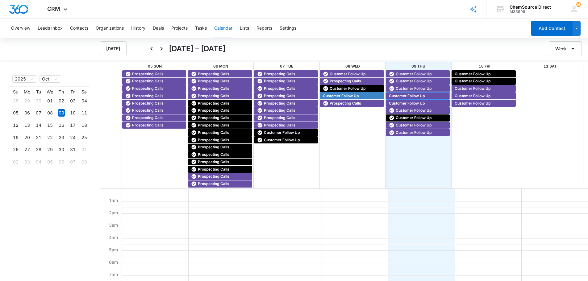
click at [406, 95] on span "Customer Follow Up" at bounding box center [407, 96] width 36 height 6
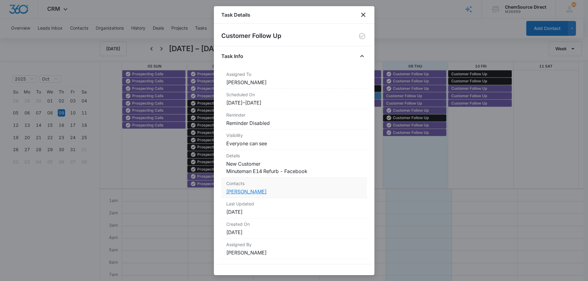
click at [239, 191] on link "[PERSON_NAME]" at bounding box center [246, 192] width 40 height 6
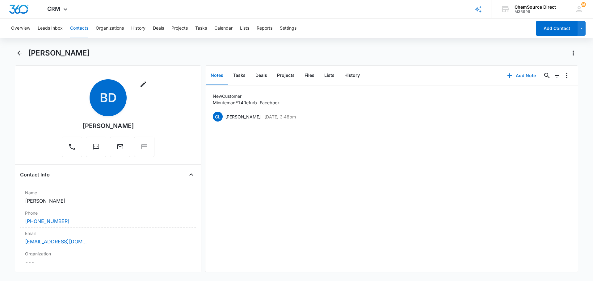
click at [516, 75] on button "Add Note" at bounding box center [521, 75] width 41 height 15
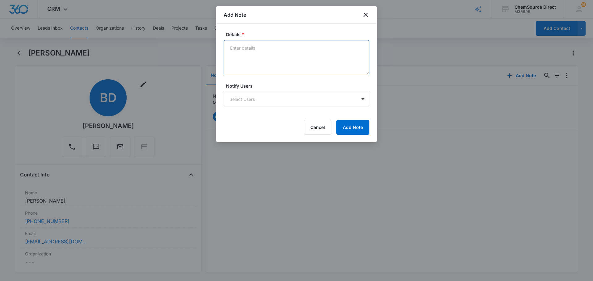
click at [243, 48] on textarea "Details *" at bounding box center [297, 57] width 146 height 35
click at [235, 54] on textarea "Called to welcome him to the ChemSource family and see how thaw MM E14 is worki…" at bounding box center [297, 57] width 146 height 35
click at [235, 55] on textarea "Called to welcome him to the ChemSource family and see how thaw MM E14 is worki…" at bounding box center [297, 57] width 146 height 35
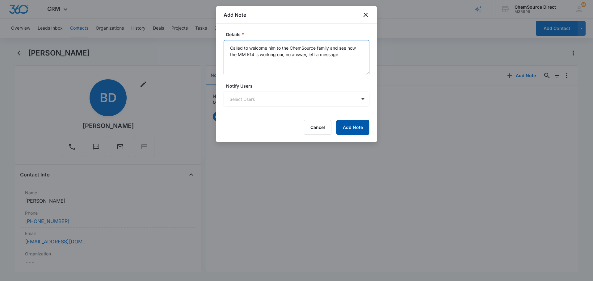
type textarea "Called to welcome him to the ChemSource family and see how the MM E14 is workin…"
click at [350, 128] on button "Add Note" at bounding box center [352, 127] width 33 height 15
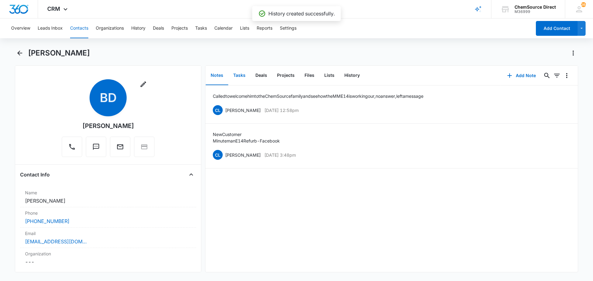
click at [241, 74] on button "Tasks" at bounding box center [239, 75] width 22 height 19
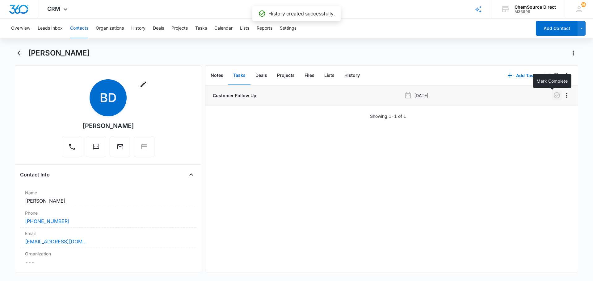
click at [553, 95] on icon "button" at bounding box center [556, 95] width 7 height 7
click at [566, 95] on icon "Overflow Menu" at bounding box center [566, 95] width 1 height 5
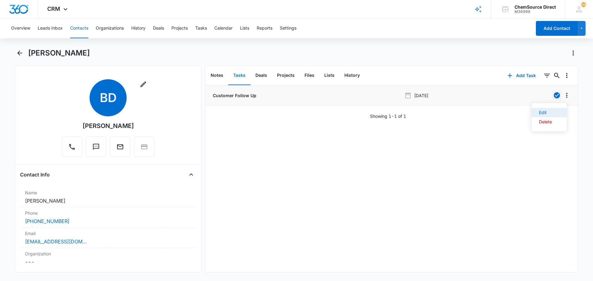
click at [547, 111] on div "Edit" at bounding box center [545, 113] width 13 height 4
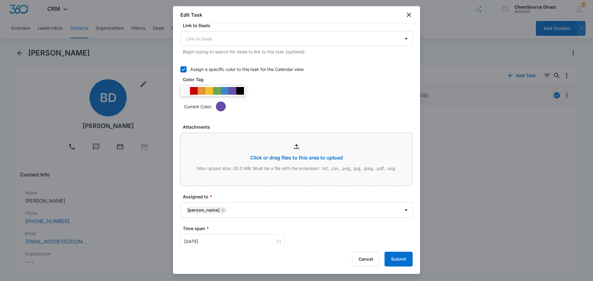
scroll to position [343, 0]
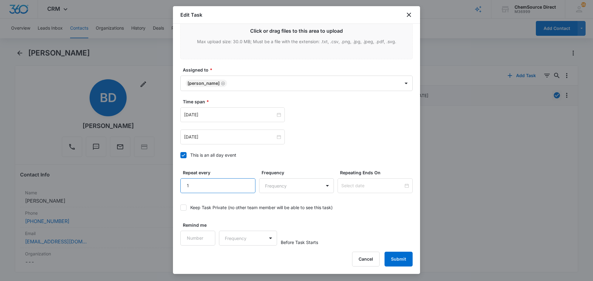
type input "1"
click at [245, 181] on input "1" at bounding box center [217, 186] width 75 height 15
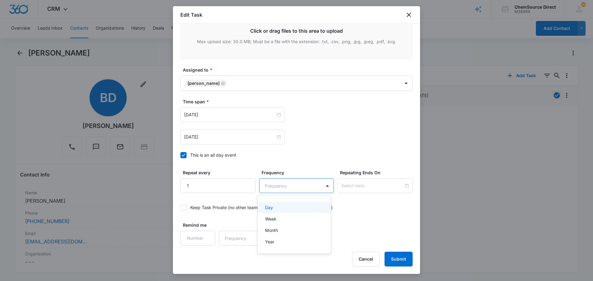
click at [276, 185] on body "CRM Apps Reputation Forms CRM Email Social Payments POS Content Ads Intelligenc…" at bounding box center [296, 140] width 593 height 281
click at [281, 229] on div "Month" at bounding box center [293, 230] width 57 height 6
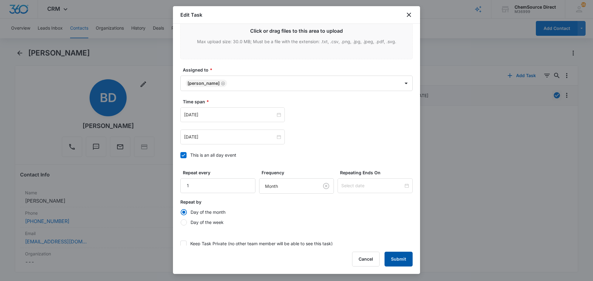
click at [402, 258] on button "Submit" at bounding box center [399, 259] width 28 height 15
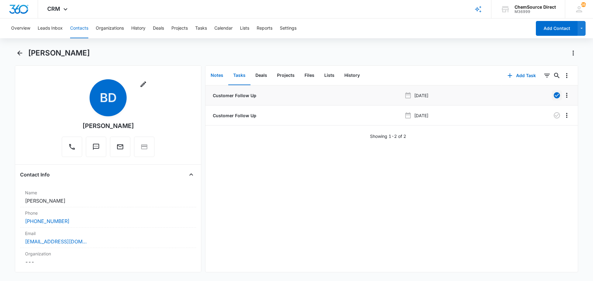
click at [218, 74] on button "Notes" at bounding box center [217, 75] width 23 height 19
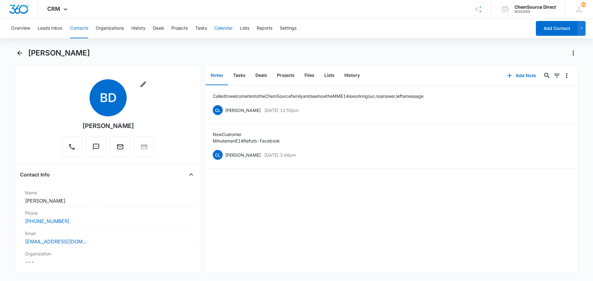
click at [225, 25] on button "Calendar" at bounding box center [223, 29] width 18 height 20
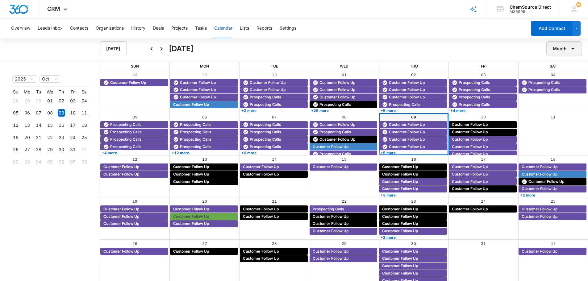
click at [561, 47] on button "Month" at bounding box center [565, 48] width 36 height 15
click at [562, 76] on div "Week" at bounding box center [563, 78] width 16 height 4
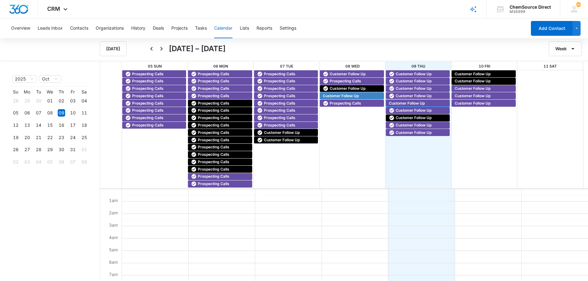
click at [409, 102] on span "Customer Follow Up" at bounding box center [407, 104] width 36 height 6
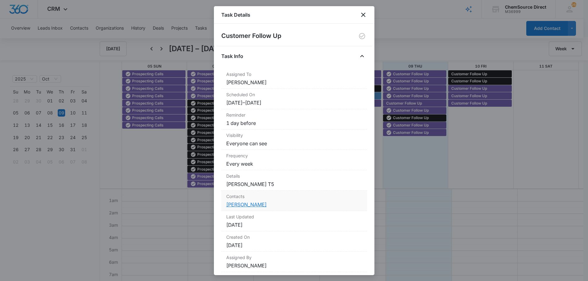
click at [238, 204] on link "Adrian Zuniga" at bounding box center [246, 205] width 40 height 6
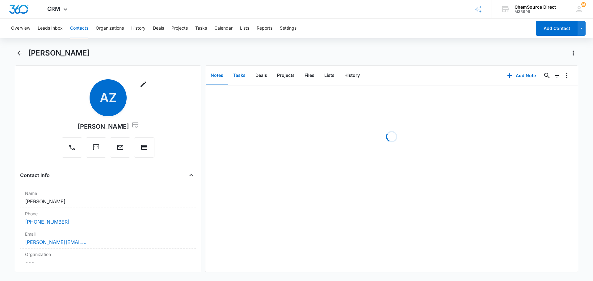
click at [238, 75] on button "Tasks" at bounding box center [239, 75] width 22 height 19
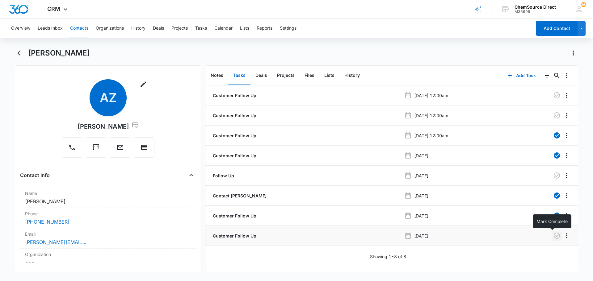
click at [553, 234] on icon "button" at bounding box center [556, 235] width 7 height 7
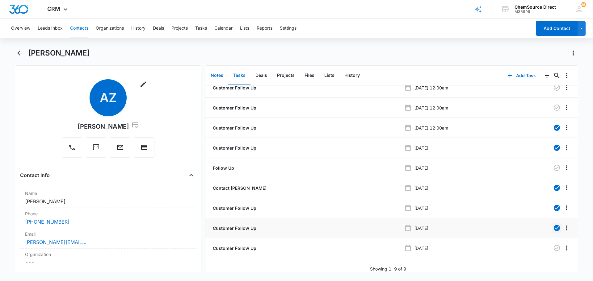
click at [217, 76] on button "Notes" at bounding box center [217, 75] width 23 height 19
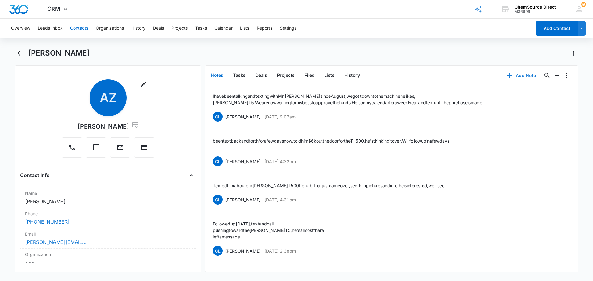
click at [519, 76] on button "Add Note" at bounding box center [521, 75] width 41 height 15
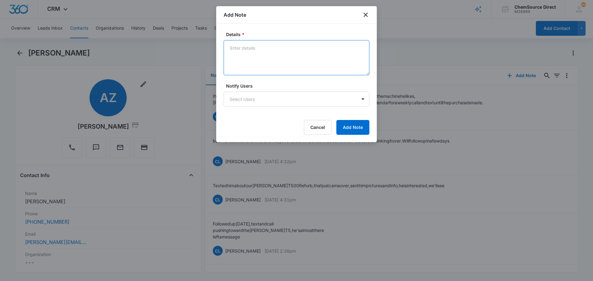
click at [243, 49] on textarea "Details *" at bounding box center [297, 57] width 146 height 35
drag, startPoint x: 323, startPoint y: 55, endPoint x: 229, endPoint y: 47, distance: 94.2
click at [229, 47] on textarea "Received a text while I was in Indiana, his boss is still not willing to pay th…" at bounding box center [297, 57] width 146 height 35
click at [250, 65] on textarea "Received a text while I was in Indiana, his boss is still not willing to pay th…" at bounding box center [297, 57] width 146 height 35
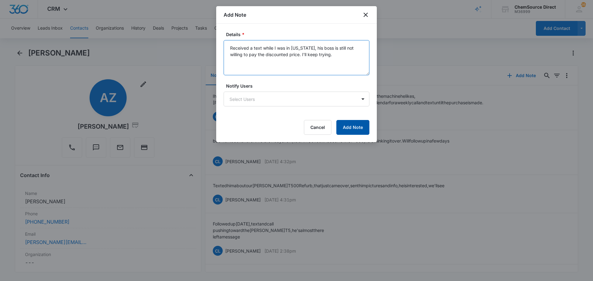
type textarea "Received a text while I was in Indiana, his boss is still not willing to pay th…"
click at [354, 125] on button "Add Note" at bounding box center [352, 127] width 33 height 15
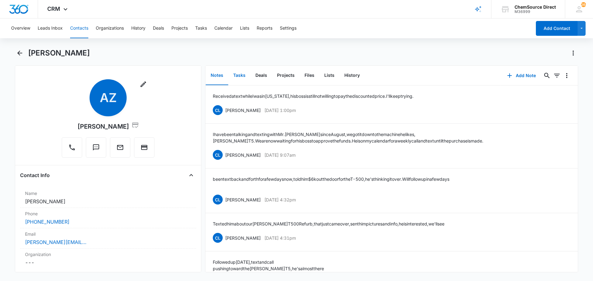
click at [242, 75] on button "Tasks" at bounding box center [239, 75] width 22 height 19
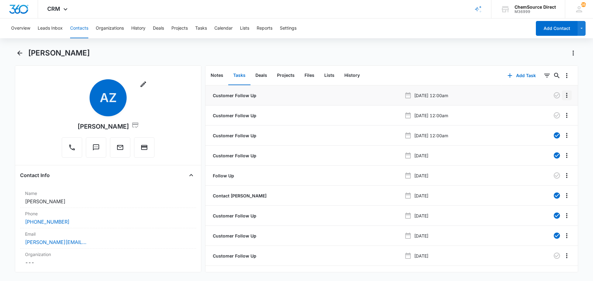
click at [563, 94] on icon "Overflow Menu" at bounding box center [566, 95] width 7 height 7
click at [549, 122] on div "Delete" at bounding box center [545, 122] width 13 height 4
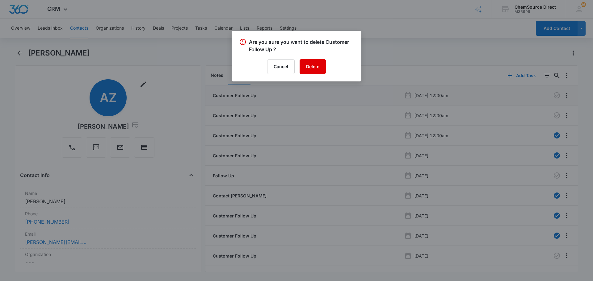
click at [314, 63] on button "Delete" at bounding box center [313, 66] width 26 height 15
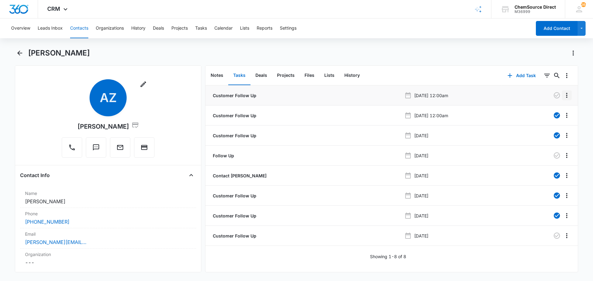
click at [566, 95] on icon "Overflow Menu" at bounding box center [566, 95] width 1 height 5
click at [545, 121] on div "Delete" at bounding box center [545, 122] width 13 height 4
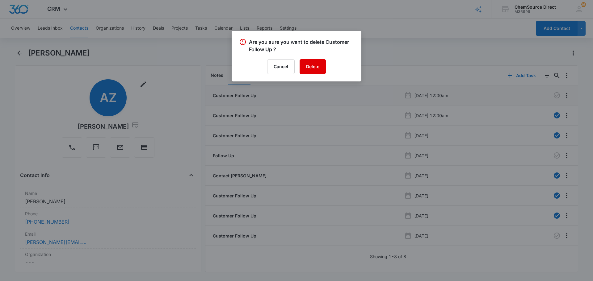
click at [316, 68] on button "Delete" at bounding box center [313, 66] width 26 height 15
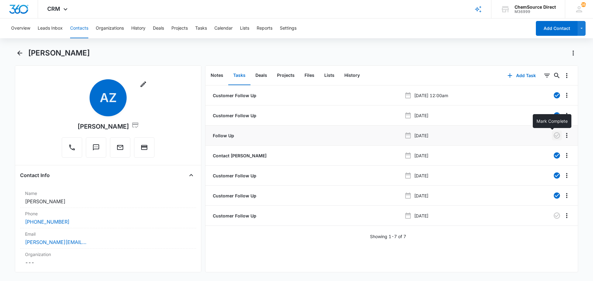
click at [553, 134] on icon "button" at bounding box center [556, 135] width 7 height 7
click at [225, 27] on button "Calendar" at bounding box center [223, 29] width 18 height 20
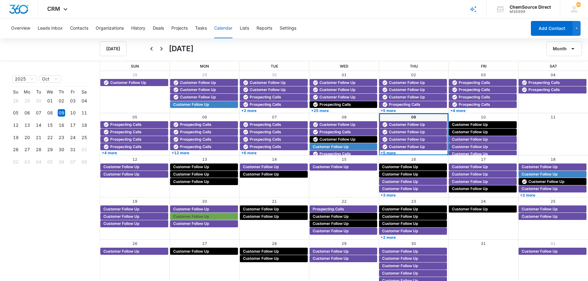
click at [566, 47] on button "Month" at bounding box center [565, 48] width 36 height 15
click at [560, 76] on div "Week" at bounding box center [563, 78] width 16 height 4
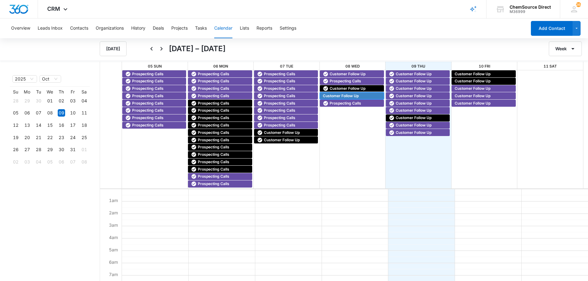
click at [334, 93] on span "Customer Follow Up" at bounding box center [341, 96] width 36 height 6
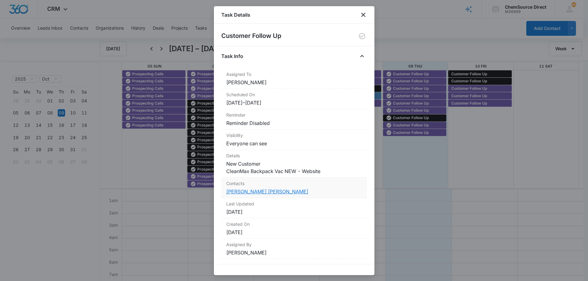
click at [245, 191] on link "[PERSON_NAME] [PERSON_NAME]" at bounding box center [267, 192] width 82 height 6
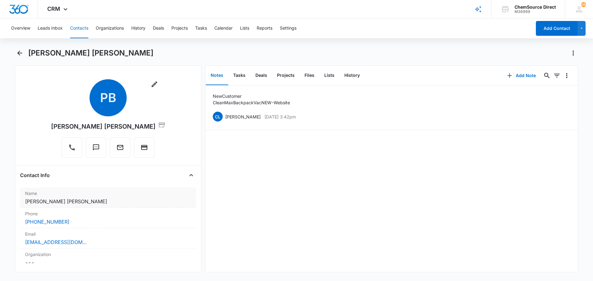
click at [65, 202] on dd "Cancel Save Changes Paul Burke burke" at bounding box center [108, 201] width 166 height 7
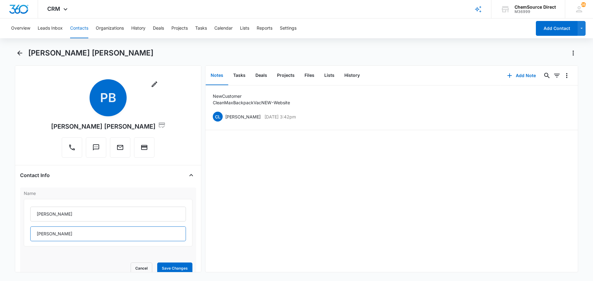
click at [69, 235] on input "Burke burke" at bounding box center [108, 234] width 156 height 15
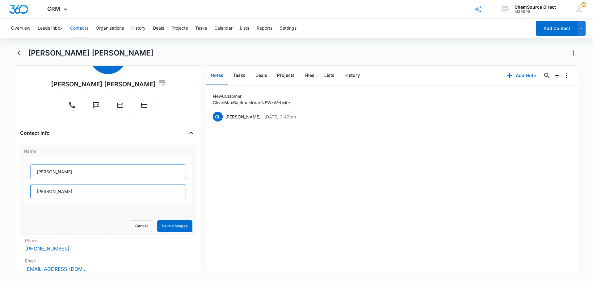
scroll to position [124, 0]
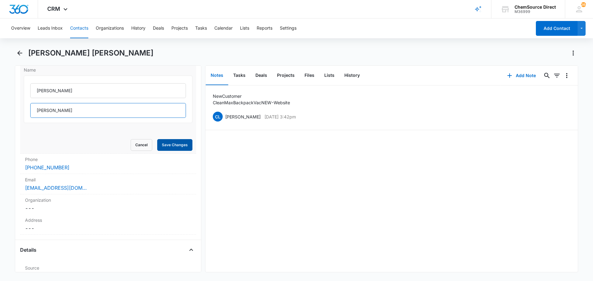
type input "Burke"
click at [170, 144] on button "Save Changes" at bounding box center [174, 145] width 35 height 12
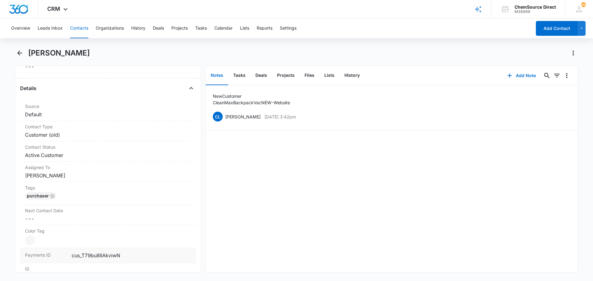
scroll to position [0, 0]
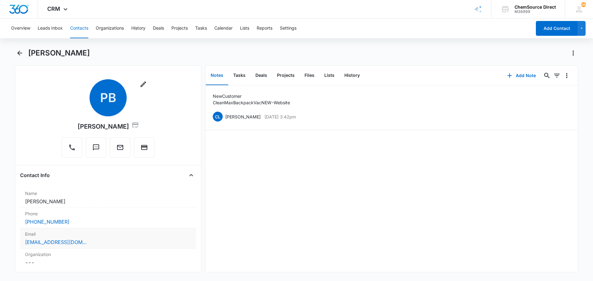
click at [129, 240] on div "[EMAIL_ADDRESS][DOMAIN_NAME]" at bounding box center [108, 242] width 166 height 7
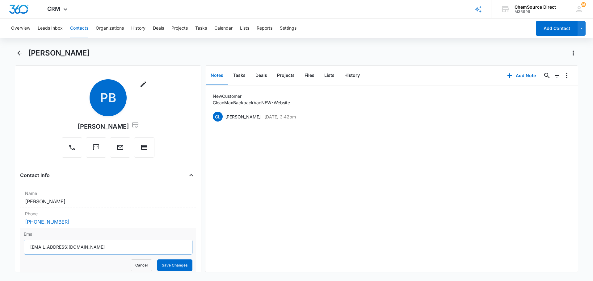
drag, startPoint x: 105, startPoint y: 248, endPoint x: 30, endPoint y: 247, distance: 75.1
click at [30, 247] on input "[EMAIL_ADDRESS][DOMAIN_NAME]" at bounding box center [108, 247] width 169 height 15
click at [238, 75] on button "Tasks" at bounding box center [239, 75] width 22 height 19
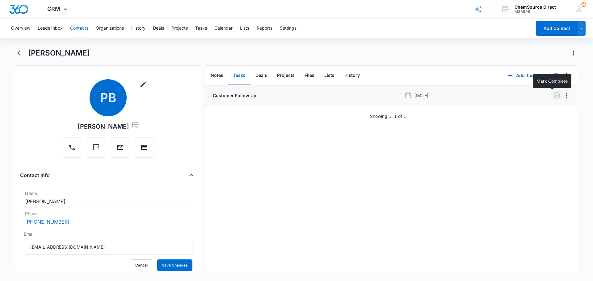
click at [554, 95] on icon "button" at bounding box center [557, 95] width 6 height 6
click at [217, 74] on button "Notes" at bounding box center [217, 75] width 23 height 19
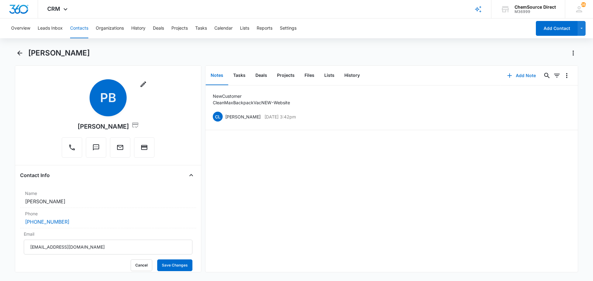
click at [523, 75] on button "Add Note" at bounding box center [521, 75] width 41 height 15
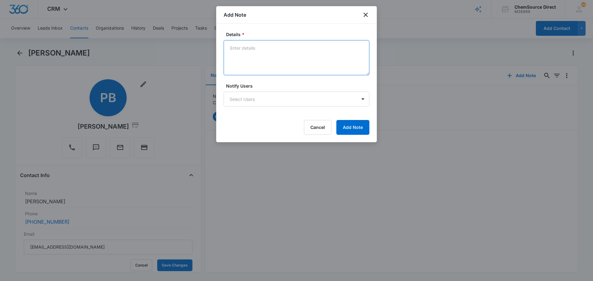
click at [243, 50] on textarea "Details *" at bounding box center [297, 57] width 146 height 35
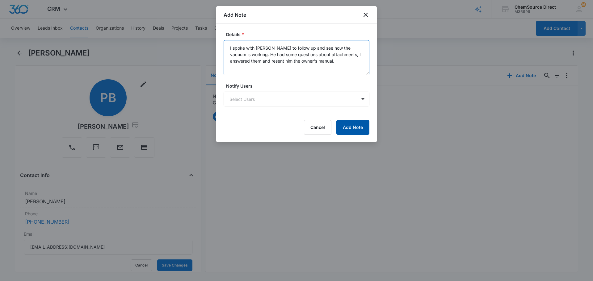
type textarea "I spoke with Mr. Burke to follow up and see how the vacuum is working. He had s…"
click at [353, 126] on button "Add Note" at bounding box center [352, 127] width 33 height 15
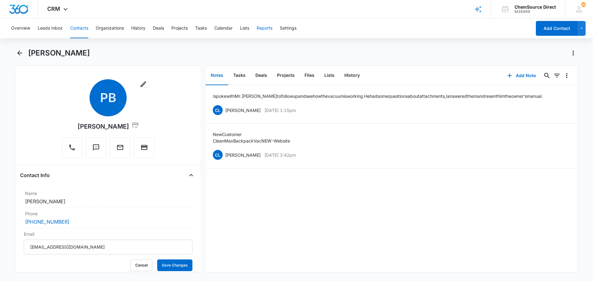
click at [265, 27] on button "Reports" at bounding box center [265, 29] width 16 height 20
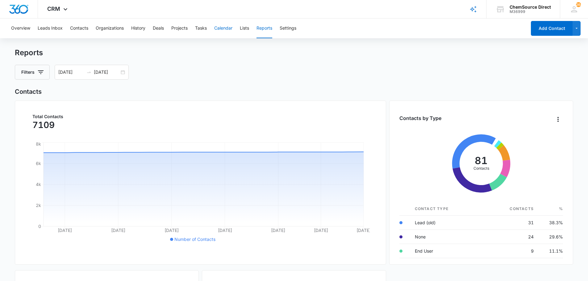
click at [225, 27] on button "Calendar" at bounding box center [223, 29] width 18 height 20
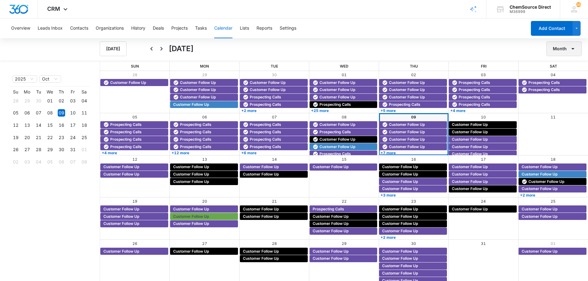
click at [570, 47] on icon "button" at bounding box center [573, 48] width 7 height 7
click at [564, 77] on div "Week" at bounding box center [563, 78] width 16 height 4
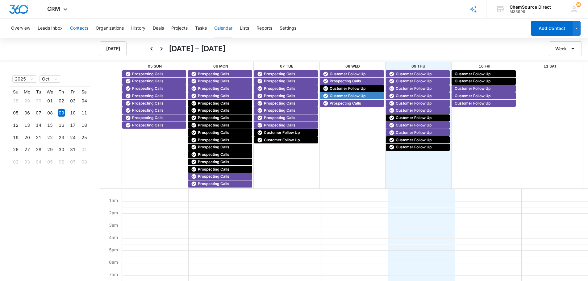
click at [85, 28] on button "Contacts" at bounding box center [79, 29] width 18 height 20
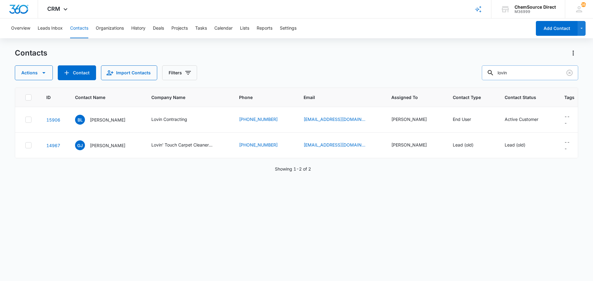
click at [509, 70] on input "lovin" at bounding box center [530, 72] width 96 height 15
type input "killy's"
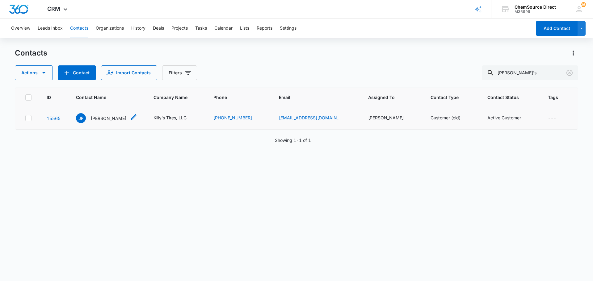
click at [117, 119] on p "Jesus Fernandez" at bounding box center [109, 118] width 36 height 6
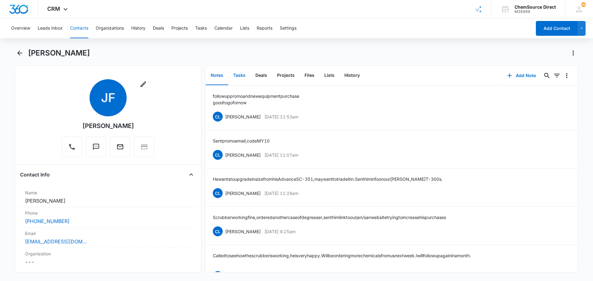
click at [241, 75] on button "Tasks" at bounding box center [239, 75] width 22 height 19
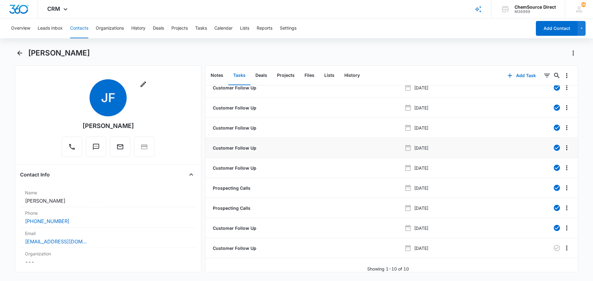
scroll to position [32, 0]
click at [19, 52] on icon "Back" at bounding box center [19, 53] width 5 height 5
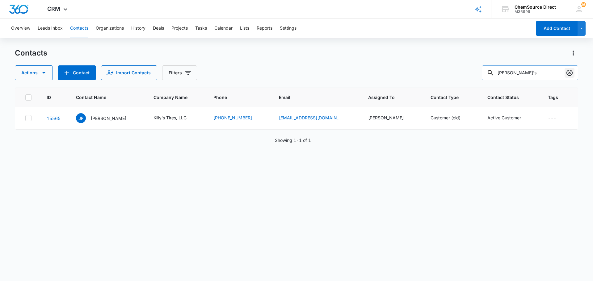
click at [570, 73] on icon "Clear" at bounding box center [569, 73] width 6 height 6
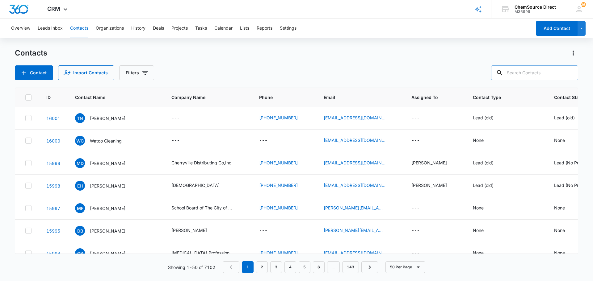
click at [517, 73] on input "text" at bounding box center [534, 72] width 87 height 15
type input "ivey"
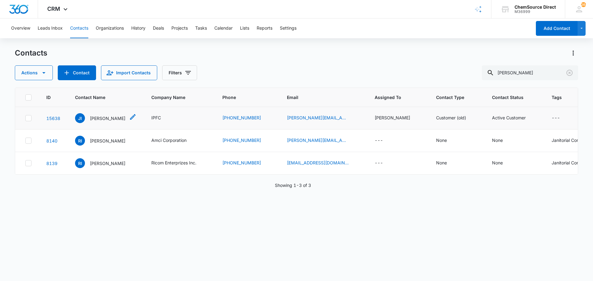
click at [103, 119] on p "Jamie Ivey" at bounding box center [108, 118] width 36 height 6
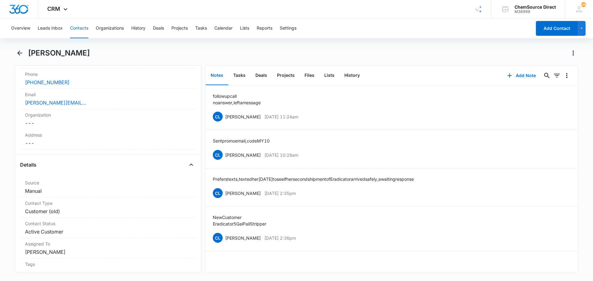
scroll to position [154, 0]
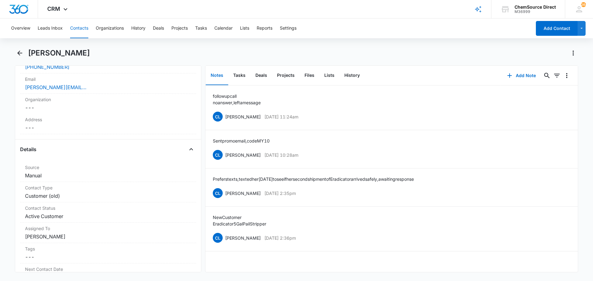
click at [263, 48] on div "Overview Leads Inbox Contacts Organizations History Deals Projects Tasks Calend…" at bounding box center [296, 150] width 593 height 262
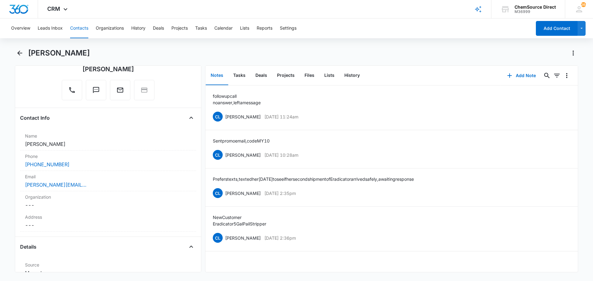
scroll to position [62, 0]
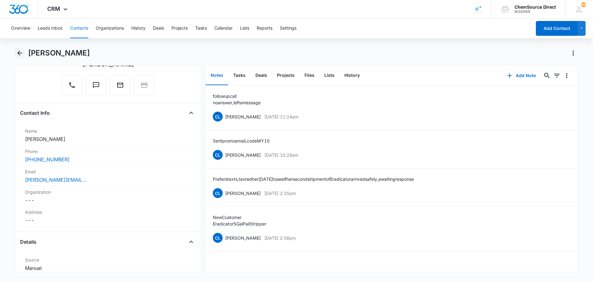
click at [19, 53] on icon "Back" at bounding box center [19, 53] width 5 height 5
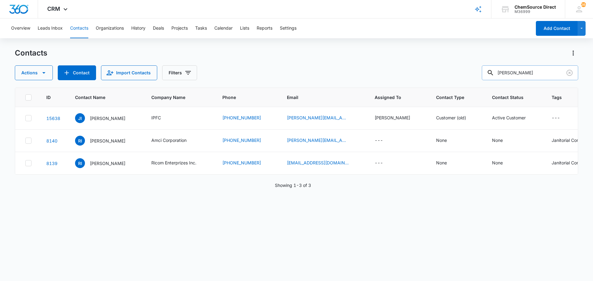
click at [503, 72] on input "ivey" at bounding box center [530, 72] width 96 height 15
type input "beavers"
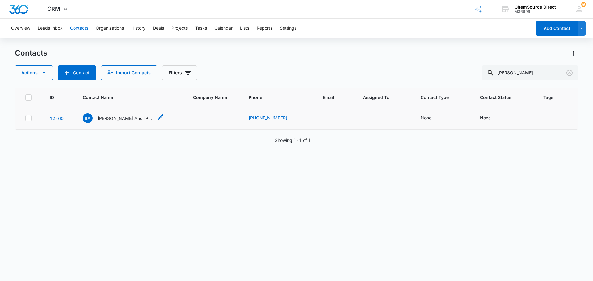
click at [128, 118] on p "Beavers And Keating DDS" at bounding box center [126, 118] width 56 height 6
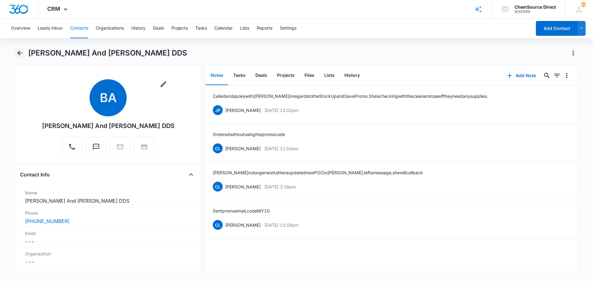
click at [21, 52] on icon "Back" at bounding box center [19, 52] width 7 height 7
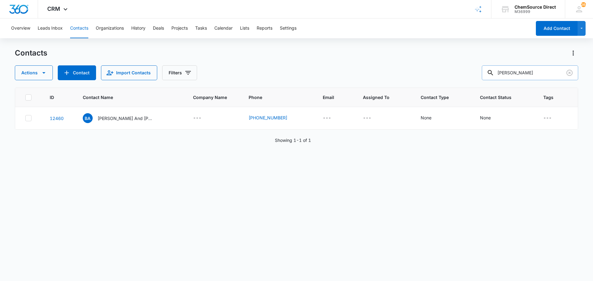
click at [514, 71] on input "beavers" at bounding box center [530, 72] width 96 height 15
type input "integrity"
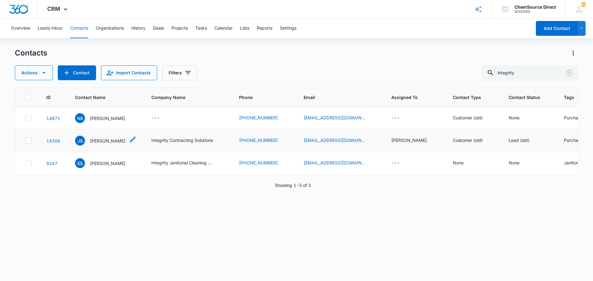
click at [104, 141] on p "Jennifer Shensky" at bounding box center [108, 141] width 36 height 6
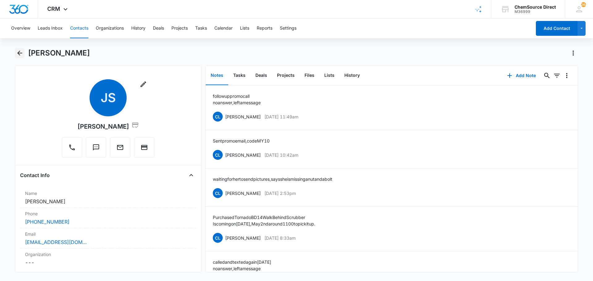
click at [19, 51] on icon "Back" at bounding box center [19, 53] width 5 height 5
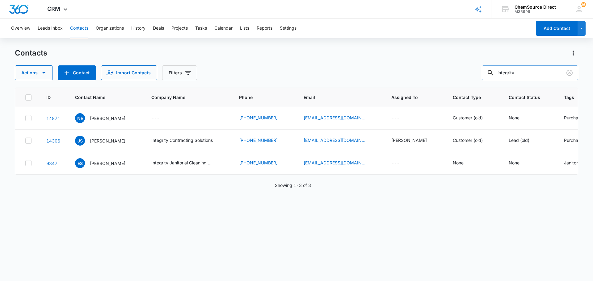
click at [515, 76] on input "integrity" at bounding box center [530, 72] width 96 height 15
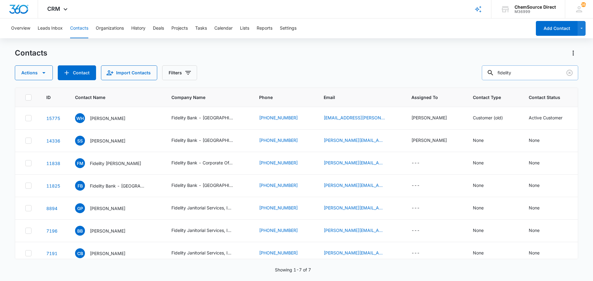
click at [507, 73] on input "fidelity" at bounding box center [530, 72] width 96 height 15
type input "fuquay"
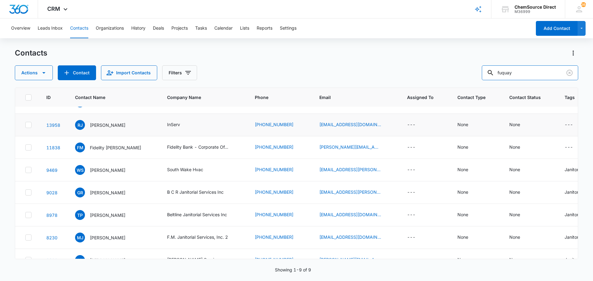
scroll to position [31, 0]
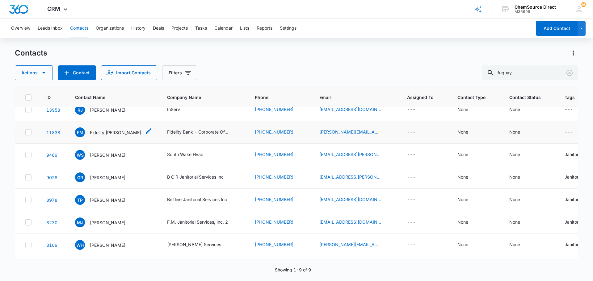
click at [105, 132] on p "Fidelity McClure" at bounding box center [115, 132] width 51 height 6
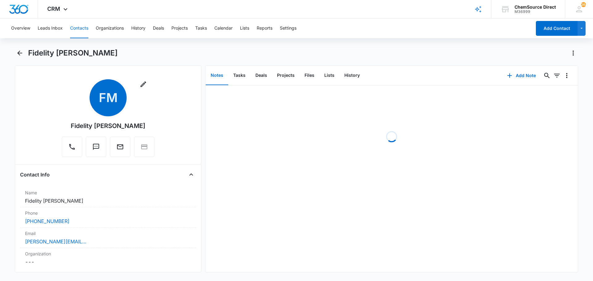
click at [302, 48] on div "Fidelity McClure" at bounding box center [303, 53] width 550 height 10
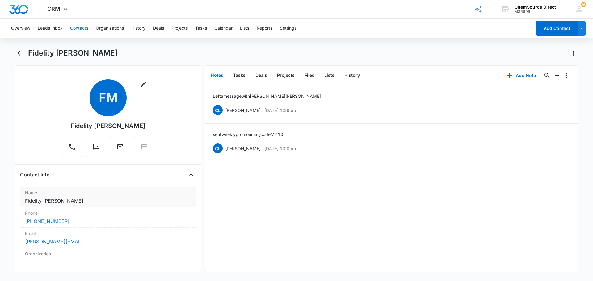
click at [82, 200] on dd "Cancel Save Changes Fidelity McClure" at bounding box center [108, 200] width 166 height 7
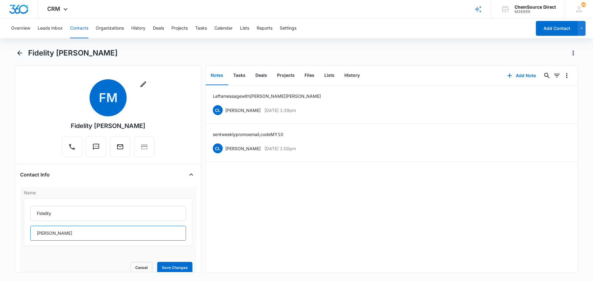
click at [44, 233] on input "McClure" at bounding box center [108, 233] width 156 height 15
type input "c"
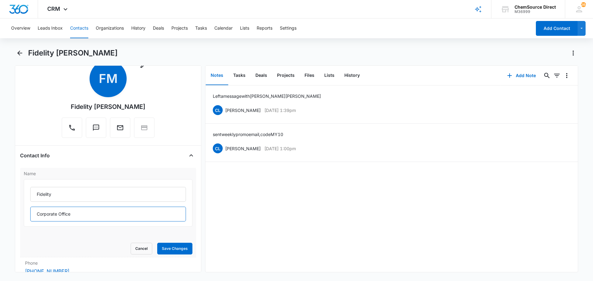
scroll to position [62, 0]
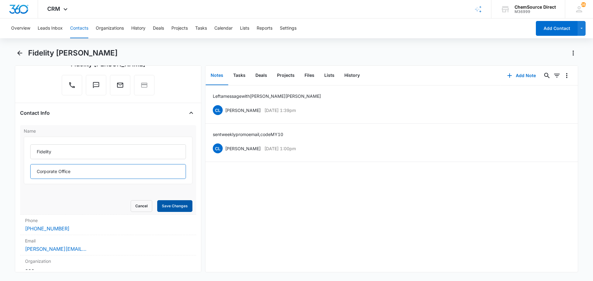
type input "Corporate Office"
click at [174, 205] on button "Save Changes" at bounding box center [174, 206] width 35 height 12
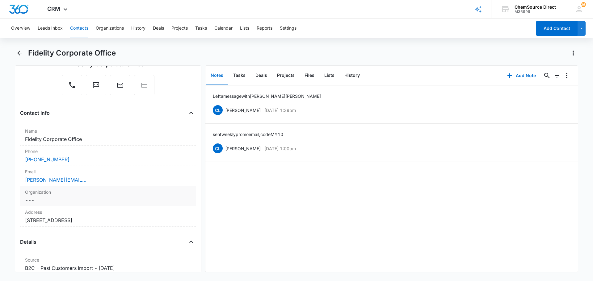
scroll to position [0, 0]
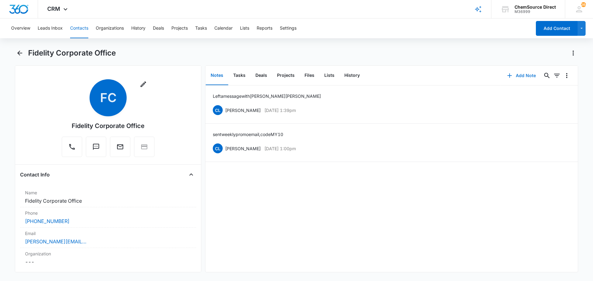
click at [519, 74] on button "Add Note" at bounding box center [521, 75] width 41 height 15
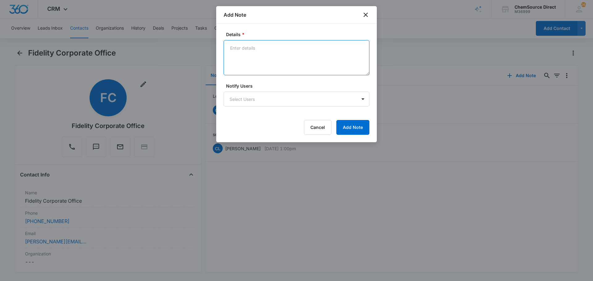
click at [251, 52] on textarea "Details *" at bounding box center [297, 57] width 146 height 35
type textarea "Called to see if they have any current needs, left a message for Mr. McClure"
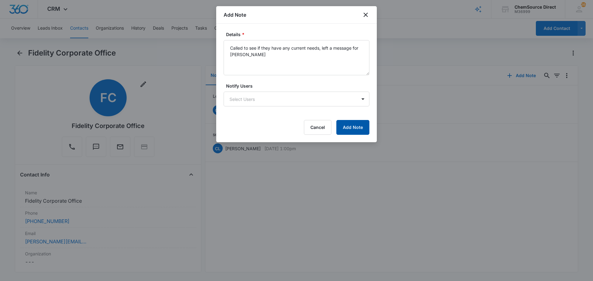
click at [349, 124] on button "Add Note" at bounding box center [352, 127] width 33 height 15
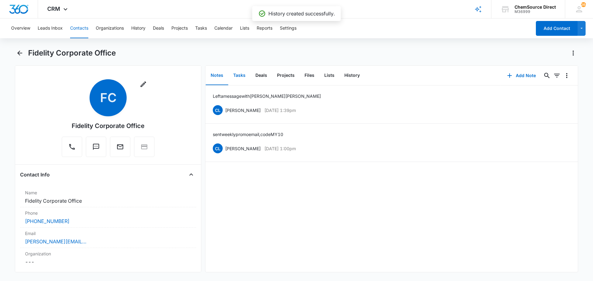
click at [242, 75] on button "Tasks" at bounding box center [239, 75] width 22 height 19
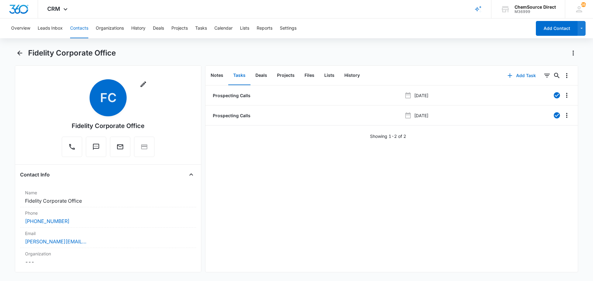
click at [517, 74] on button "Add Task" at bounding box center [521, 75] width 41 height 15
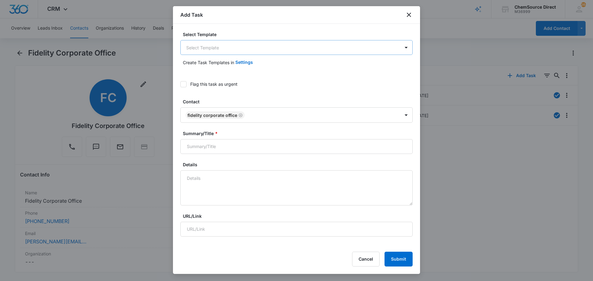
click at [233, 47] on body "CRM Apps Reputation Forms CRM Email Social Payments POS Content Ads Intelligenc…" at bounding box center [296, 140] width 593 height 281
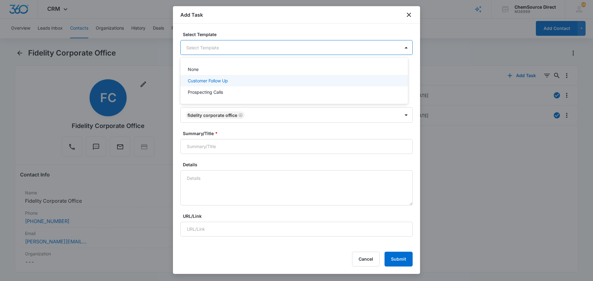
click at [219, 79] on p "Customer Follow Up" at bounding box center [208, 81] width 40 height 6
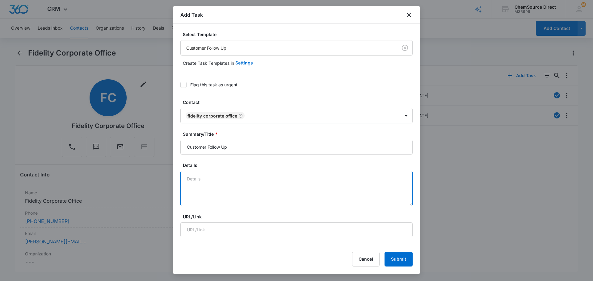
click at [204, 178] on textarea "Details" at bounding box center [296, 188] width 232 height 35
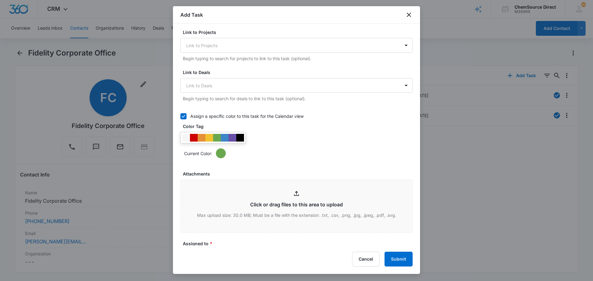
scroll to position [216, 0]
click at [231, 137] on div at bounding box center [233, 138] width 8 height 8
click at [280, 147] on div "Current Color:" at bounding box center [296, 145] width 232 height 26
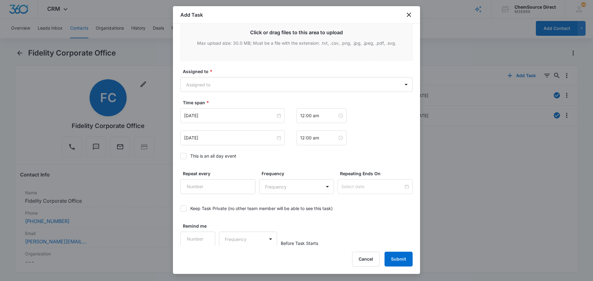
scroll to position [389, 0]
click at [219, 84] on body "CRM Apps Reputation Forms CRM Email Social Payments POS Content Ads Intelligenc…" at bounding box center [296, 140] width 593 height 281
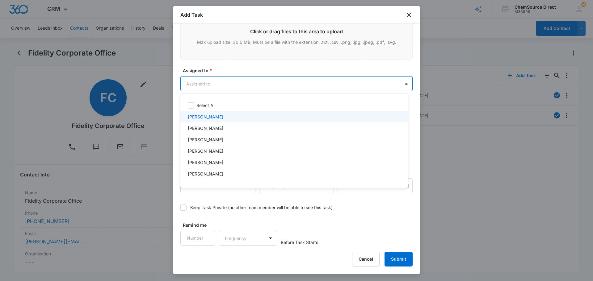
click at [212, 116] on div "[PERSON_NAME]" at bounding box center [294, 117] width 212 height 6
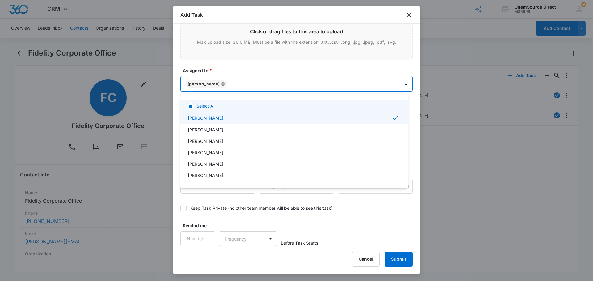
click at [230, 73] on div at bounding box center [296, 140] width 593 height 281
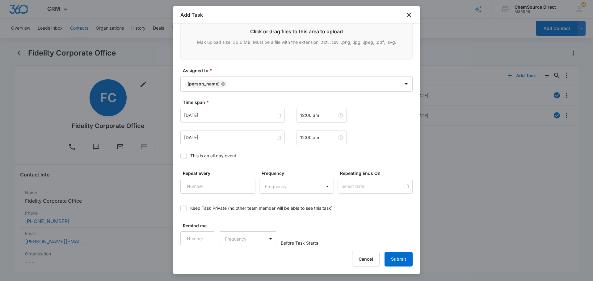
scroll to position [390, 0]
click at [212, 116] on input "[DATE]" at bounding box center [229, 114] width 91 height 7
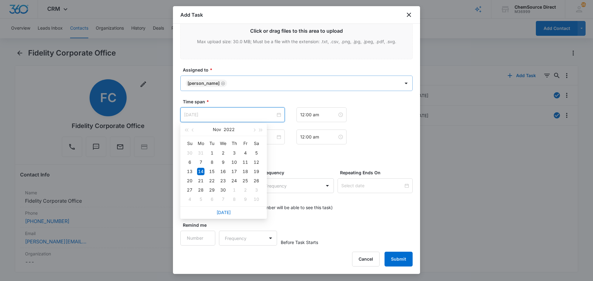
type input "[DATE]"
click at [235, 100] on label "Time span *" at bounding box center [299, 102] width 232 height 6
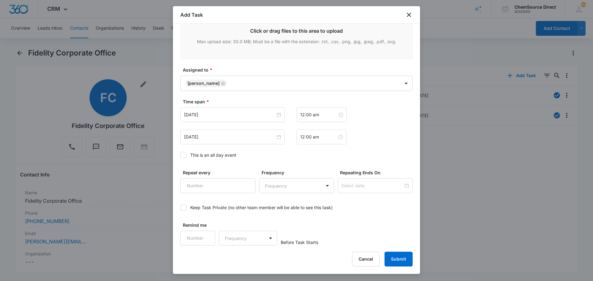
click at [185, 155] on icon at bounding box center [184, 156] width 6 height 6
click at [180, 155] on input "This is an all day event" at bounding box center [180, 155] width 0 height 0
click at [217, 114] on input "[DATE]" at bounding box center [229, 114] width 91 height 7
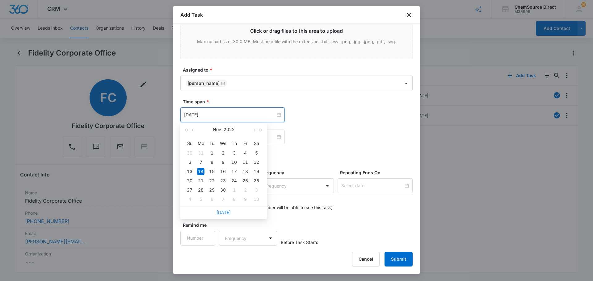
click at [222, 212] on link "[DATE]" at bounding box center [224, 212] width 14 height 5
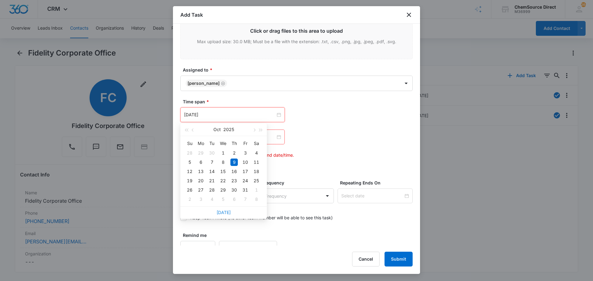
type input "[DATE]"
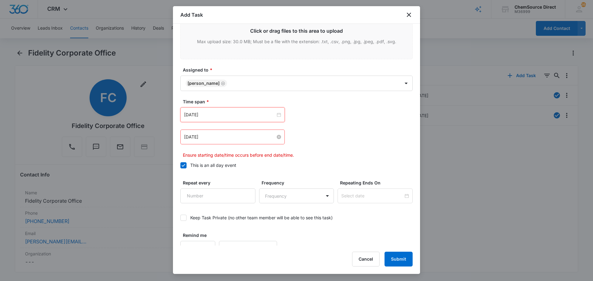
click at [217, 137] on input "[DATE]" at bounding box center [229, 137] width 91 height 7
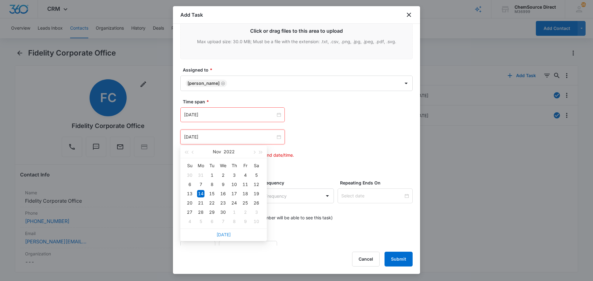
click at [220, 234] on link "[DATE]" at bounding box center [224, 234] width 14 height 5
type input "[DATE]"
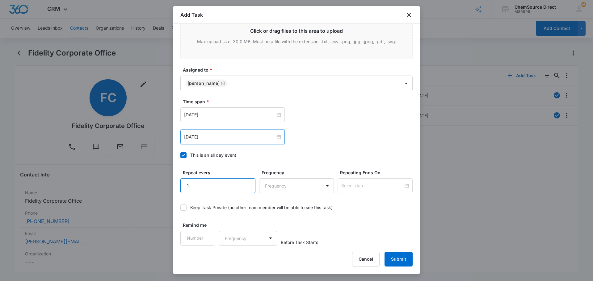
type input "1"
click at [246, 183] on input "1" at bounding box center [217, 186] width 75 height 15
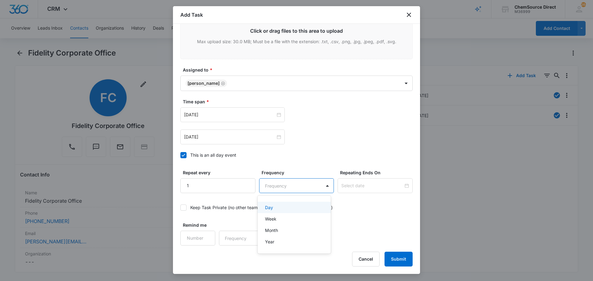
click at [282, 184] on body "CRM Apps Reputation Forms CRM Email Social Payments POS Content Ads Intelligenc…" at bounding box center [296, 140] width 593 height 281
click at [272, 229] on p "Month" at bounding box center [271, 230] width 13 height 6
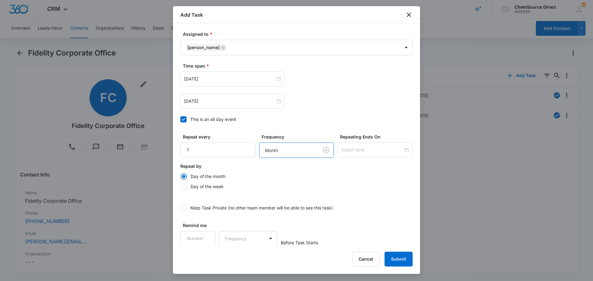
scroll to position [426, 0]
click at [397, 259] on button "Submit" at bounding box center [399, 259] width 28 height 15
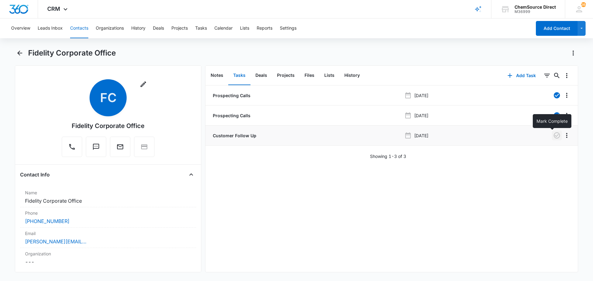
click at [554, 135] on icon "button" at bounding box center [557, 135] width 6 height 6
click at [220, 74] on button "Notes" at bounding box center [217, 75] width 23 height 19
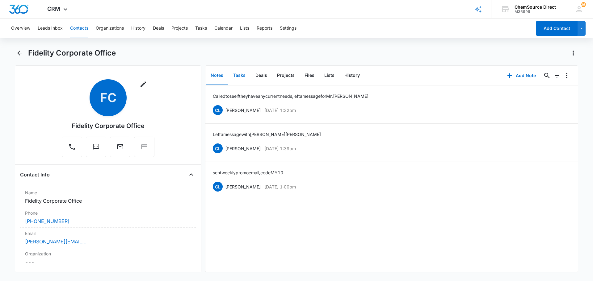
click at [235, 76] on button "Tasks" at bounding box center [239, 75] width 22 height 19
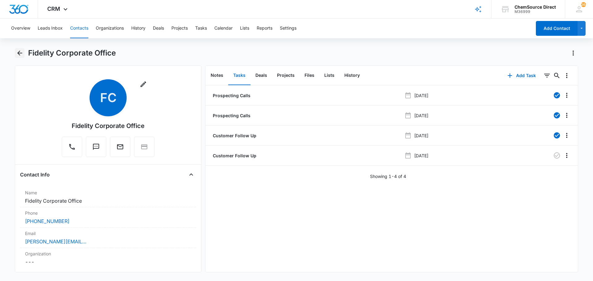
click at [19, 53] on icon "Back" at bounding box center [19, 53] width 5 height 5
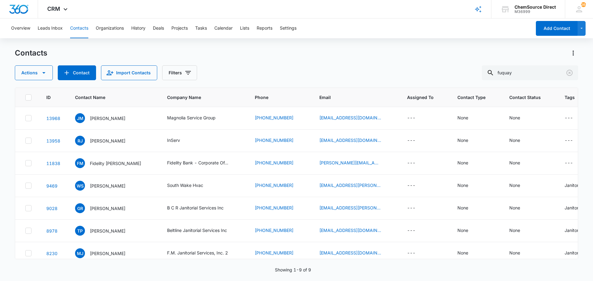
scroll to position [31, 0]
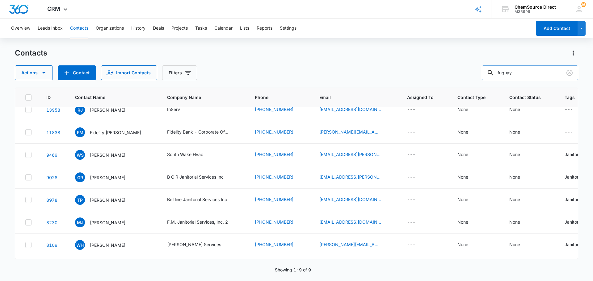
click at [505, 73] on input "fuquay" at bounding box center [530, 72] width 96 height 15
type input "legacy"
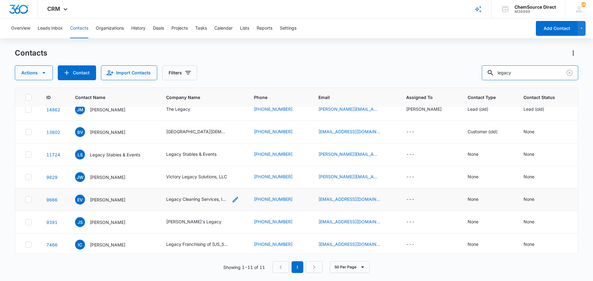
scroll to position [44, 0]
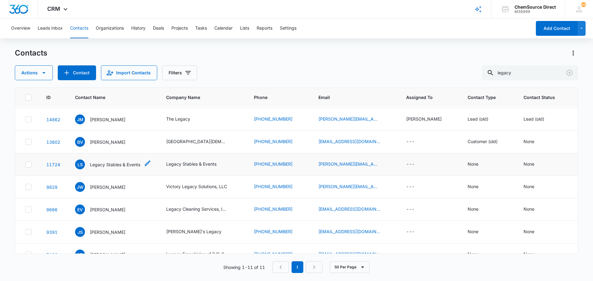
click at [117, 164] on p "Legacy Stables & Events" at bounding box center [115, 165] width 50 height 6
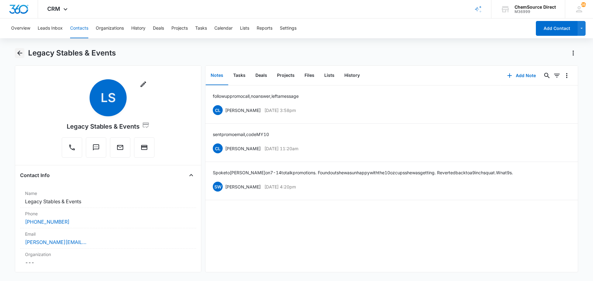
click at [20, 52] on icon "Back" at bounding box center [19, 52] width 7 height 7
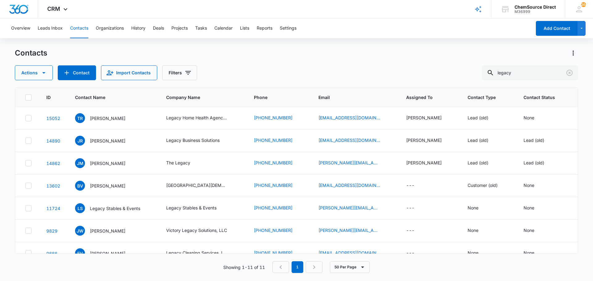
scroll to position [44, 0]
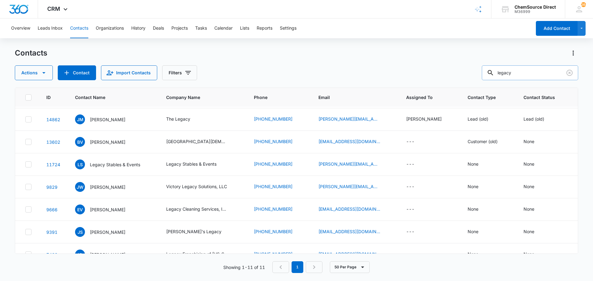
click at [507, 71] on input "legacy" at bounding box center [530, 72] width 96 height 15
type input "limit out"
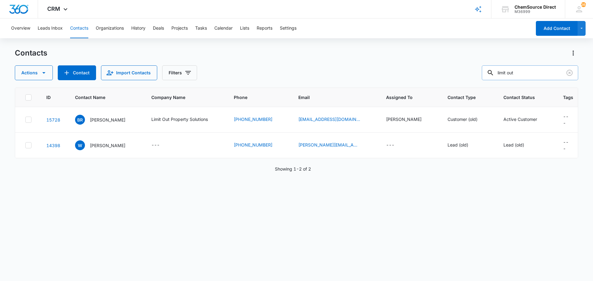
scroll to position [0, 0]
click at [166, 120] on div "Limit Out Property Solutions" at bounding box center [179, 119] width 57 height 6
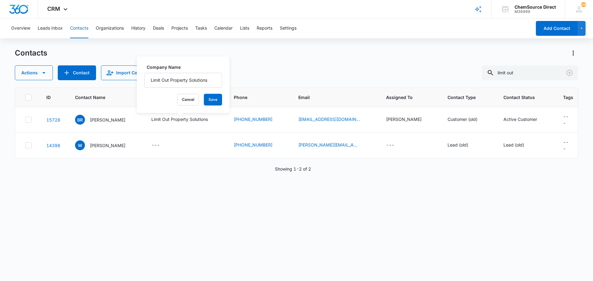
click at [130, 217] on div "ID Contact Name Company Name Phone Email Assigned To Contact Type Contact Statu…" at bounding box center [296, 181] width 563 height 186
click at [109, 117] on p "Ben Robertson" at bounding box center [108, 120] width 36 height 6
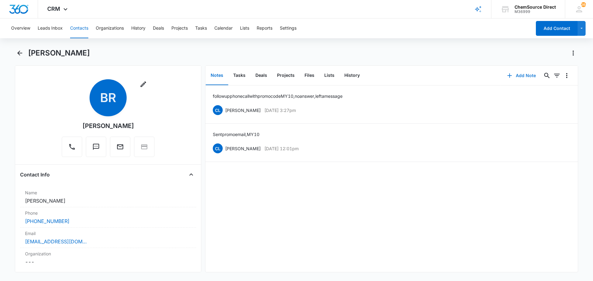
click at [521, 74] on button "Add Note" at bounding box center [521, 75] width 41 height 15
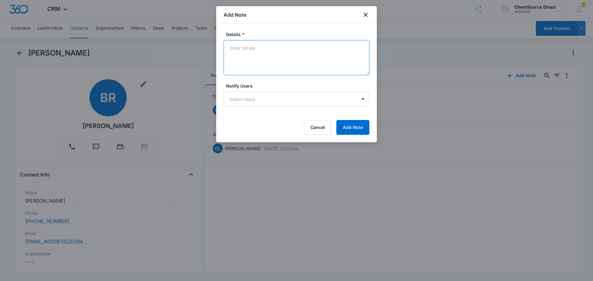
click at [250, 51] on textarea "Details *" at bounding box center [297, 57] width 146 height 35
type textarea "Reached out to say thank you and see how it's going, no answer, left a message"
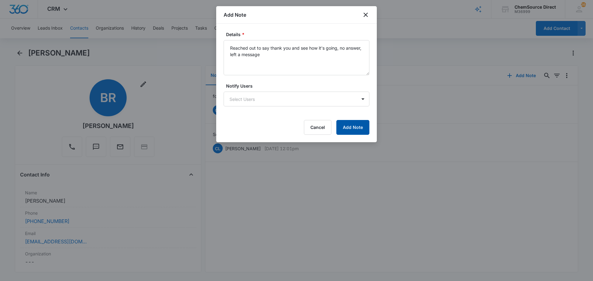
click at [353, 124] on button "Add Note" at bounding box center [352, 127] width 33 height 15
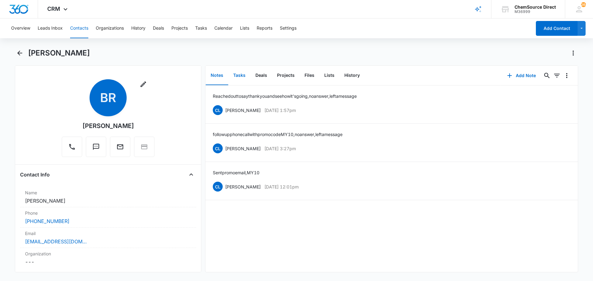
click at [240, 74] on button "Tasks" at bounding box center [239, 75] width 22 height 19
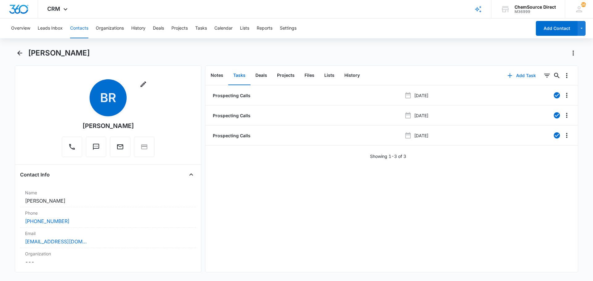
click at [518, 74] on button "Add Task" at bounding box center [521, 75] width 41 height 15
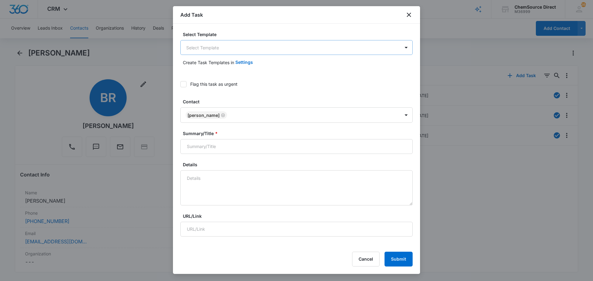
click at [201, 48] on body "CRM Apps Reputation Forms CRM Email Social Payments POS Content Ads Intelligenc…" at bounding box center [296, 140] width 593 height 281
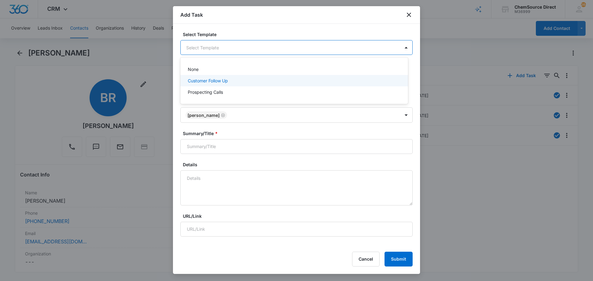
click at [200, 79] on p "Customer Follow Up" at bounding box center [208, 81] width 40 height 6
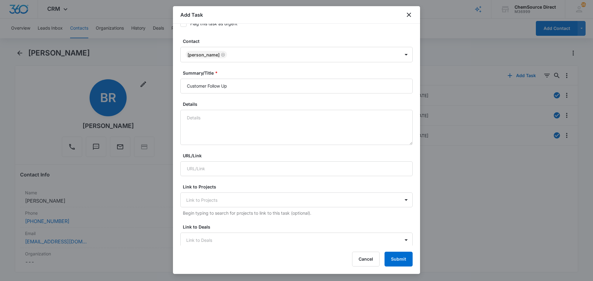
scroll to position [62, 0]
click at [203, 117] on textarea "Details" at bounding box center [296, 126] width 232 height 35
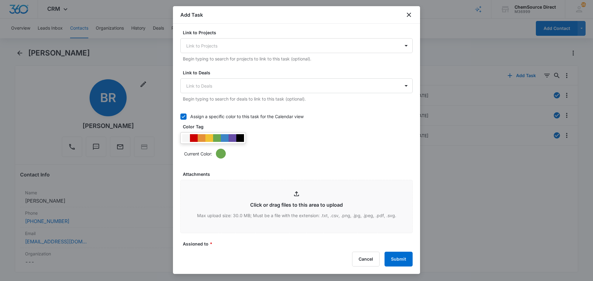
scroll to position [216, 0]
click at [233, 139] on div at bounding box center [233, 138] width 8 height 8
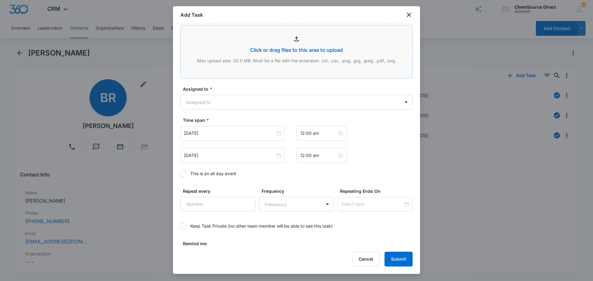
scroll to position [389, 0]
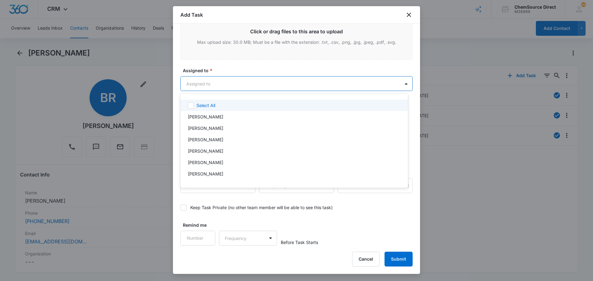
click at [211, 83] on body "CRM Apps Reputation Forms CRM Email Social Payments POS Content Ads Intelligenc…" at bounding box center [296, 140] width 593 height 281
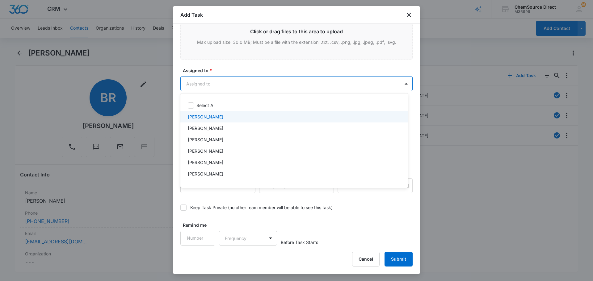
click at [207, 114] on p "[PERSON_NAME]" at bounding box center [206, 117] width 36 height 6
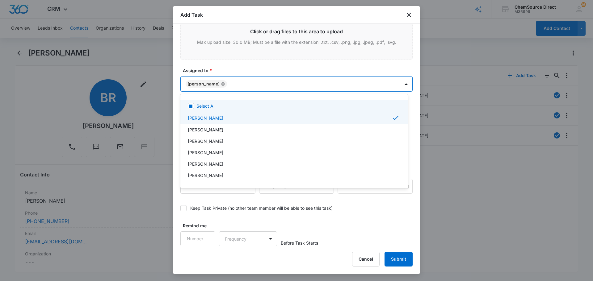
click at [225, 64] on div at bounding box center [296, 140] width 593 height 281
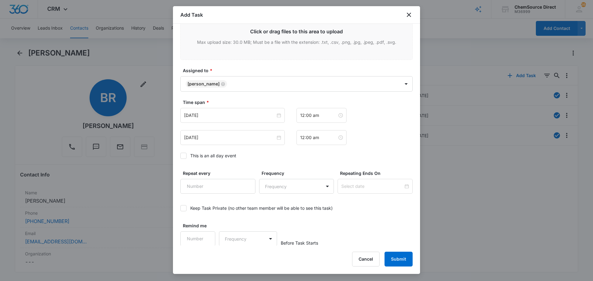
scroll to position [390, 0]
click at [182, 154] on icon at bounding box center [184, 156] width 6 height 6
click at [180, 155] on input "This is an all day event" at bounding box center [180, 155] width 0 height 0
click at [215, 113] on input "[DATE]" at bounding box center [229, 114] width 91 height 7
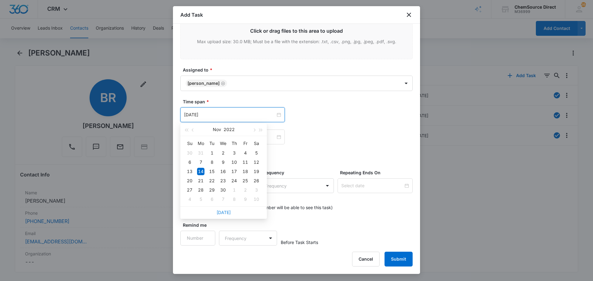
click at [224, 211] on link "[DATE]" at bounding box center [224, 212] width 14 height 5
type input "[DATE]"
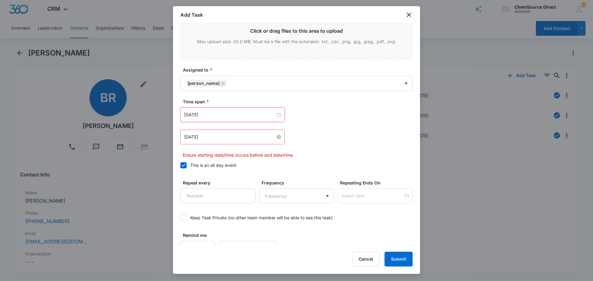
click at [228, 140] on input "[DATE]" at bounding box center [229, 137] width 91 height 7
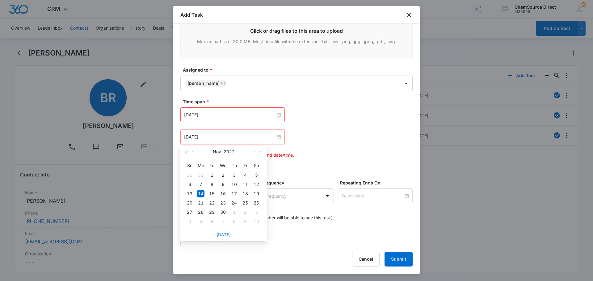
click at [222, 234] on link "[DATE]" at bounding box center [224, 234] width 14 height 5
type input "[DATE]"
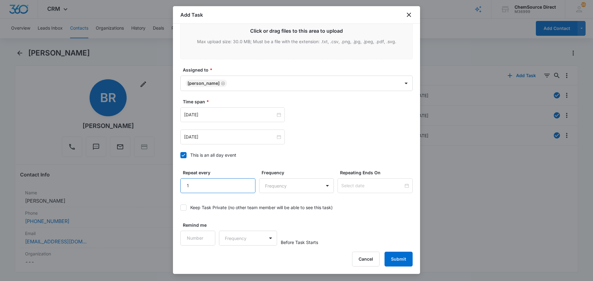
type input "1"
click at [245, 181] on input "1" at bounding box center [217, 186] width 75 height 15
click at [275, 182] on body "CRM Apps Reputation Forms CRM Email Social Payments POS Content Ads Intelligenc…" at bounding box center [296, 140] width 593 height 281
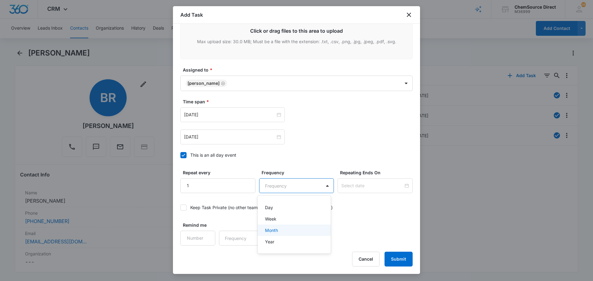
click at [275, 228] on p "Month" at bounding box center [271, 230] width 13 height 6
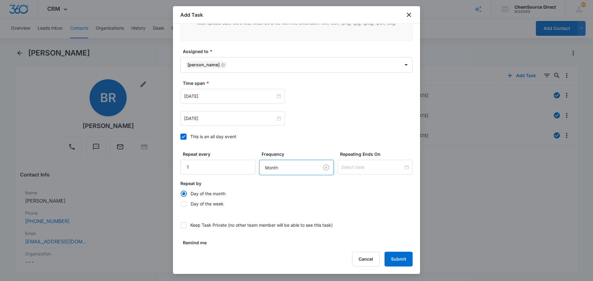
scroll to position [426, 0]
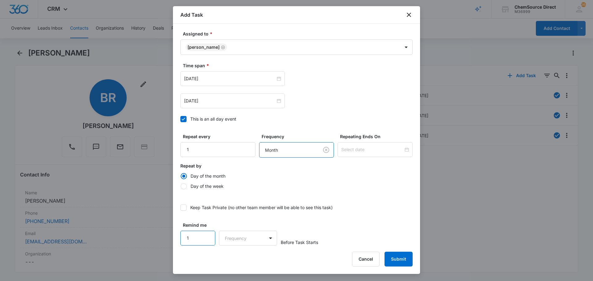
drag, startPoint x: 205, startPoint y: 234, endPoint x: 228, endPoint y: 237, distance: 23.3
type input "1"
click at [205, 234] on input "1" at bounding box center [197, 238] width 35 height 15
click at [229, 238] on body "CRM Apps Reputation Forms CRM Email Social Payments POS Content Ads Intelligenc…" at bounding box center [296, 140] width 593 height 281
click at [238, 259] on div "Days" at bounding box center [246, 260] width 41 height 6
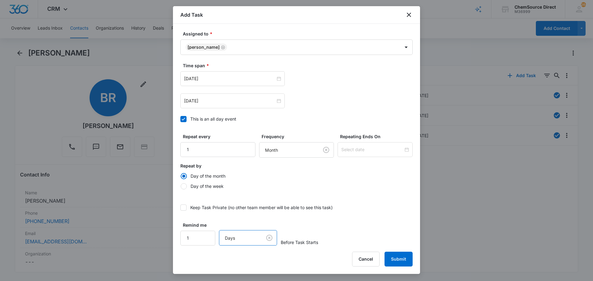
click at [390, 169] on label "Repeat by" at bounding box center [296, 166] width 232 height 6
click at [394, 259] on button "Submit" at bounding box center [399, 259] width 28 height 15
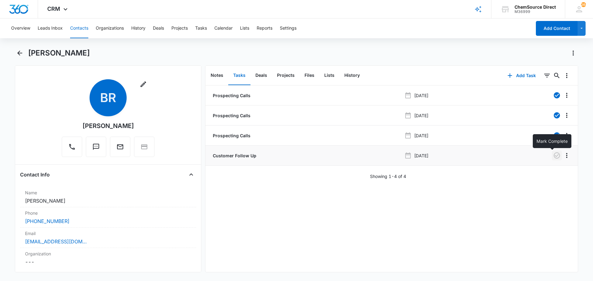
click at [554, 155] on icon "button" at bounding box center [557, 156] width 6 height 6
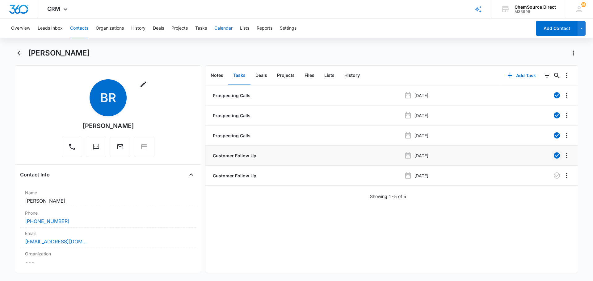
click at [224, 27] on button "Calendar" at bounding box center [223, 29] width 18 height 20
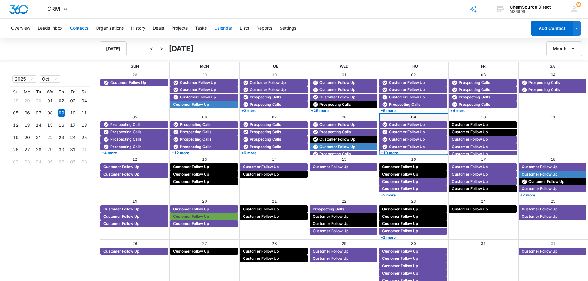
click at [83, 29] on button "Contacts" at bounding box center [79, 29] width 18 height 20
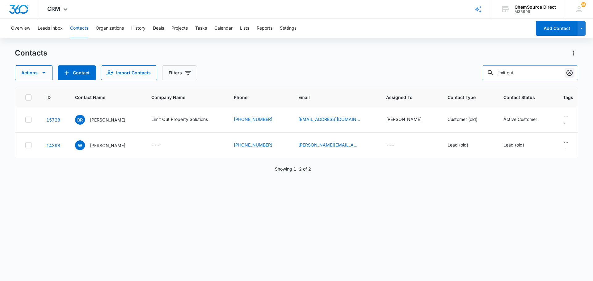
click at [569, 71] on icon "Clear" at bounding box center [569, 72] width 7 height 7
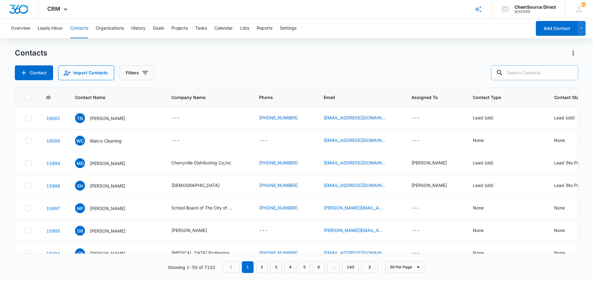
click at [539, 72] on input "text" at bounding box center [534, 72] width 87 height 15
type input "anne arundel"
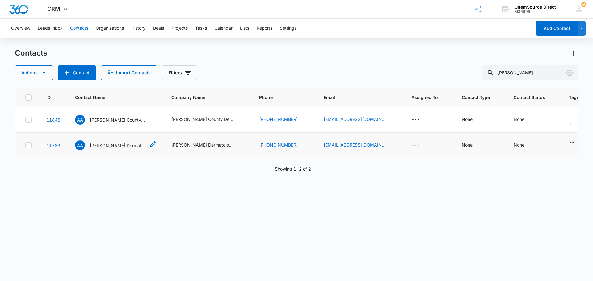
click at [116, 143] on p "Anne Arundel Dermatology" at bounding box center [118, 145] width 56 height 6
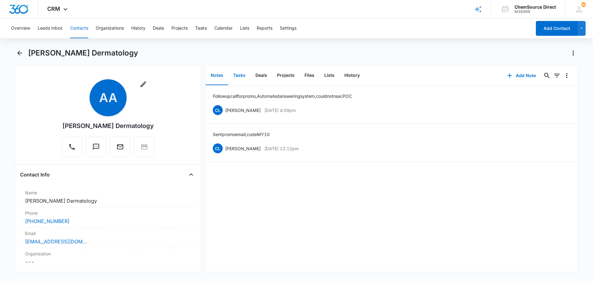
click at [239, 74] on button "Tasks" at bounding box center [239, 75] width 22 height 19
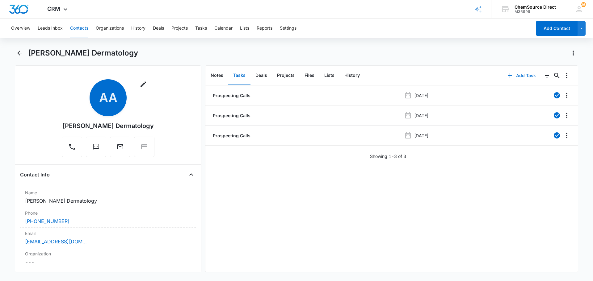
click at [520, 75] on button "Add Task" at bounding box center [521, 75] width 41 height 15
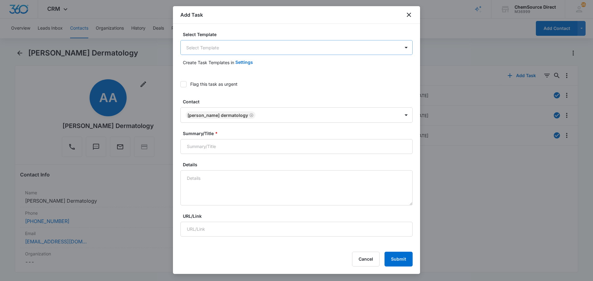
click at [215, 48] on body "CRM Apps Reputation Forms CRM Email Social Payments POS Content Ads Intelligenc…" at bounding box center [296, 140] width 593 height 281
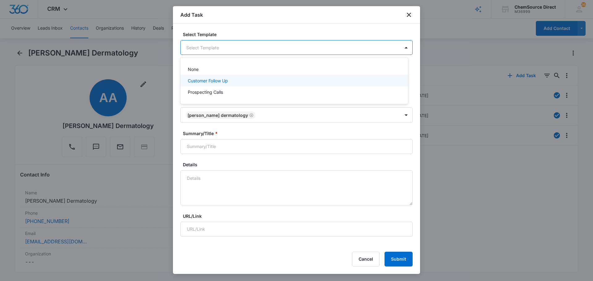
click at [203, 81] on p "Customer Follow Up" at bounding box center [208, 81] width 40 height 6
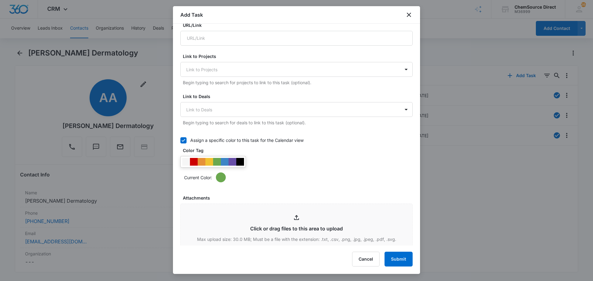
scroll to position [278, 0]
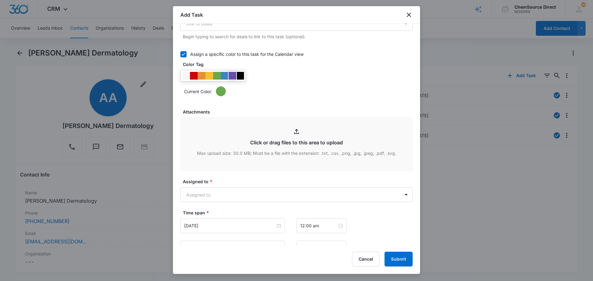
click at [232, 75] on div at bounding box center [233, 76] width 8 height 8
click at [262, 96] on div "Assign a specific color to this task for the Calendar view Color Tag Current Co…" at bounding box center [296, 74] width 232 height 54
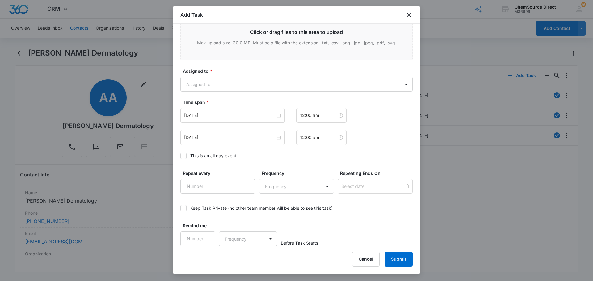
scroll to position [389, 0]
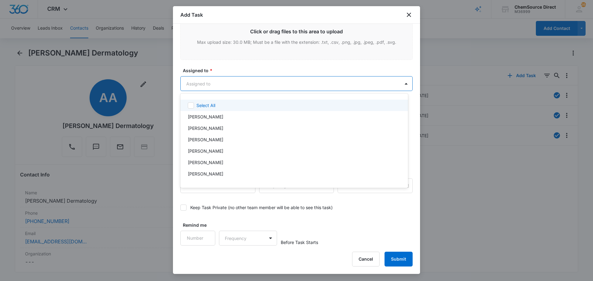
click at [217, 84] on body "CRM Apps Reputation Forms CRM Email Social Payments POS Content Ads Intelligenc…" at bounding box center [296, 140] width 593 height 281
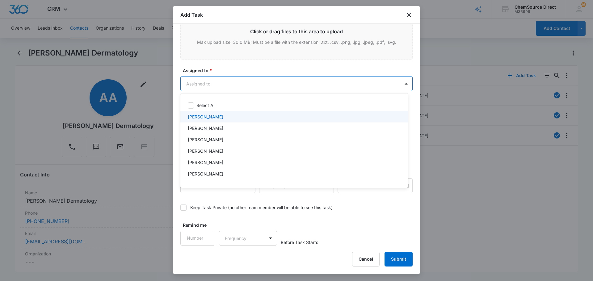
click at [208, 117] on p "[PERSON_NAME]" at bounding box center [206, 117] width 36 height 6
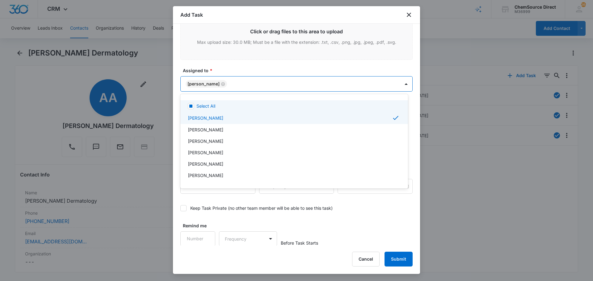
click at [231, 69] on div at bounding box center [296, 140] width 593 height 281
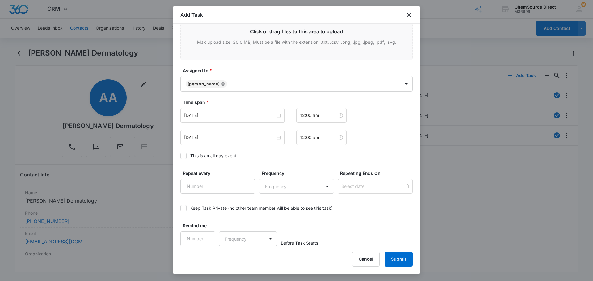
scroll to position [390, 0]
click at [182, 157] on icon at bounding box center [184, 156] width 6 height 6
click at [180, 155] on input "This is an all day event" at bounding box center [180, 155] width 0 height 0
type input "[DATE]"
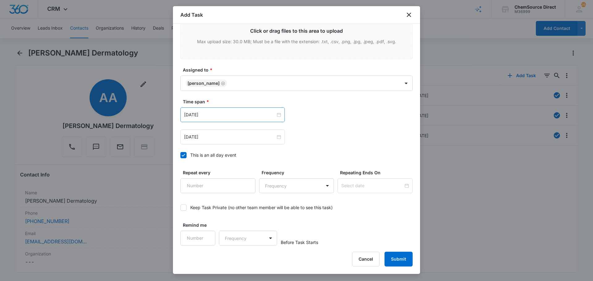
click at [217, 110] on div "[DATE]" at bounding box center [232, 114] width 104 height 15
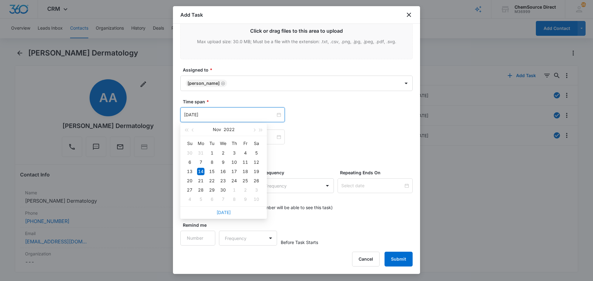
click at [222, 212] on link "[DATE]" at bounding box center [224, 212] width 14 height 5
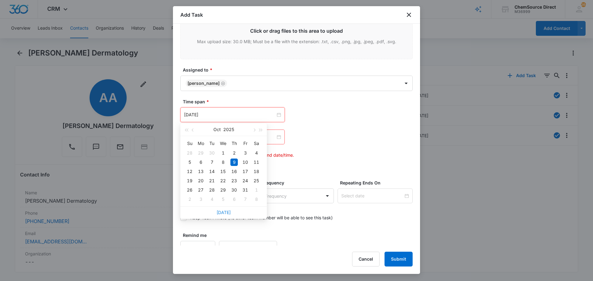
type input "[DATE]"
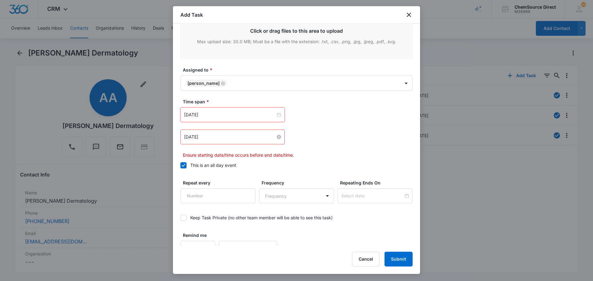
click at [215, 138] on input "[DATE]" at bounding box center [229, 137] width 91 height 7
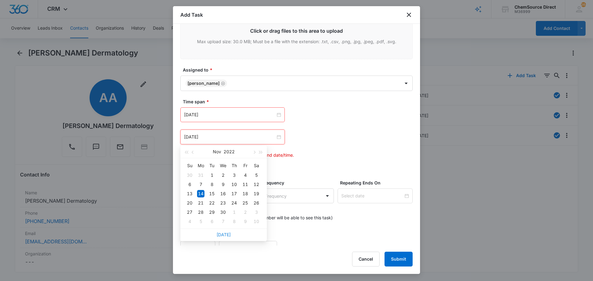
click at [222, 237] on link "[DATE]" at bounding box center [224, 234] width 14 height 5
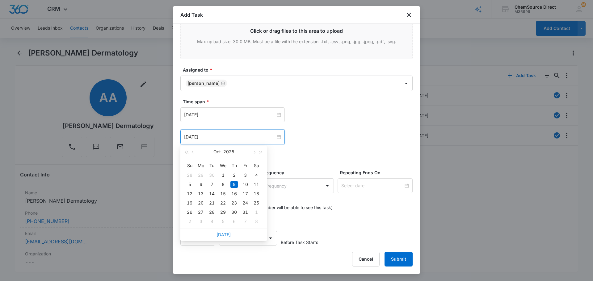
type input "[DATE]"
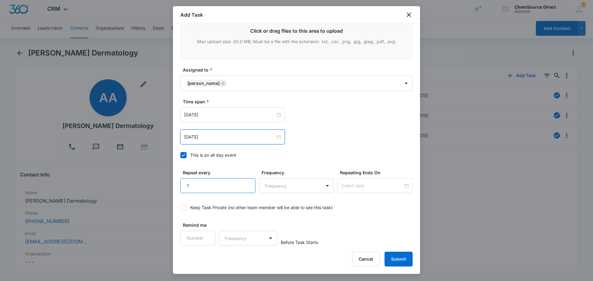
type input "1"
click at [244, 181] on input "1" at bounding box center [217, 186] width 75 height 15
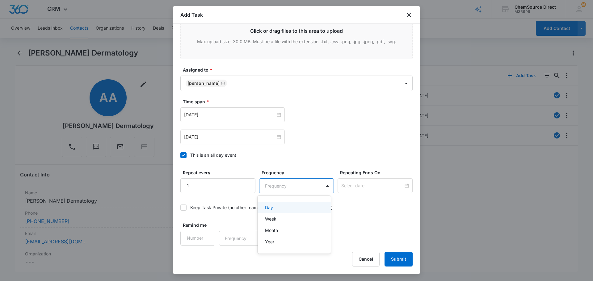
click at [285, 185] on body "CRM Apps Reputation Forms CRM Email Social Payments POS Content Ads Intelligenc…" at bounding box center [296, 140] width 593 height 281
click at [289, 232] on div "Month" at bounding box center [293, 230] width 57 height 6
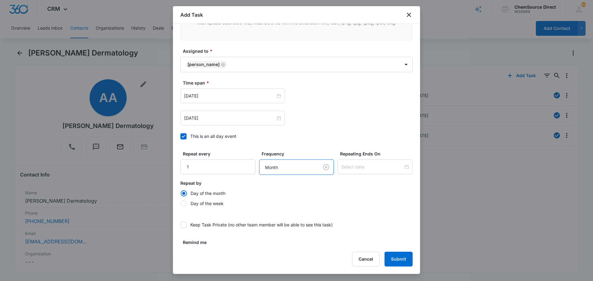
scroll to position [426, 0]
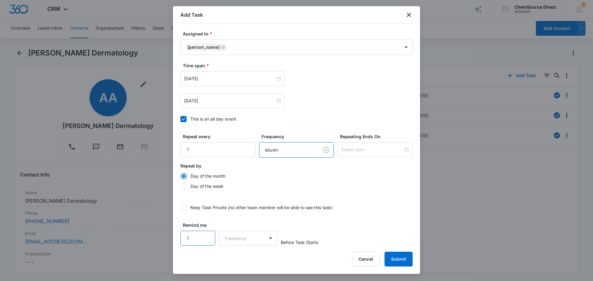
type input "1"
click at [208, 236] on input "1" at bounding box center [197, 238] width 35 height 15
click at [233, 242] on body "CRM Apps Reputation Forms CRM Email Social Payments POS Content Ads Intelligenc…" at bounding box center [296, 140] width 593 height 281
click at [236, 260] on div "Days" at bounding box center [246, 260] width 41 height 6
click at [363, 207] on label "Keep Task Private (no other team member will be able to see this task)" at bounding box center [296, 207] width 232 height 6
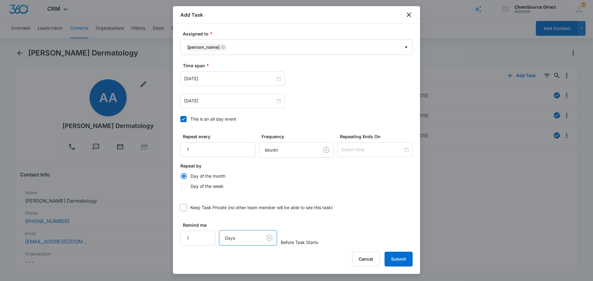
click at [180, 208] on input "Keep Task Private (no other team member will be able to see this task)" at bounding box center [180, 208] width 0 height 0
click at [397, 255] on button "Submit" at bounding box center [399, 259] width 28 height 15
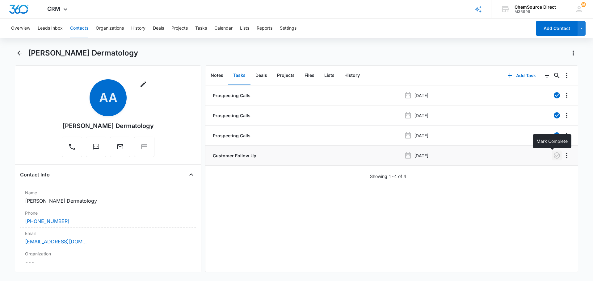
click at [553, 155] on icon "button" at bounding box center [556, 155] width 7 height 7
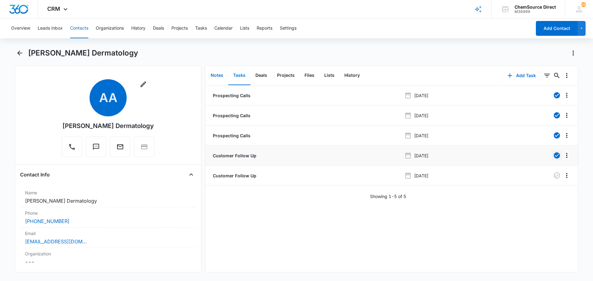
click at [213, 75] on button "Notes" at bounding box center [217, 75] width 23 height 19
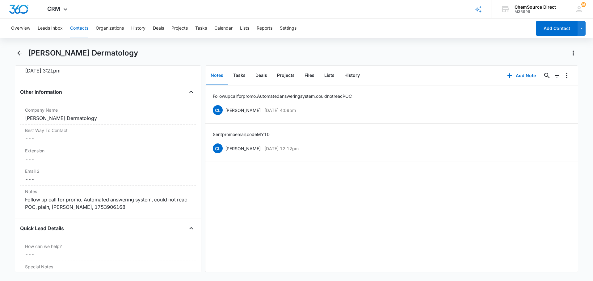
scroll to position [463, 0]
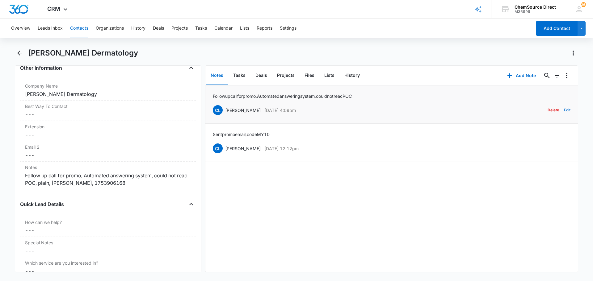
click at [564, 108] on button "Edit" at bounding box center [567, 110] width 6 height 12
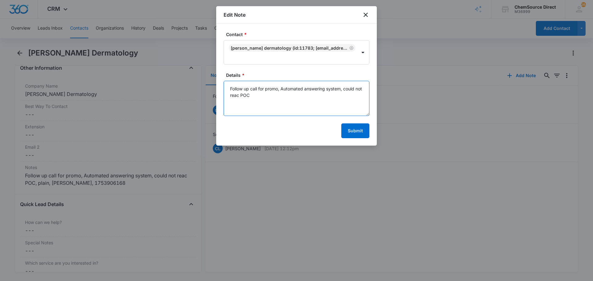
click at [246, 97] on textarea "Follow up call for promo, Automated answering system, could not reac POC" at bounding box center [297, 98] width 146 height 35
type textarea "Follow up call for promo, Automated answering system, could not reach POC"
click at [361, 131] on button "Submit" at bounding box center [355, 131] width 28 height 15
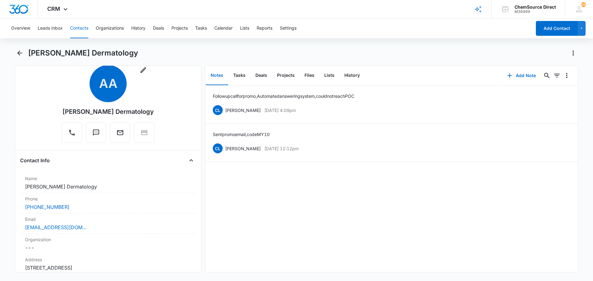
scroll to position [0, 0]
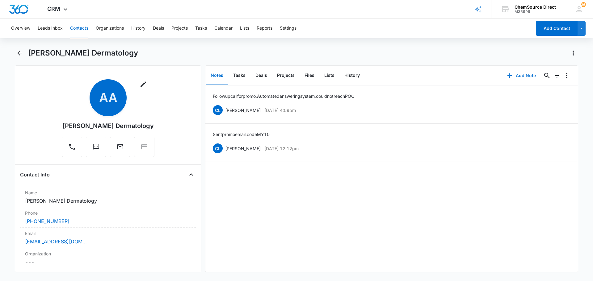
click at [527, 74] on button "Add Note" at bounding box center [521, 75] width 41 height 15
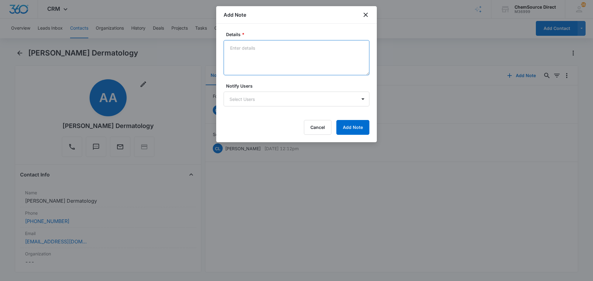
paste textarea "Spoke to Reid, all is well, placed an order over the phone, also has a referral…"
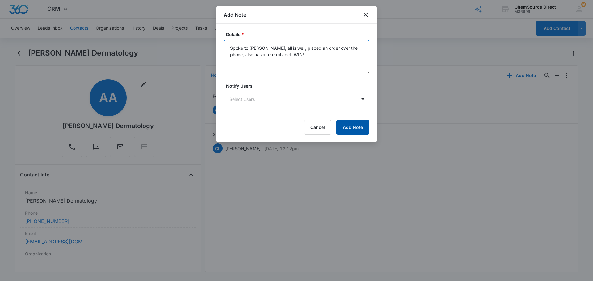
type textarea "Spoke to Reid, all is well, placed an order over the phone, also has a referral…"
click at [353, 124] on button "Add Note" at bounding box center [352, 127] width 33 height 15
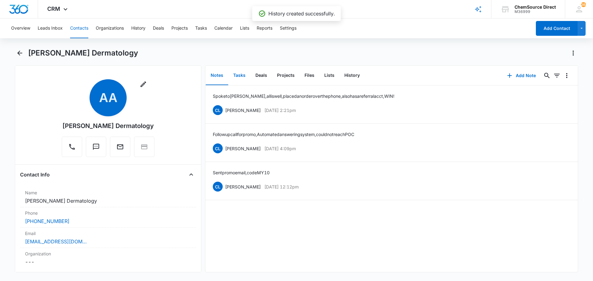
click at [239, 75] on button "Tasks" at bounding box center [239, 75] width 22 height 19
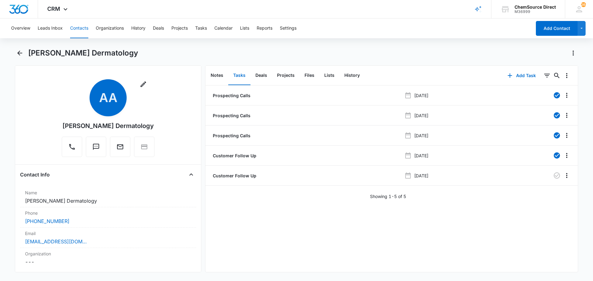
click at [271, 47] on div "Overview Leads Inbox Contacts Organizations History Deals Projects Tasks Calend…" at bounding box center [296, 150] width 593 height 262
click at [82, 28] on button "Contacts" at bounding box center [79, 29] width 18 height 20
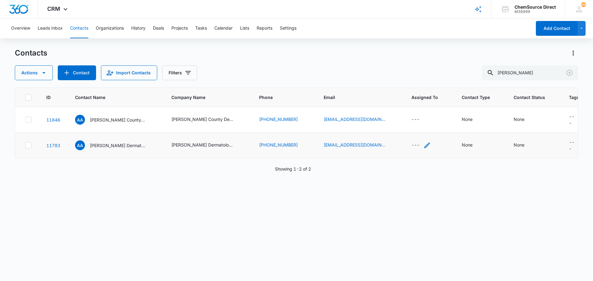
click at [423, 143] on icon "Assigned To - - Select to Edit Field" at bounding box center [426, 145] width 7 height 7
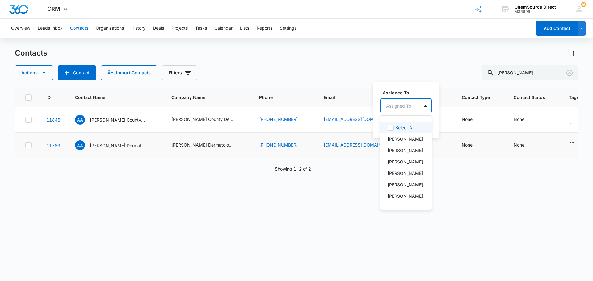
click at [427, 110] on div at bounding box center [425, 106] width 10 height 10
click at [398, 163] on p "[PERSON_NAME]" at bounding box center [406, 164] width 36 height 6
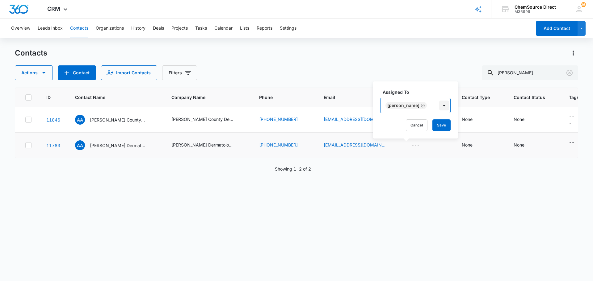
click at [439, 106] on div at bounding box center [444, 106] width 10 height 10
click at [434, 124] on button "Save" at bounding box center [441, 126] width 18 height 12
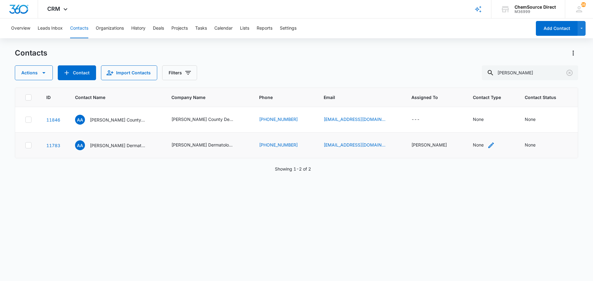
click at [488, 145] on icon "Contact Type - None - Select to Edit Field" at bounding box center [491, 146] width 6 height 6
click at [477, 104] on div at bounding box center [478, 106] width 10 height 10
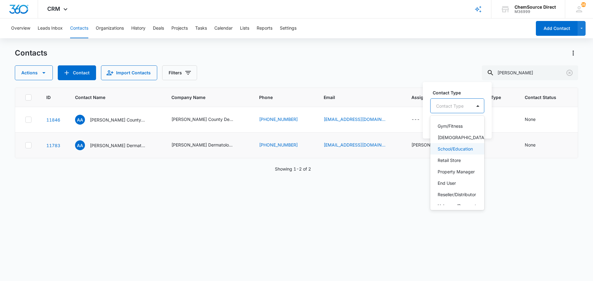
scroll to position [62, 0]
click at [452, 156] on p "End User" at bounding box center [447, 152] width 18 height 6
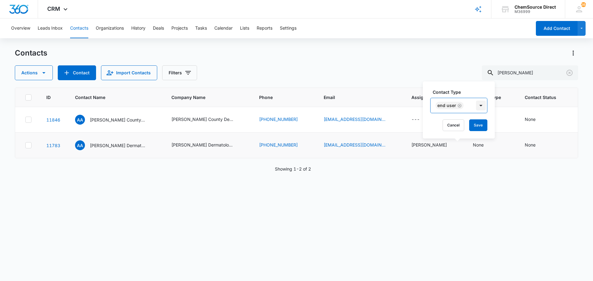
click at [481, 105] on div at bounding box center [481, 106] width 10 height 10
click at [478, 127] on button "Save" at bounding box center [478, 126] width 18 height 12
click at [485, 143] on icon "Contact Type - - Select to Edit Field" at bounding box center [488, 145] width 7 height 7
click at [473, 123] on button "Save" at bounding box center [475, 126] width 18 height 12
click at [539, 144] on icon "Contact Status - None - Select to Edit Field" at bounding box center [542, 145] width 7 height 7
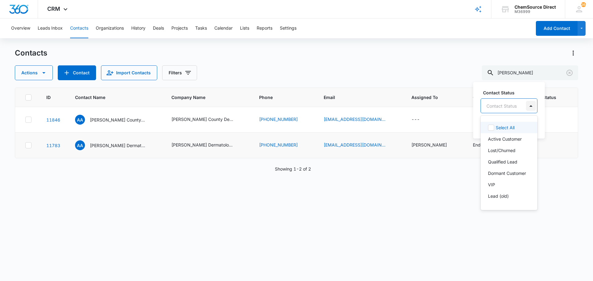
click at [531, 106] on div at bounding box center [531, 106] width 10 height 10
click at [499, 140] on p "Active Customer" at bounding box center [505, 139] width 34 height 6
click at [544, 104] on div at bounding box center [547, 106] width 10 height 10
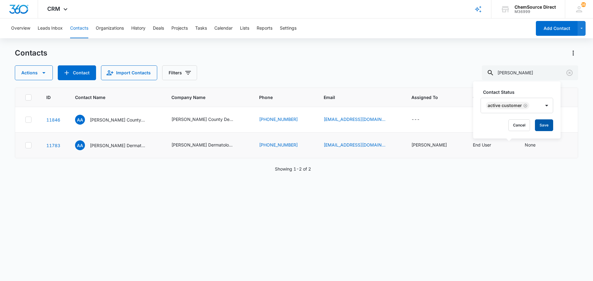
click at [547, 124] on button "Save" at bounding box center [544, 126] width 18 height 12
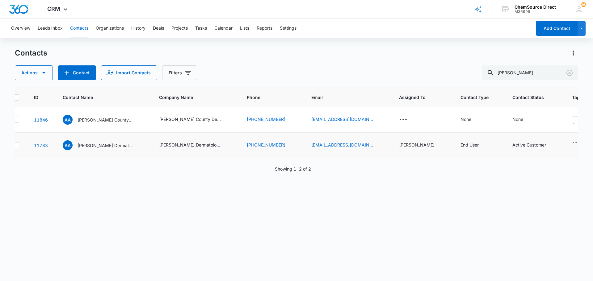
scroll to position [0, 14]
click at [582, 142] on icon "Tags - - Select to Edit Field" at bounding box center [585, 142] width 7 height 7
click at [554, 103] on div at bounding box center [554, 103] width 10 height 10
click at [502, 268] on div "ID Contact Name Company Name Phone Email Assigned To Contact Type Contact Statu…" at bounding box center [296, 181] width 563 height 186
drag, startPoint x: 344, startPoint y: 225, endPoint x: 303, endPoint y: 224, distance: 41.1
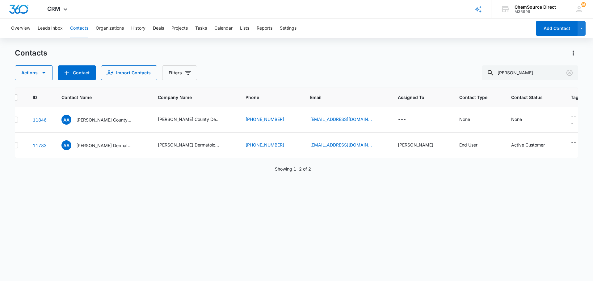
click at [344, 226] on div "ID Contact Name Company Name Phone Email Assigned To Contact Type Contact Statu…" at bounding box center [296, 181] width 563 height 186
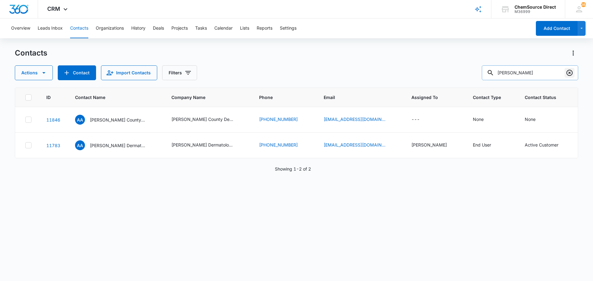
click at [569, 72] on icon "Clear" at bounding box center [569, 72] width 7 height 7
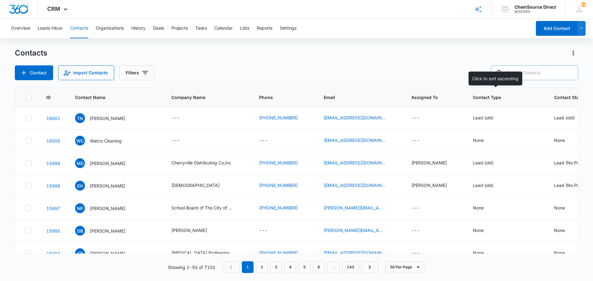
click at [518, 72] on input "text" at bounding box center [534, 72] width 87 height 15
type input "misty's"
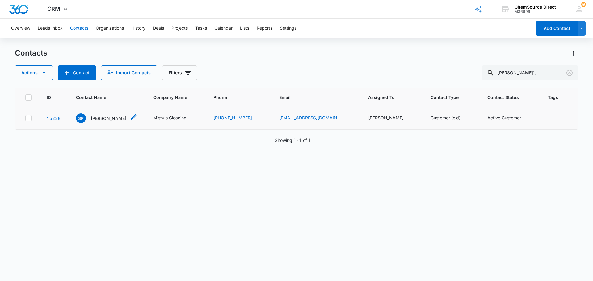
click at [109, 117] on p "Steven Palmer" at bounding box center [109, 118] width 36 height 6
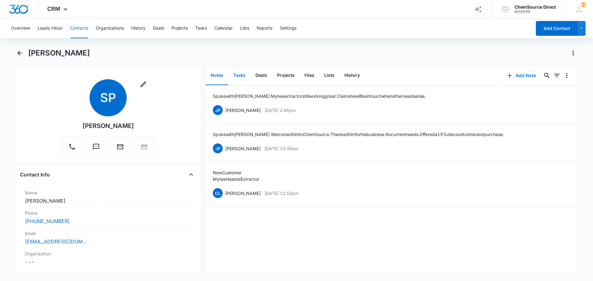
click at [241, 75] on button "Tasks" at bounding box center [239, 75] width 22 height 19
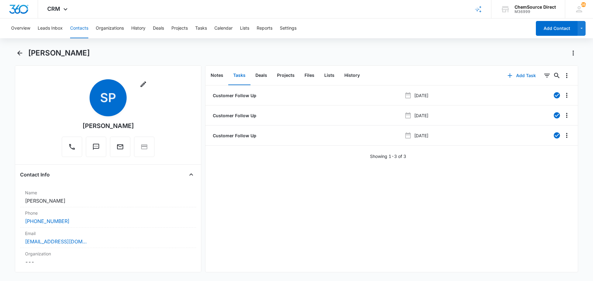
click at [521, 76] on button "Add Task" at bounding box center [521, 75] width 41 height 15
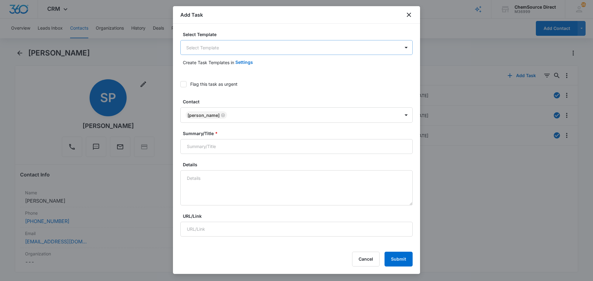
click at [216, 50] on body "CRM Apps Reputation Forms CRM Email Social Payments POS Content Ads Intelligenc…" at bounding box center [296, 140] width 593 height 281
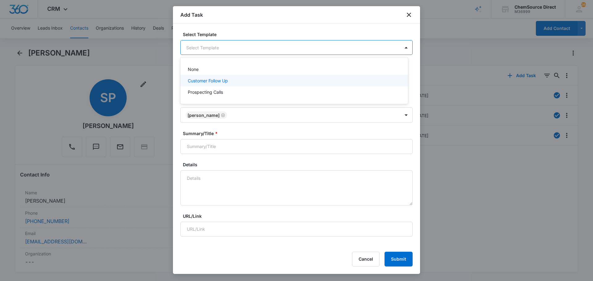
click at [216, 79] on p "Customer Follow Up" at bounding box center [208, 81] width 40 height 6
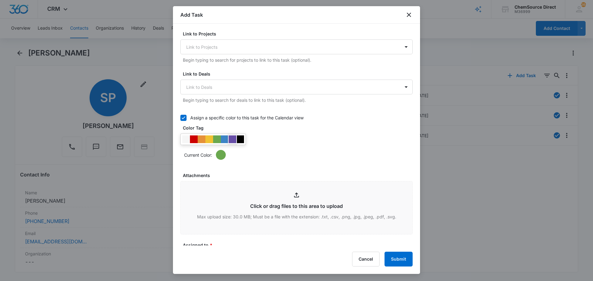
scroll to position [216, 0]
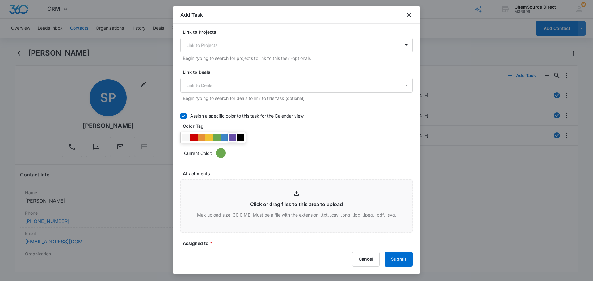
click at [231, 138] on div at bounding box center [233, 138] width 8 height 8
click at [281, 149] on div "Current Color:" at bounding box center [298, 153] width 229 height 10
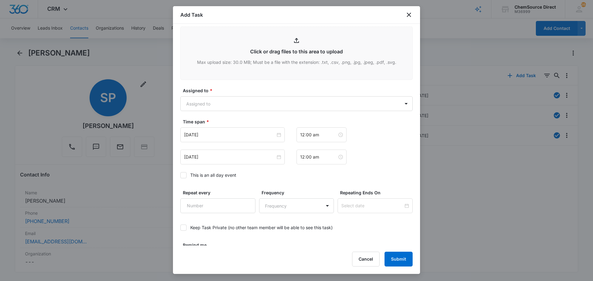
scroll to position [371, 0]
click at [224, 100] on body "CRM Apps Reputation Forms CRM Email Social Payments POS Content Ads Intelligenc…" at bounding box center [296, 140] width 593 height 281
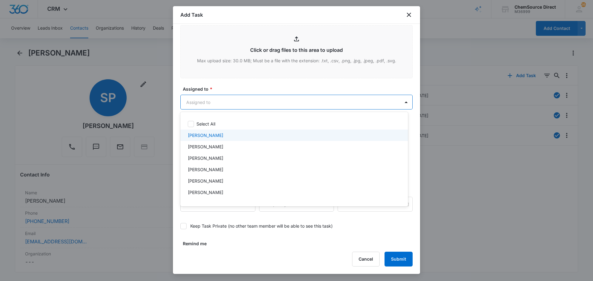
click at [212, 134] on div "[PERSON_NAME]" at bounding box center [294, 135] width 212 height 6
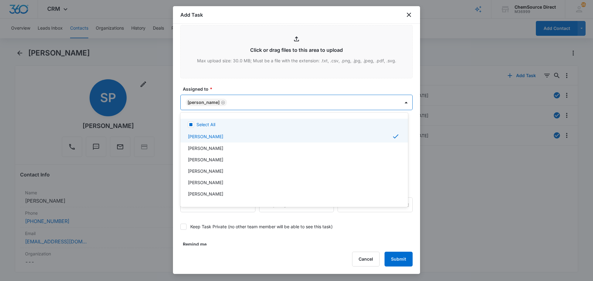
click at [278, 86] on div at bounding box center [296, 140] width 593 height 281
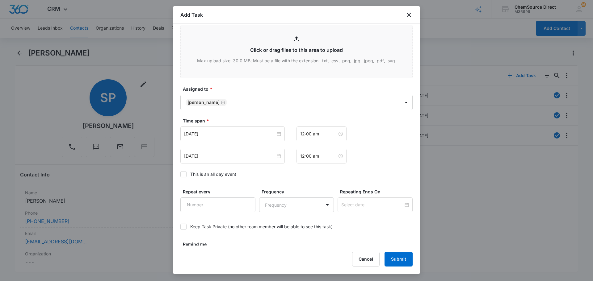
click at [183, 175] on icon at bounding box center [184, 174] width 4 height 3
click at [180, 174] on input "This is an all day event" at bounding box center [180, 174] width 0 height 0
click at [240, 133] on input "[DATE]" at bounding box center [229, 134] width 91 height 7
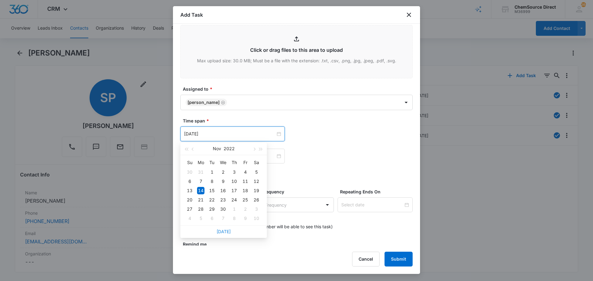
click at [225, 233] on link "[DATE]" at bounding box center [224, 231] width 14 height 5
type input "[DATE]"
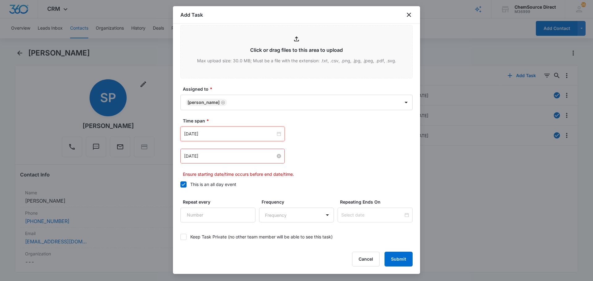
click at [231, 156] on input "[DATE]" at bounding box center [229, 156] width 91 height 7
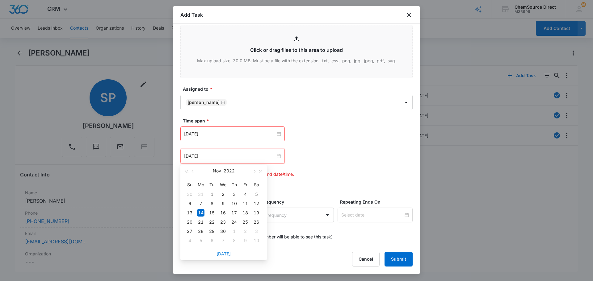
click at [225, 254] on link "[DATE]" at bounding box center [224, 253] width 14 height 5
type input "[DATE]"
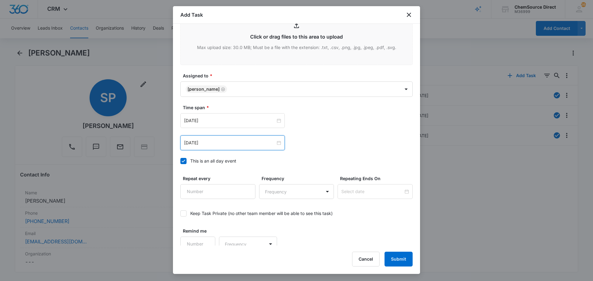
scroll to position [390, 0]
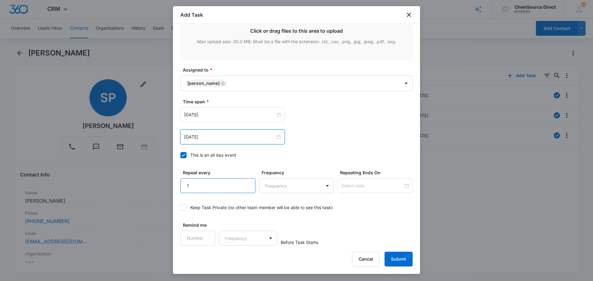
type input "1"
click at [245, 183] on input "1" at bounding box center [217, 186] width 75 height 15
click at [276, 188] on body "CRM Apps Reputation Forms CRM Email Social Payments POS Content Ads Intelligenc…" at bounding box center [296, 140] width 593 height 281
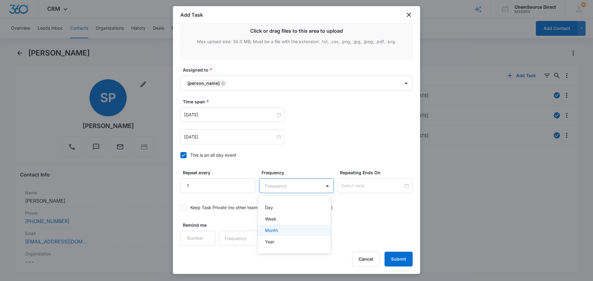
click at [282, 227] on div "Month" at bounding box center [293, 230] width 57 height 6
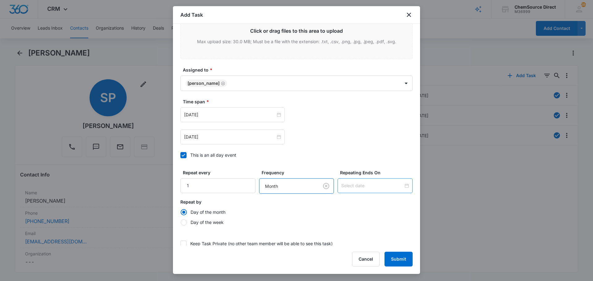
click at [352, 187] on input at bounding box center [372, 186] width 62 height 7
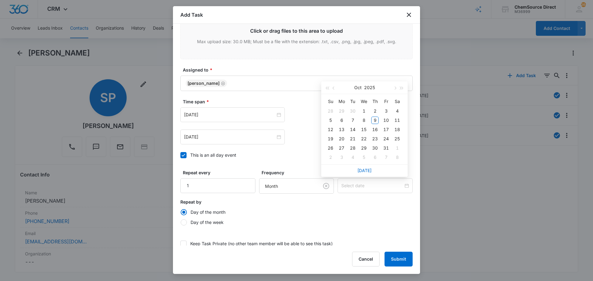
click at [354, 209] on label "Day of the month" at bounding box center [296, 212] width 232 height 6
click at [181, 212] on input "Day of the month" at bounding box center [180, 212] width 0 height 0
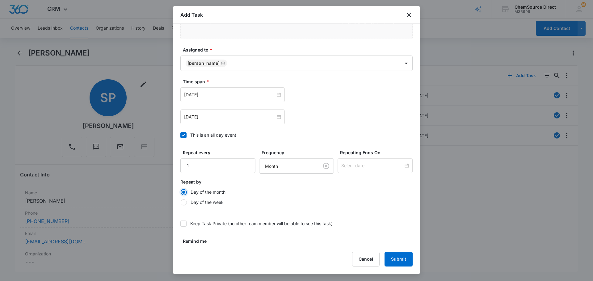
scroll to position [426, 0]
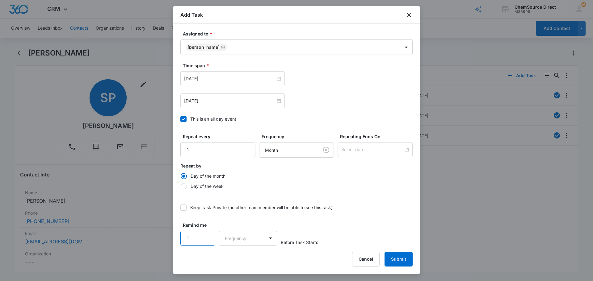
type input "1"
click at [206, 233] on input "1" at bounding box center [197, 238] width 35 height 15
click at [224, 235] on body "CRM Apps Reputation Forms CRM Email Social Payments POS Content Ads Intelligenc…" at bounding box center [296, 140] width 593 height 281
click at [243, 258] on div "Days" at bounding box center [246, 260] width 41 height 6
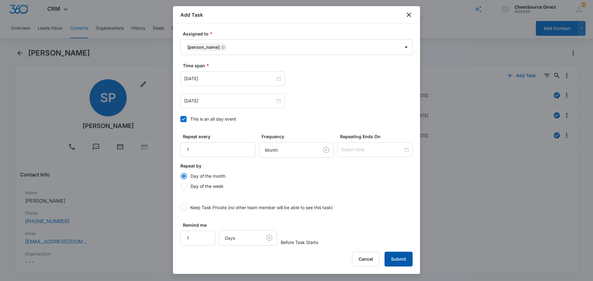
click at [393, 254] on button "Submit" at bounding box center [399, 259] width 28 height 15
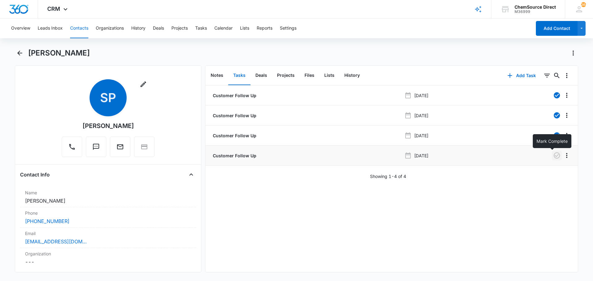
click at [554, 156] on icon "button" at bounding box center [557, 156] width 6 height 6
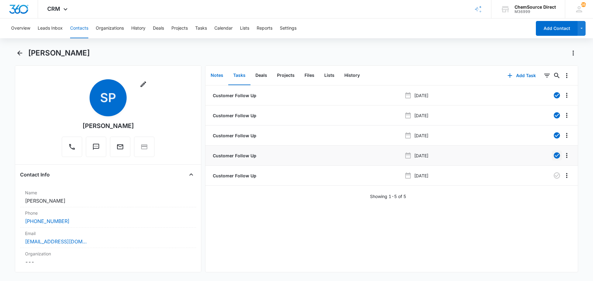
click at [215, 73] on button "Notes" at bounding box center [217, 75] width 23 height 19
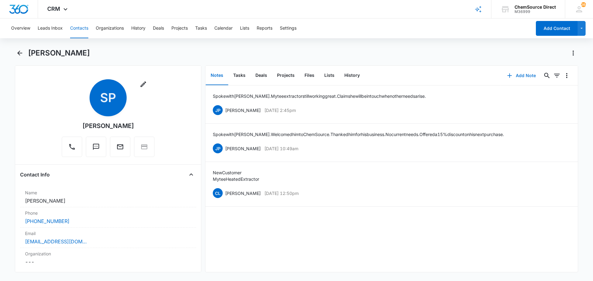
click at [514, 76] on button "Add Note" at bounding box center [521, 75] width 41 height 15
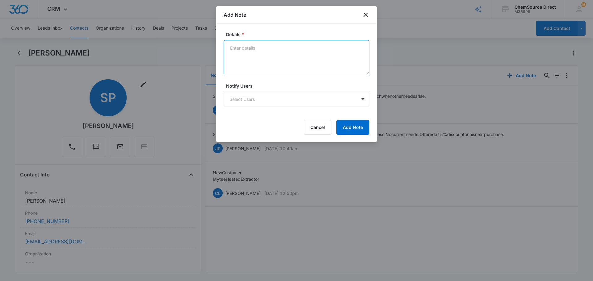
click at [263, 51] on textarea "Details *" at bounding box center [297, 57] width 146 height 35
click at [248, 51] on textarea "Details *" at bounding box center [297, 57] width 146 height 35
click at [242, 43] on textarea "Details *" at bounding box center [297, 57] width 146 height 35
click at [300, 58] on textarea "Spoke to Steve, needs to come by soon, most likely will set up an online acct f…" at bounding box center [297, 57] width 146 height 35
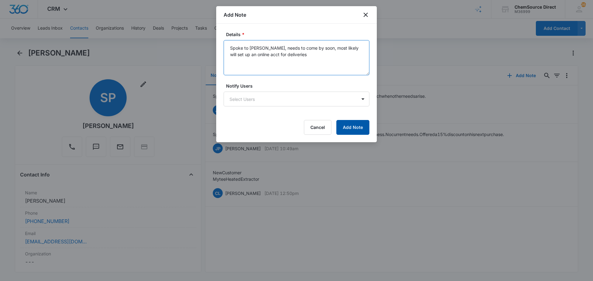
type textarea "Spoke to Steve, needs to come by soon, most likely will set up an online acct f…"
click at [350, 129] on button "Add Note" at bounding box center [352, 127] width 33 height 15
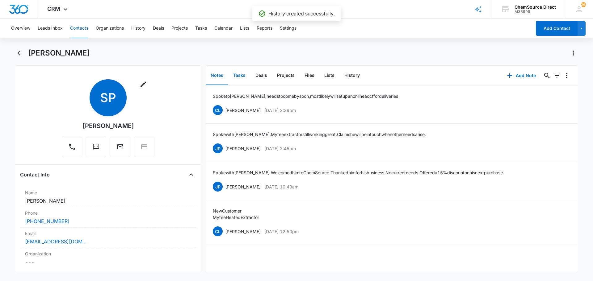
click at [238, 73] on button "Tasks" at bounding box center [239, 75] width 22 height 19
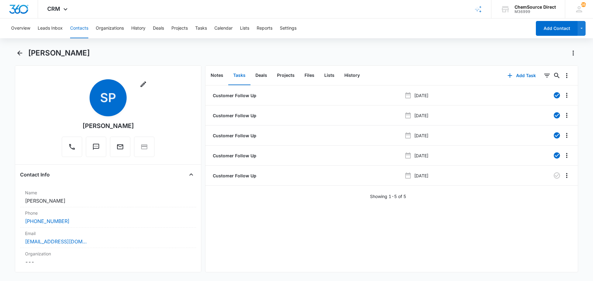
click at [81, 28] on button "Contacts" at bounding box center [79, 29] width 18 height 20
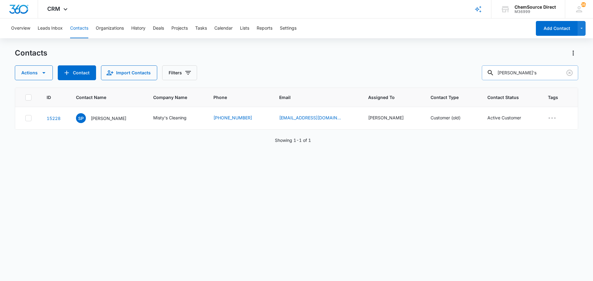
click at [513, 72] on input "misty's" at bounding box center [530, 72] width 96 height 15
type input "ronnie"
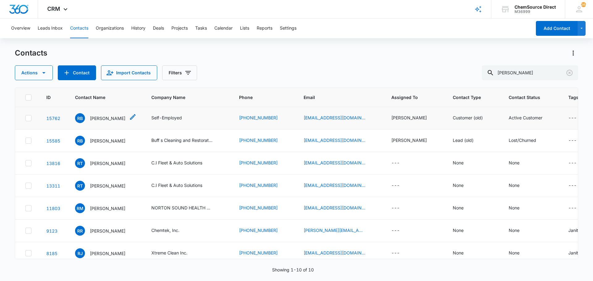
click at [106, 117] on p "Ronnie Blackburn" at bounding box center [108, 118] width 36 height 6
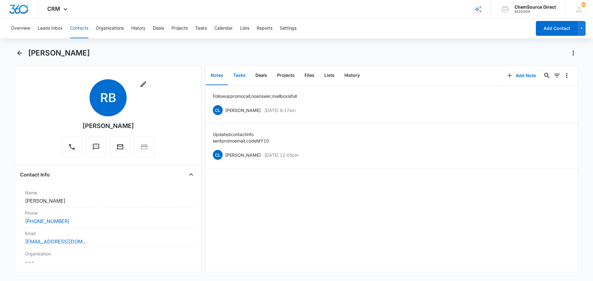
click at [237, 74] on button "Tasks" at bounding box center [239, 75] width 22 height 19
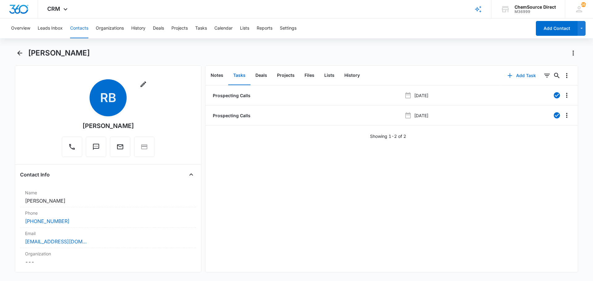
click at [522, 75] on button "Add Task" at bounding box center [521, 75] width 41 height 15
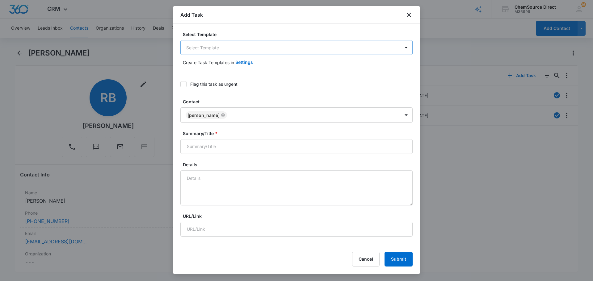
click at [205, 48] on body "CRM Apps Reputation Forms CRM Email Social Payments POS Content Ads Intelligenc…" at bounding box center [296, 140] width 593 height 281
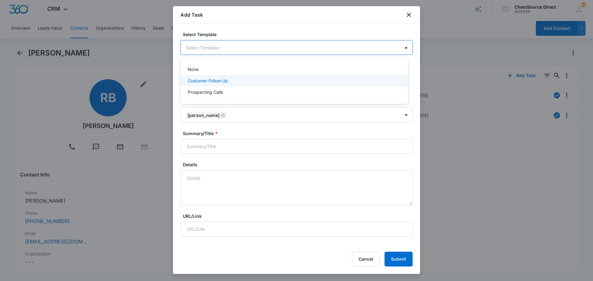
click at [196, 79] on p "Customer Follow Up" at bounding box center [208, 81] width 40 height 6
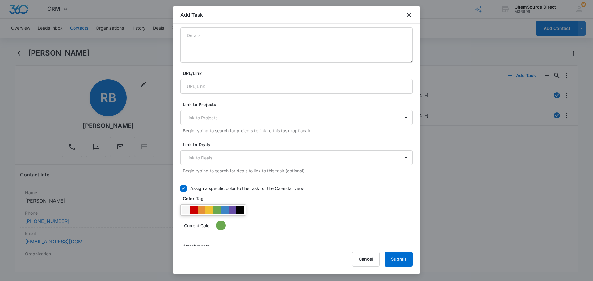
scroll to position [247, 0]
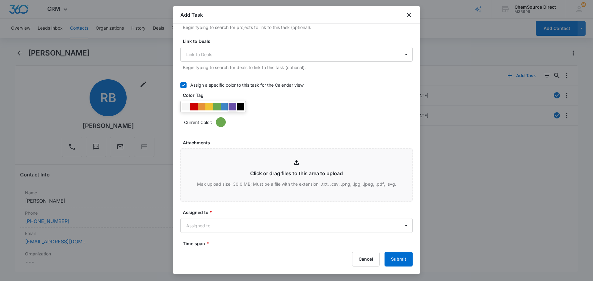
click at [232, 104] on div at bounding box center [233, 107] width 8 height 8
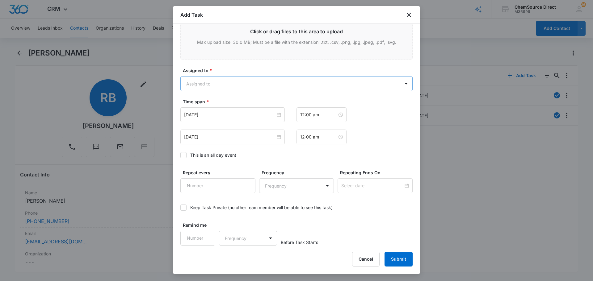
click at [207, 83] on body "CRM Apps Reputation Forms CRM Email Social Payments POS Content Ads Intelligenc…" at bounding box center [296, 140] width 593 height 281
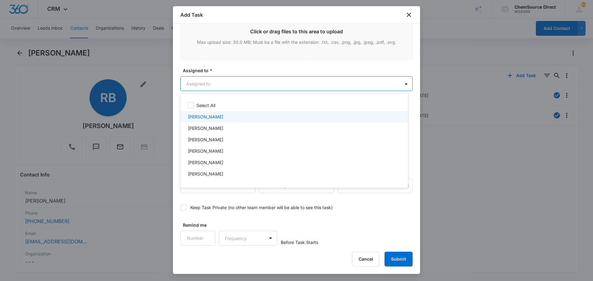
click at [200, 115] on p "[PERSON_NAME]" at bounding box center [206, 117] width 36 height 6
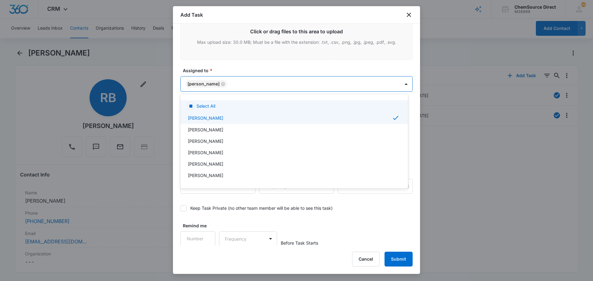
click at [223, 66] on div at bounding box center [296, 140] width 593 height 281
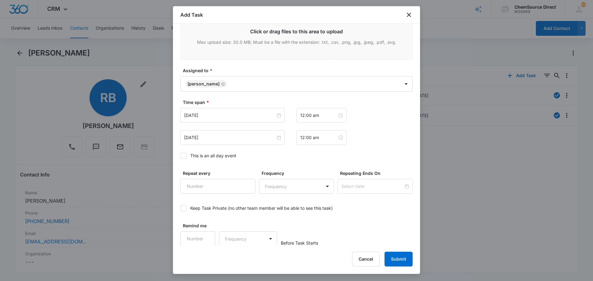
scroll to position [390, 0]
click at [182, 156] on icon at bounding box center [184, 156] width 6 height 6
click at [180, 155] on input "This is an all day event" at bounding box center [180, 155] width 0 height 0
click at [231, 115] on input "[DATE]" at bounding box center [229, 114] width 91 height 7
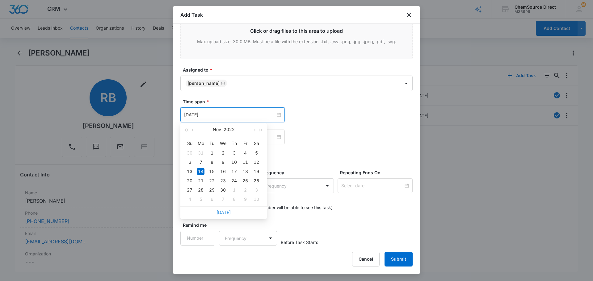
click at [224, 213] on link "[DATE]" at bounding box center [224, 212] width 14 height 5
type input "[DATE]"
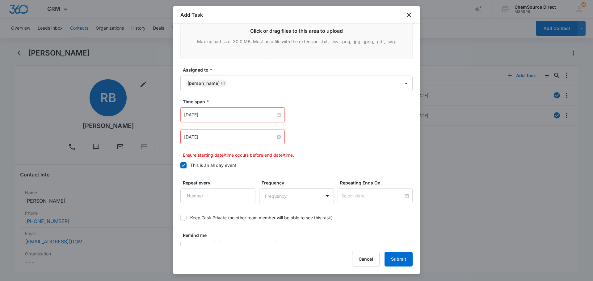
click at [224, 137] on input "[DATE]" at bounding box center [229, 137] width 91 height 7
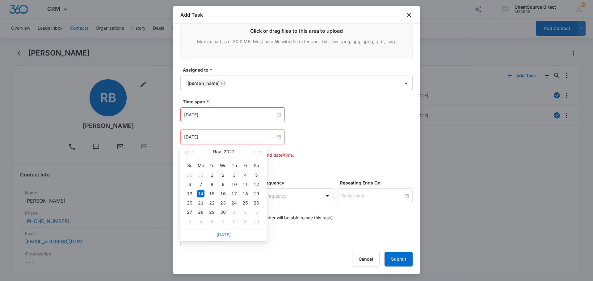
click at [224, 235] on link "[DATE]" at bounding box center [224, 234] width 14 height 5
type input "[DATE]"
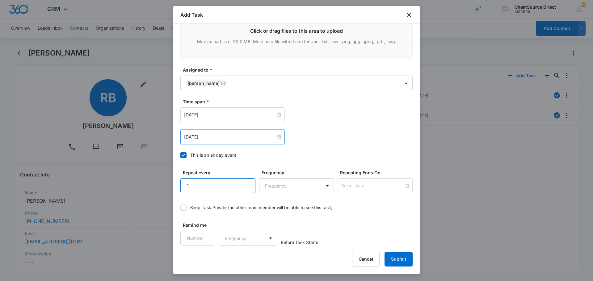
type input "1"
click at [244, 183] on input "1" at bounding box center [217, 186] width 75 height 15
click at [272, 190] on body "CRM Apps Reputation Forms CRM Email Social Payments POS Content Ads Intelligenc…" at bounding box center [296, 140] width 593 height 281
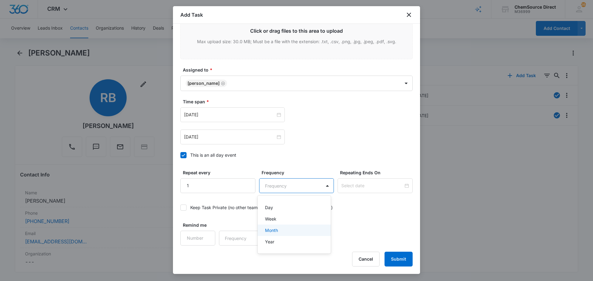
click at [278, 229] on div "Month" at bounding box center [293, 230] width 57 height 6
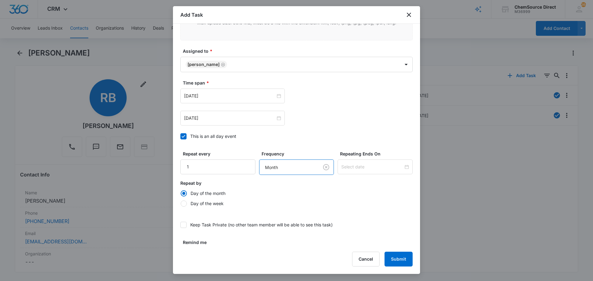
scroll to position [426, 0]
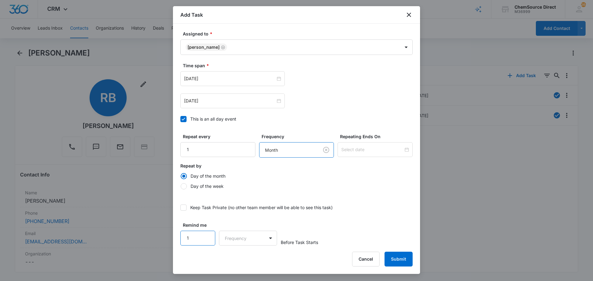
type input "1"
click at [206, 234] on input "1" at bounding box center [197, 238] width 35 height 15
click at [238, 237] on body "CRM Apps Reputation Forms CRM Email Social Payments POS Content Ads Intelligenc…" at bounding box center [296, 140] width 593 height 281
click at [245, 259] on div "Days" at bounding box center [246, 260] width 41 height 6
click at [377, 209] on label "Keep Task Private (no other team member will be able to see this task)" at bounding box center [296, 207] width 232 height 6
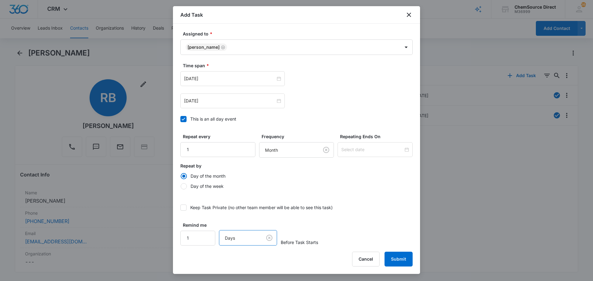
click at [180, 208] on input "Keep Task Private (no other team member will be able to see this task)" at bounding box center [180, 208] width 0 height 0
click at [401, 259] on button "Submit" at bounding box center [399, 259] width 28 height 15
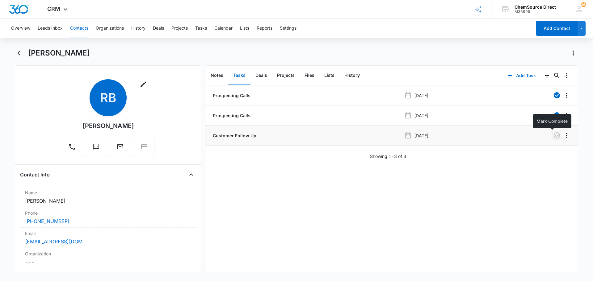
click at [553, 135] on icon "button" at bounding box center [556, 135] width 7 height 7
click at [217, 73] on button "Notes" at bounding box center [217, 75] width 23 height 19
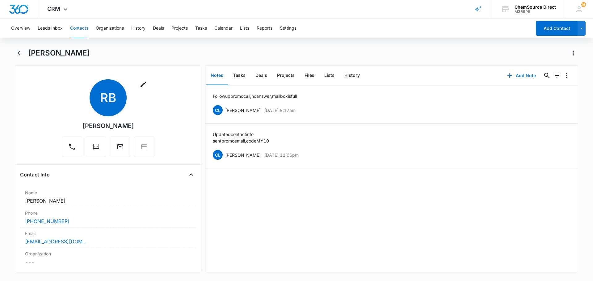
click at [516, 75] on button "Add Note" at bounding box center [521, 75] width 41 height 15
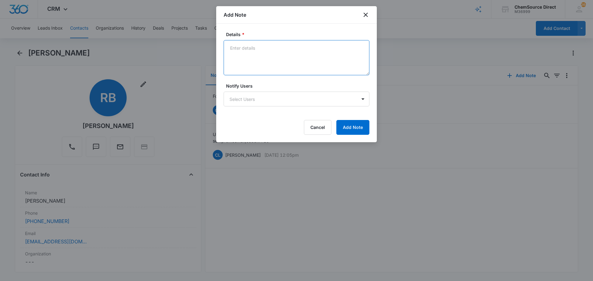
click at [247, 49] on textarea "Details *" at bounding box center [297, 57] width 146 height 35
type textarea "Called to say thank you check to see if he needs anything, no answer, mailbox i…"
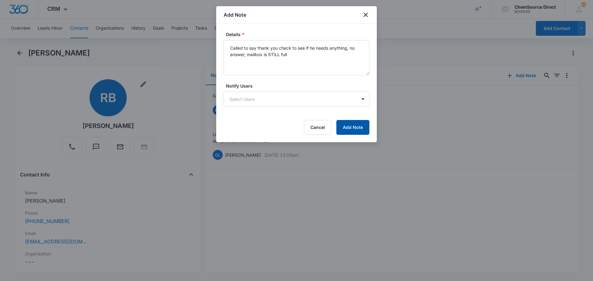
click at [346, 124] on button "Add Note" at bounding box center [352, 127] width 33 height 15
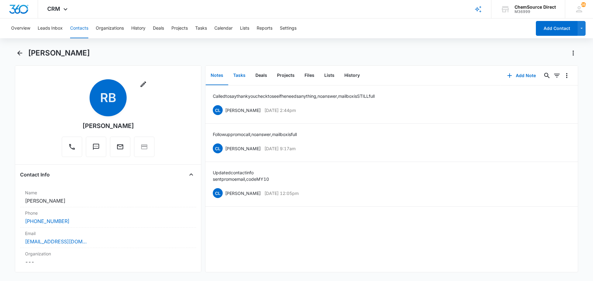
click at [243, 74] on button "Tasks" at bounding box center [239, 75] width 22 height 19
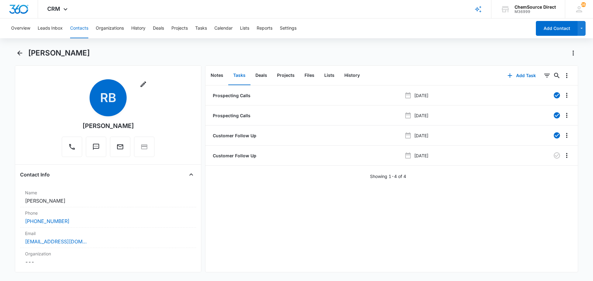
click at [79, 28] on button "Contacts" at bounding box center [79, 29] width 18 height 20
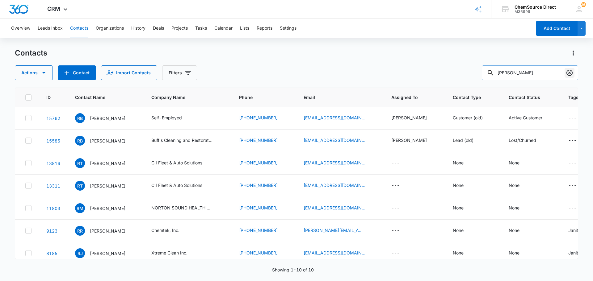
click at [567, 72] on icon "Clear" at bounding box center [569, 73] width 6 height 6
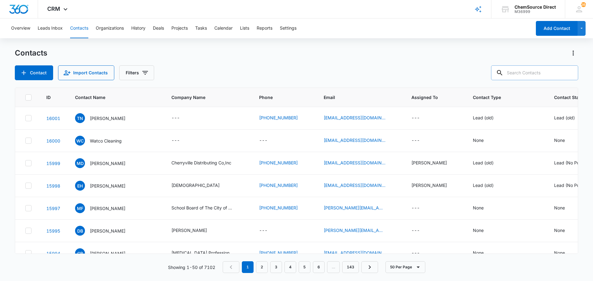
click at [525, 72] on input "text" at bounding box center [534, 72] width 87 height 15
type input "watco"
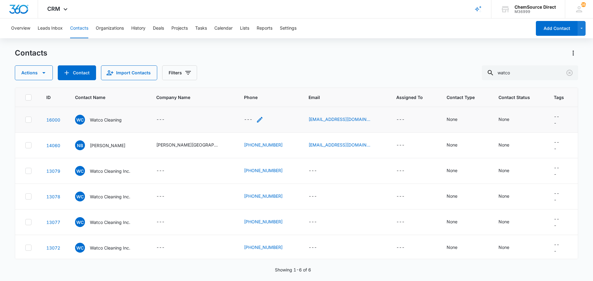
click at [256, 117] on icon "Phone - - Select to Edit Field" at bounding box center [259, 119] width 7 height 7
click at [242, 77] on input "Phone" at bounding box center [250, 78] width 78 height 15
click at [245, 82] on input "Phone" at bounding box center [250, 78] width 78 height 15
type input "(336) 838-1153"
click at [274, 95] on button "Save" at bounding box center [279, 98] width 18 height 12
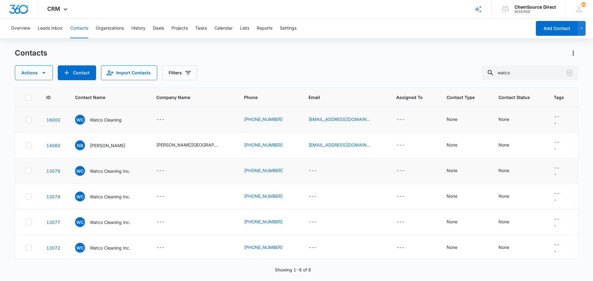
click at [27, 170] on icon at bounding box center [29, 171] width 4 height 3
click at [25, 171] on input "checkbox" at bounding box center [25, 171] width 0 height 0
click at [27, 194] on icon at bounding box center [29, 197] width 6 height 6
click at [25, 197] on input "checkbox" at bounding box center [25, 197] width 0 height 0
click at [27, 220] on icon at bounding box center [29, 223] width 6 height 6
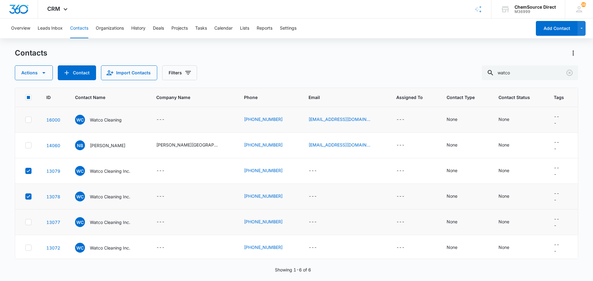
click at [25, 222] on input "checkbox" at bounding box center [25, 222] width 0 height 0
click at [26, 245] on icon at bounding box center [29, 248] width 6 height 6
click at [25, 248] on input "checkbox" at bounding box center [25, 248] width 0 height 0
click at [43, 72] on icon "button" at bounding box center [43, 73] width 3 height 2
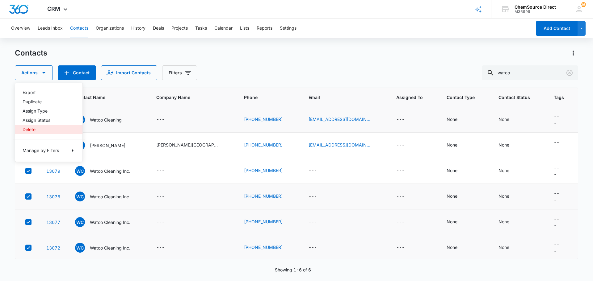
click at [36, 127] on button "Delete" at bounding box center [48, 129] width 67 height 9
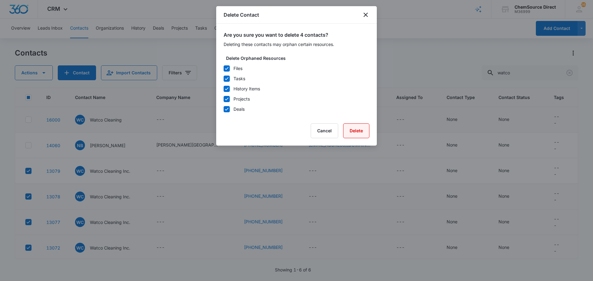
click at [356, 130] on button "Delete" at bounding box center [356, 131] width 26 height 15
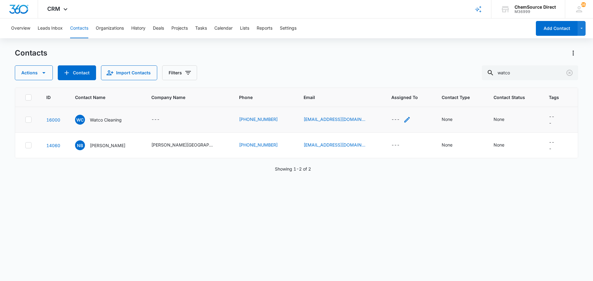
click at [403, 118] on icon "Assigned To - - Select to Edit Field" at bounding box center [406, 119] width 7 height 7
click at [407, 78] on div at bounding box center [407, 79] width 10 height 10
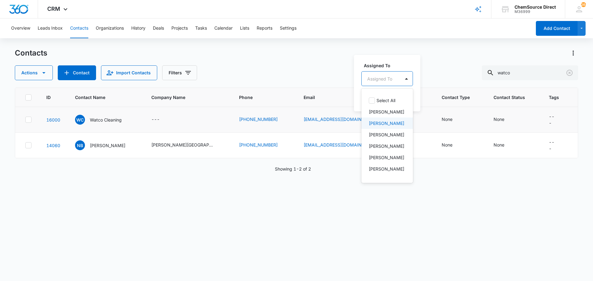
scroll to position [45, 0]
click at [379, 135] on p "[PERSON_NAME]" at bounding box center [387, 137] width 36 height 6
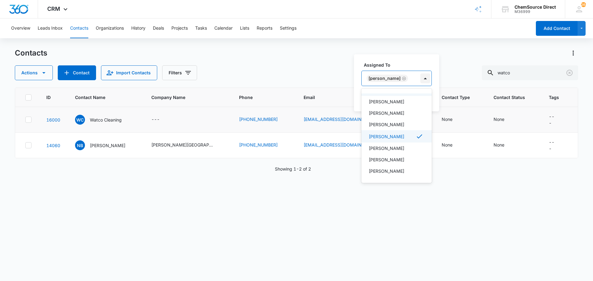
click at [420, 78] on div at bounding box center [425, 79] width 10 height 10
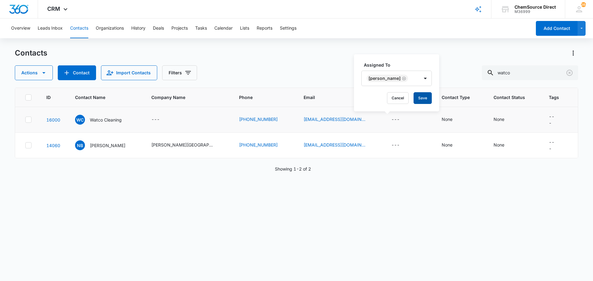
click at [414, 98] on button "Save" at bounding box center [423, 98] width 18 height 12
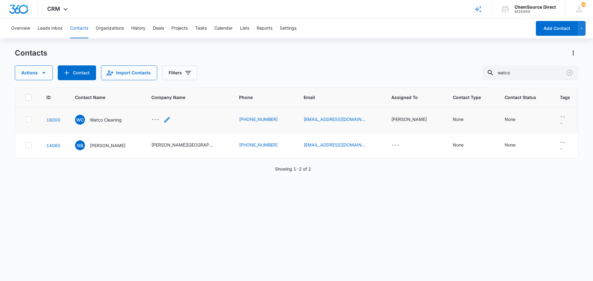
click at [171, 118] on icon "Company Name - - Select to Edit Field" at bounding box center [166, 119] width 7 height 7
click at [163, 82] on input "Company Name" at bounding box center [170, 78] width 78 height 15
click at [175, 78] on input "Watco Cleaning" at bounding box center [170, 78] width 78 height 15
type input "Watco Cleaning Inc."
click at [199, 98] on button "Save" at bounding box center [200, 98] width 18 height 12
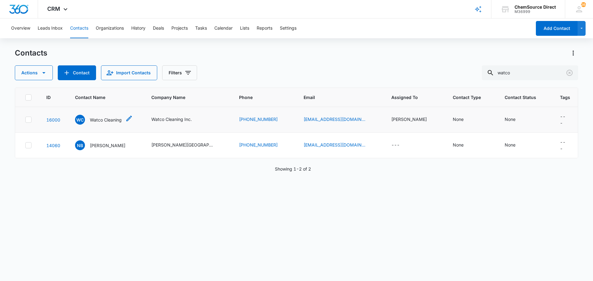
click at [132, 116] on icon "Contact Name - Watco Cleaning - Select to Edit Field" at bounding box center [128, 118] width 7 height 7
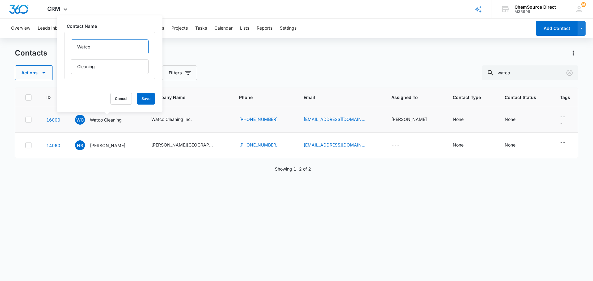
click at [84, 43] on input "Watco" at bounding box center [110, 47] width 78 height 15
type input "Marty"
type input "Watkins"
click at [140, 96] on button "Save" at bounding box center [146, 99] width 18 height 12
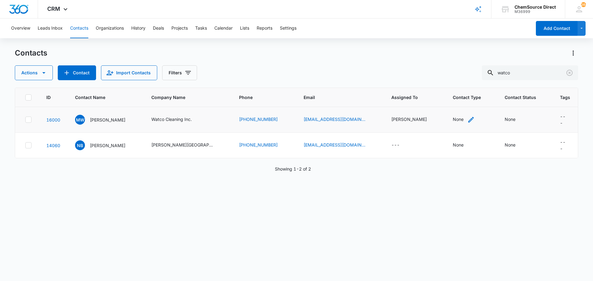
click at [453, 118] on div "None" at bounding box center [458, 119] width 11 height 6
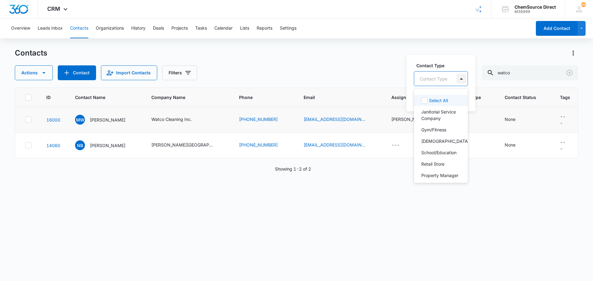
click at [459, 80] on div at bounding box center [461, 79] width 10 height 10
click at [432, 114] on p "Janitorial Service Company" at bounding box center [440, 115] width 38 height 13
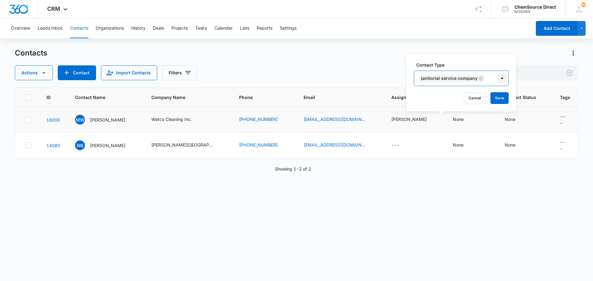
click at [501, 77] on div at bounding box center [502, 79] width 10 height 10
click at [497, 98] on button "Save" at bounding box center [499, 98] width 18 height 12
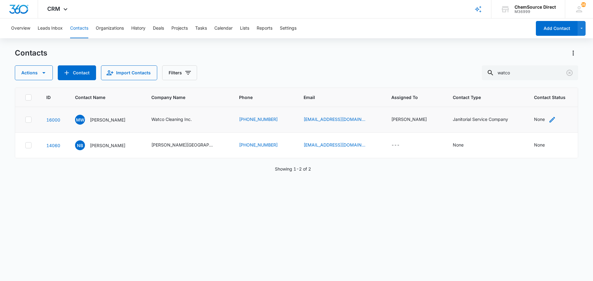
click at [549, 118] on icon "Contact Status - None - Select to Edit Field" at bounding box center [552, 119] width 7 height 7
click at [526, 80] on div at bounding box center [525, 80] width 10 height 10
click at [506, 112] on p "Active Customer" at bounding box center [499, 113] width 34 height 6
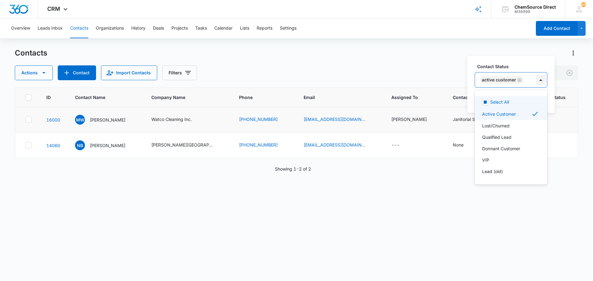
click at [540, 79] on div at bounding box center [541, 80] width 10 height 10
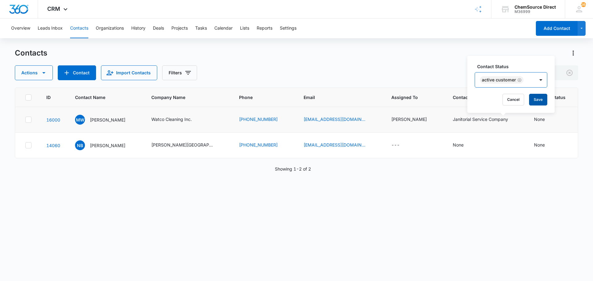
click at [538, 98] on button "Save" at bounding box center [538, 100] width 18 height 12
click at [102, 119] on p "Marty Watkins" at bounding box center [108, 120] width 36 height 6
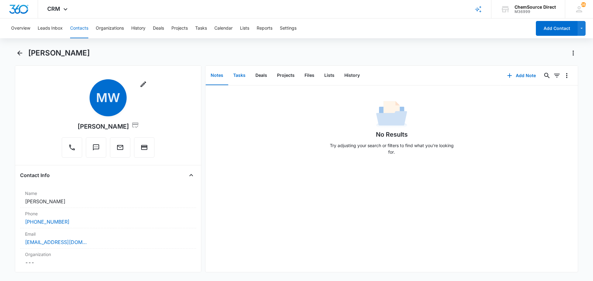
click at [238, 74] on button "Tasks" at bounding box center [239, 75] width 22 height 19
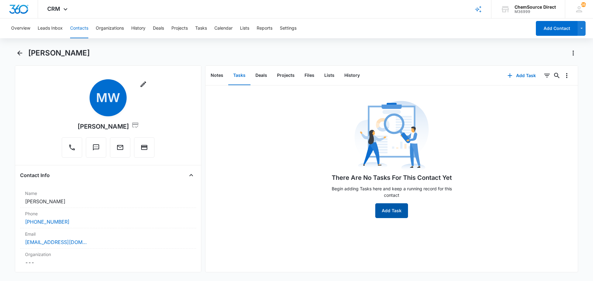
click at [392, 212] on button "Add Task" at bounding box center [391, 211] width 33 height 15
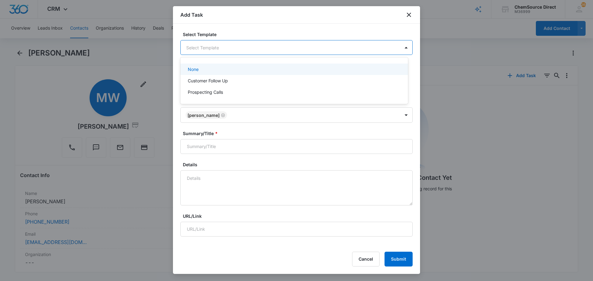
click at [206, 52] on body "CRM Apps Reputation Forms CRM Email Social Payments POS Content Ads Intelligenc…" at bounding box center [296, 140] width 593 height 281
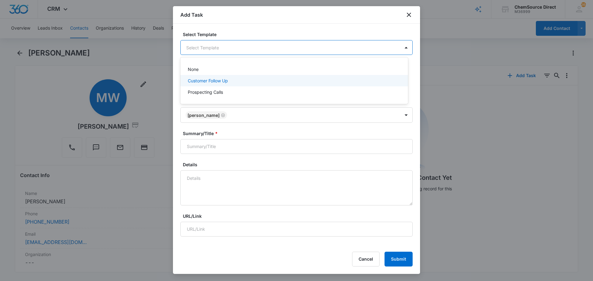
click at [191, 80] on p "Customer Follow Up" at bounding box center [208, 81] width 40 height 6
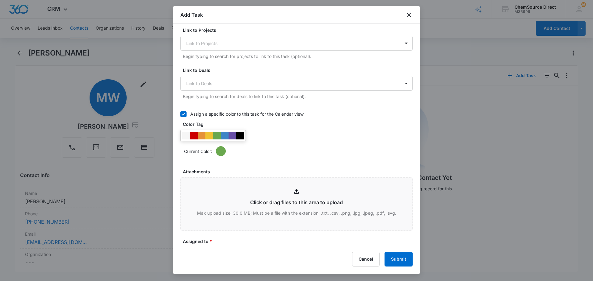
scroll to position [247, 0]
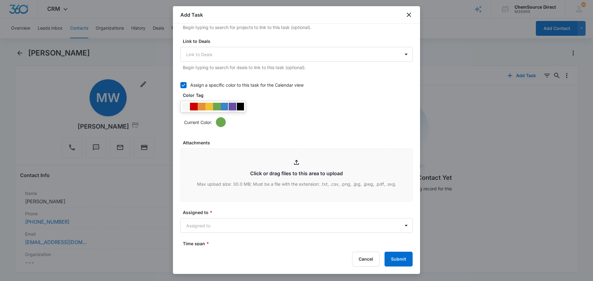
click at [234, 105] on div at bounding box center [233, 107] width 8 height 8
click at [280, 105] on div "Current Color:" at bounding box center [296, 114] width 232 height 26
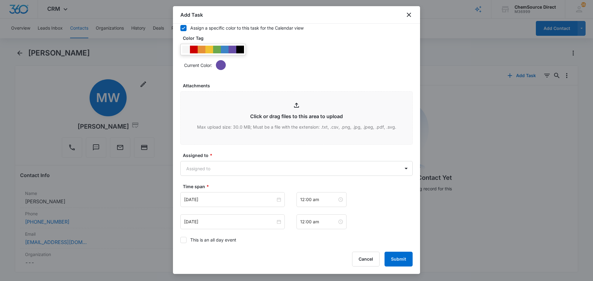
scroll to position [389, 0]
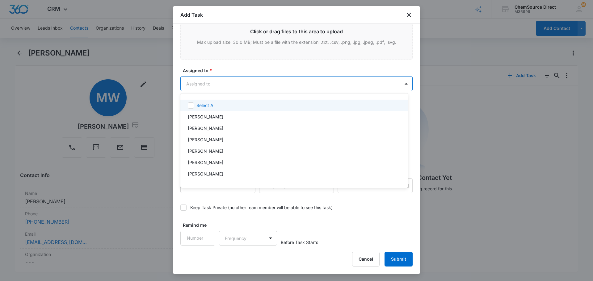
click at [226, 82] on body "CRM Apps Reputation Forms CRM Email Social Payments POS Content Ads Intelligenc…" at bounding box center [296, 140] width 593 height 281
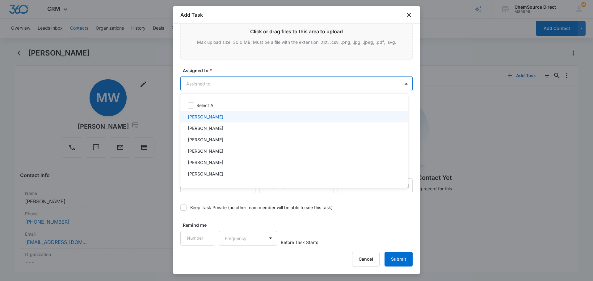
click at [200, 116] on p "[PERSON_NAME]" at bounding box center [206, 117] width 36 height 6
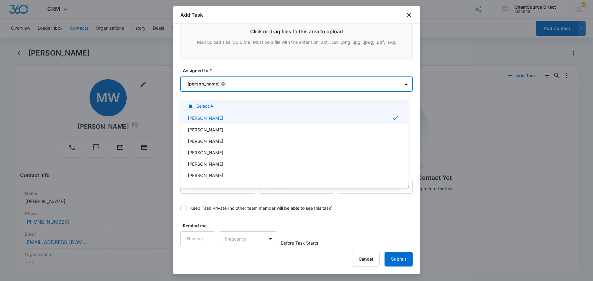
click at [226, 67] on div at bounding box center [296, 140] width 593 height 281
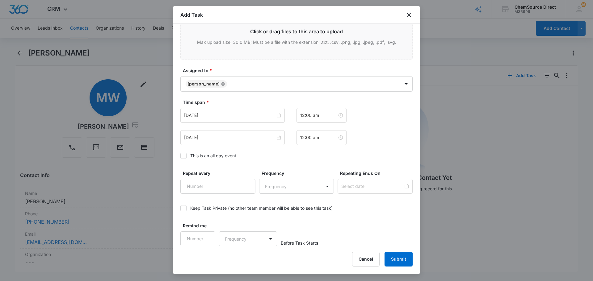
scroll to position [390, 0]
click at [185, 155] on icon at bounding box center [184, 156] width 6 height 6
click at [180, 155] on input "This is an all day event" at bounding box center [180, 155] width 0 height 0
type input "[DATE]"
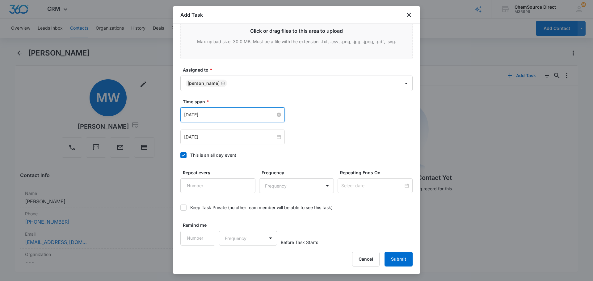
click at [219, 115] on input "[DATE]" at bounding box center [229, 114] width 91 height 7
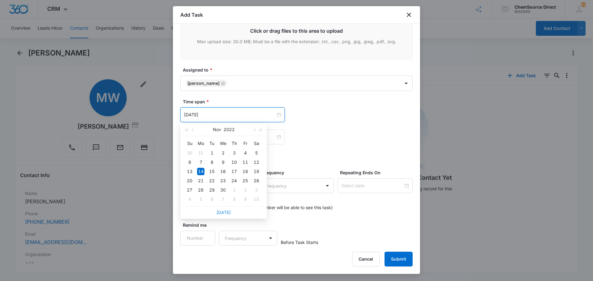
click at [222, 211] on link "[DATE]" at bounding box center [224, 212] width 14 height 5
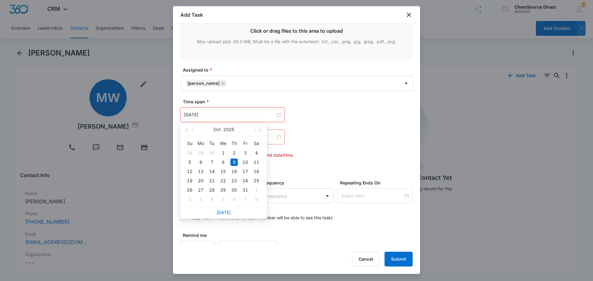
type input "[DATE]"
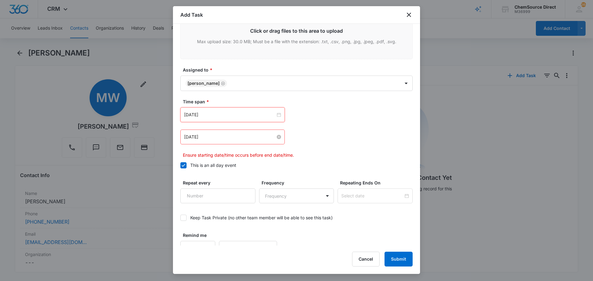
click at [229, 137] on input "[DATE]" at bounding box center [229, 137] width 91 height 7
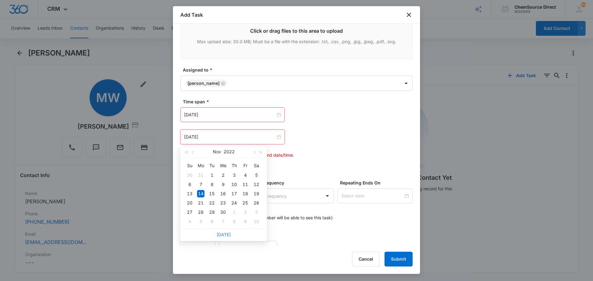
click at [224, 234] on link "[DATE]" at bounding box center [224, 234] width 14 height 5
type input "[DATE]"
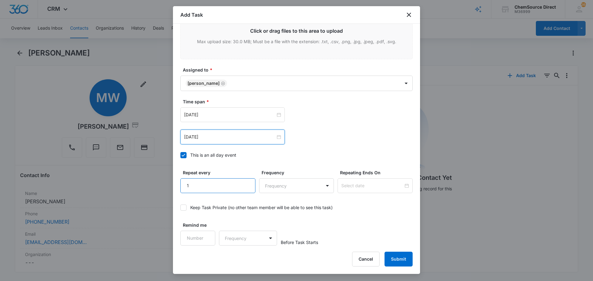
type input "1"
click at [245, 184] on input "1" at bounding box center [217, 186] width 75 height 15
click at [279, 187] on body "CRM Apps Reputation Forms CRM Email Social Payments POS Content Ads Intelligenc…" at bounding box center [296, 140] width 593 height 281
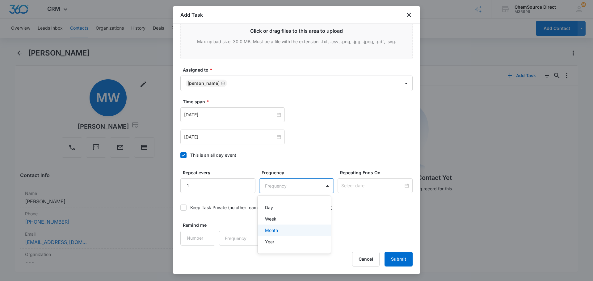
click at [284, 231] on div "Month" at bounding box center [293, 230] width 57 height 6
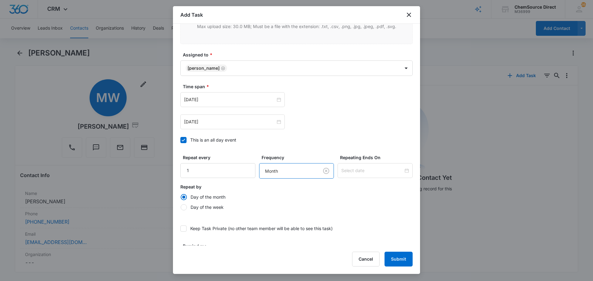
scroll to position [426, 0]
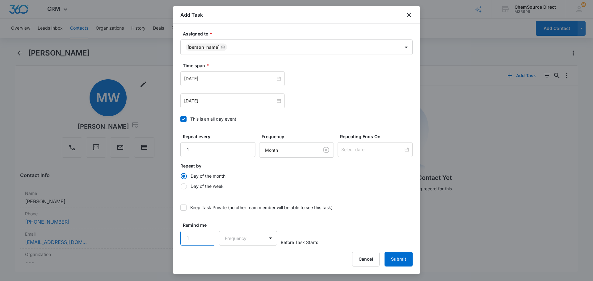
type input "1"
click at [205, 234] on input "1" at bounding box center [197, 238] width 35 height 15
click at [239, 238] on body "CRM Apps Reputation Forms CRM Email Social Payments POS Content Ads Intelligenc…" at bounding box center [296, 140] width 593 height 281
click at [242, 259] on div "Days" at bounding box center [246, 260] width 41 height 6
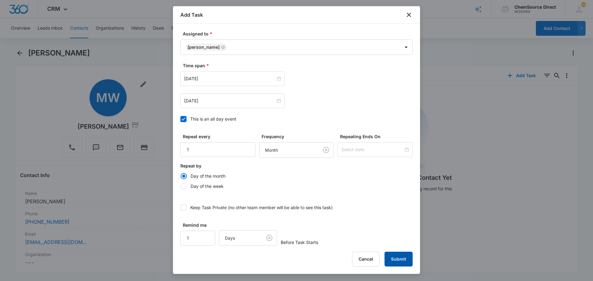
click at [402, 257] on button "Submit" at bounding box center [399, 259] width 28 height 15
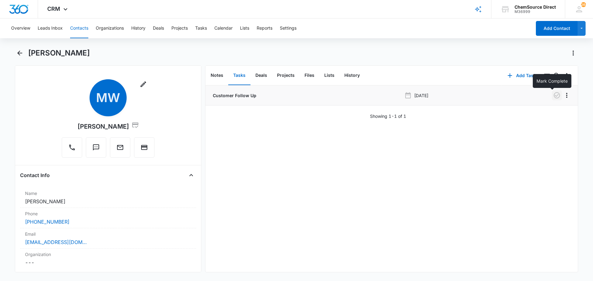
click at [554, 95] on icon "button" at bounding box center [556, 95] width 7 height 7
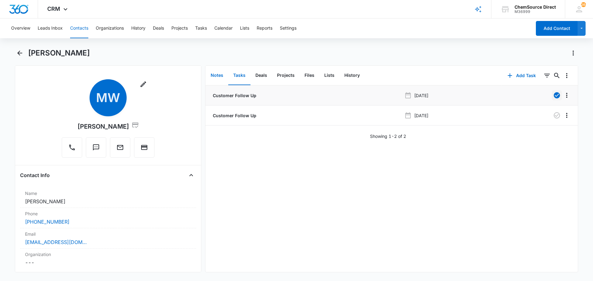
click at [217, 74] on button "Notes" at bounding box center [217, 75] width 23 height 19
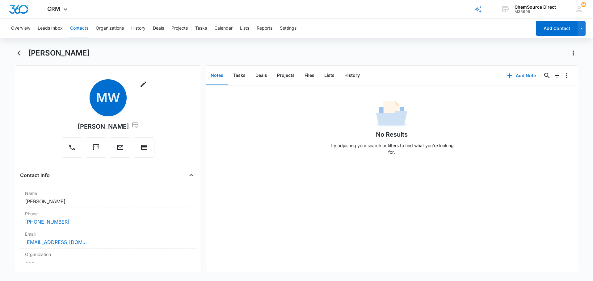
click at [515, 73] on button "Add Note" at bounding box center [521, 75] width 41 height 15
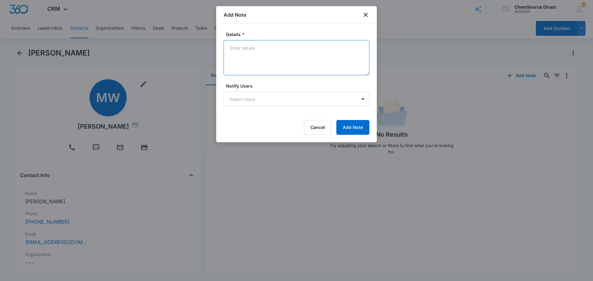
click at [263, 47] on textarea "Details *" at bounding box center [297, 57] width 146 height 35
click at [246, 57] on textarea "Called Marty to say thanks and see if he needs anything" at bounding box center [297, 57] width 146 height 35
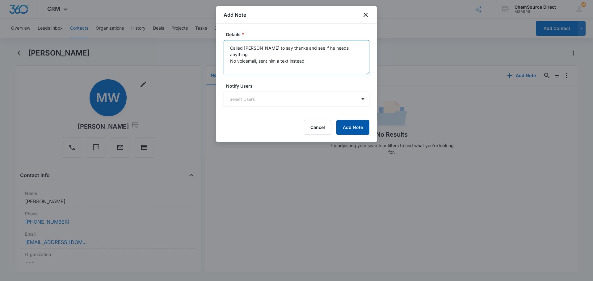
type textarea "Called Marty to say thanks and see if he needs anything No voicemail, sent him …"
click at [346, 125] on button "Add Note" at bounding box center [352, 127] width 33 height 15
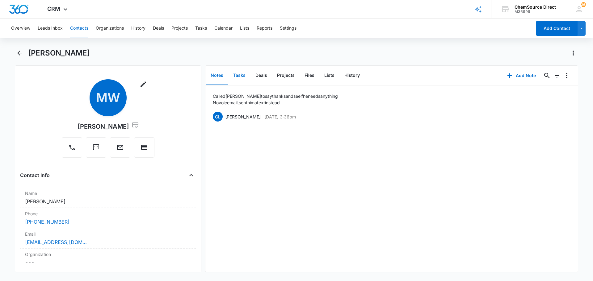
click at [242, 76] on button "Tasks" at bounding box center [239, 75] width 22 height 19
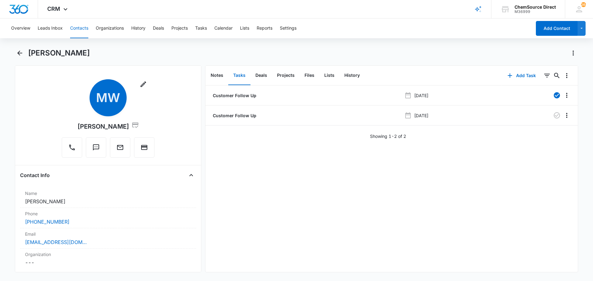
click at [80, 25] on button "Contacts" at bounding box center [79, 29] width 18 height 20
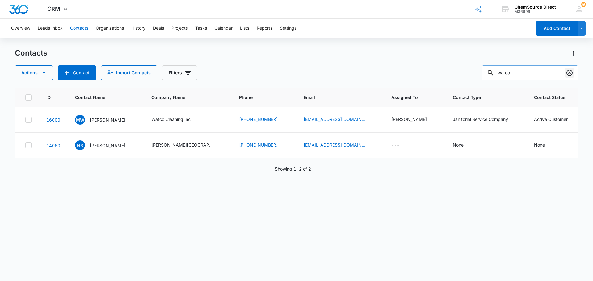
click at [570, 71] on icon "Clear" at bounding box center [569, 72] width 7 height 7
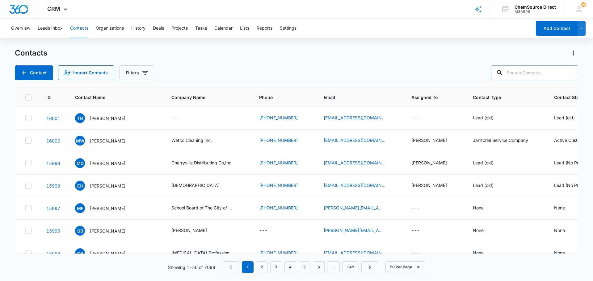
click at [527, 74] on input "text" at bounding box center [534, 72] width 87 height 15
type input "carolina commercial cleaning"
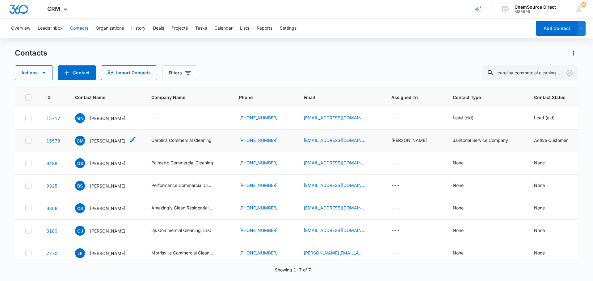
scroll to position [0, 0]
click at [112, 141] on p "Carolyn McCarthy" at bounding box center [108, 141] width 36 height 6
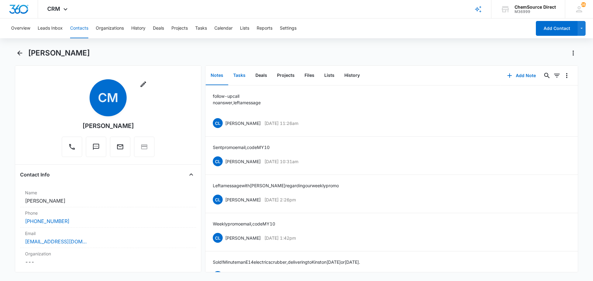
click at [243, 76] on button "Tasks" at bounding box center [239, 75] width 22 height 19
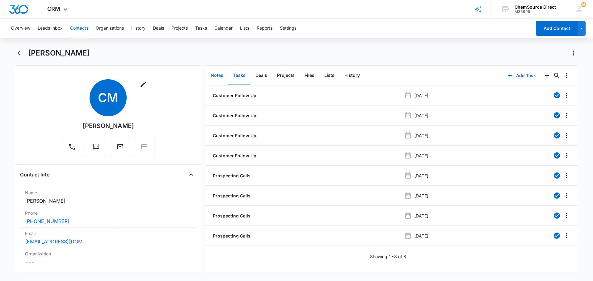
click at [217, 77] on button "Notes" at bounding box center [217, 75] width 23 height 19
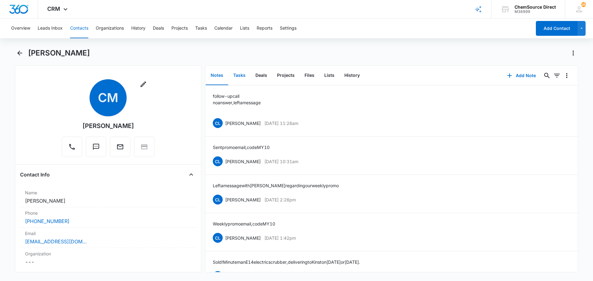
click at [238, 75] on button "Tasks" at bounding box center [239, 75] width 22 height 19
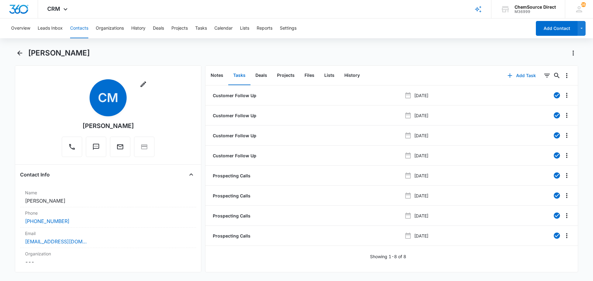
click at [516, 74] on button "Add Task" at bounding box center [521, 75] width 41 height 15
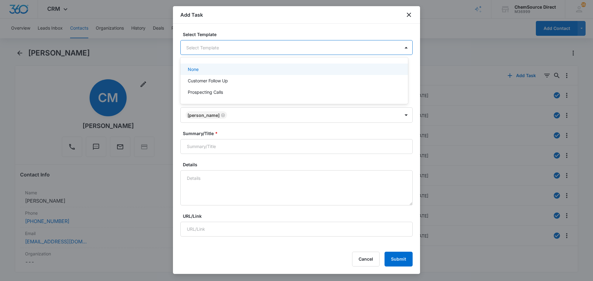
click at [204, 45] on body "CRM Apps Reputation Forms CRM Email Social Payments POS Content Ads Intelligenc…" at bounding box center [296, 140] width 593 height 281
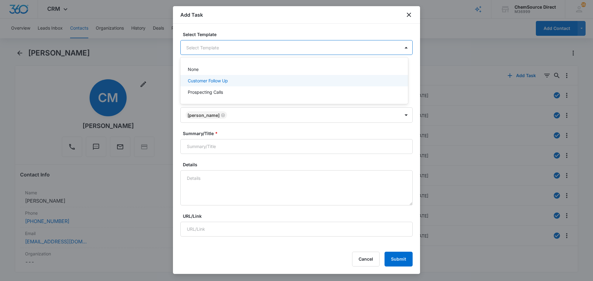
click at [206, 79] on p "Customer Follow Up" at bounding box center [208, 81] width 40 height 6
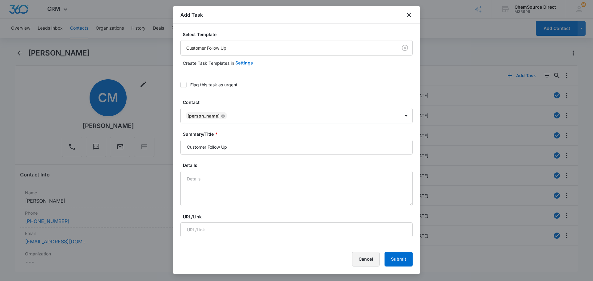
click at [370, 257] on button "Cancel" at bounding box center [365, 259] width 27 height 15
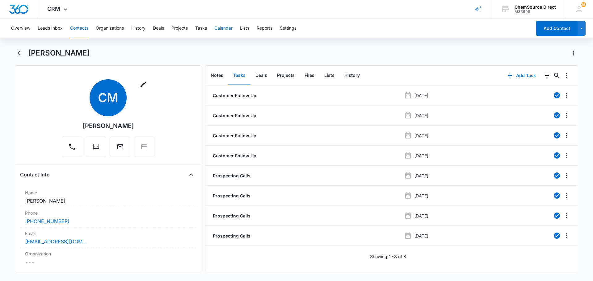
click at [228, 26] on button "Calendar" at bounding box center [223, 29] width 18 height 20
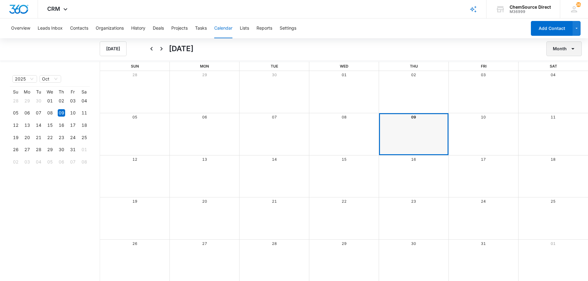
click at [561, 49] on button "Month" at bounding box center [565, 48] width 36 height 15
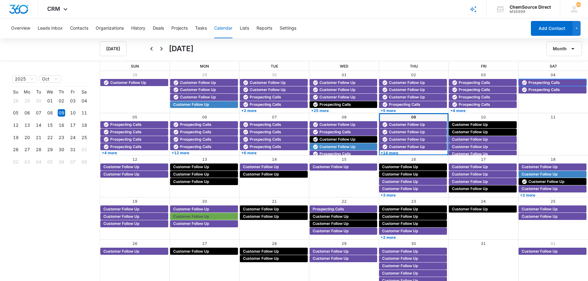
click at [561, 80] on span "Prospecting Calls" at bounding box center [553, 83] width 63 height 6
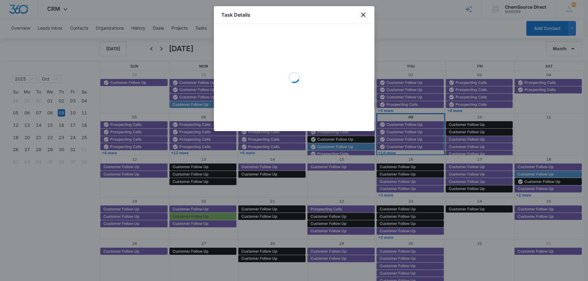
click at [362, 14] on icon "close" at bounding box center [363, 14] width 7 height 7
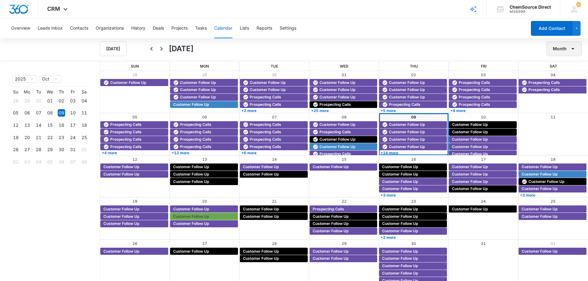
click at [570, 48] on icon "button" at bounding box center [573, 48] width 7 height 7
click at [559, 48] on button "Month" at bounding box center [565, 48] width 36 height 15
click at [566, 77] on div "Week" at bounding box center [563, 78] width 16 height 4
